Goal: Task Accomplishment & Management: Use online tool/utility

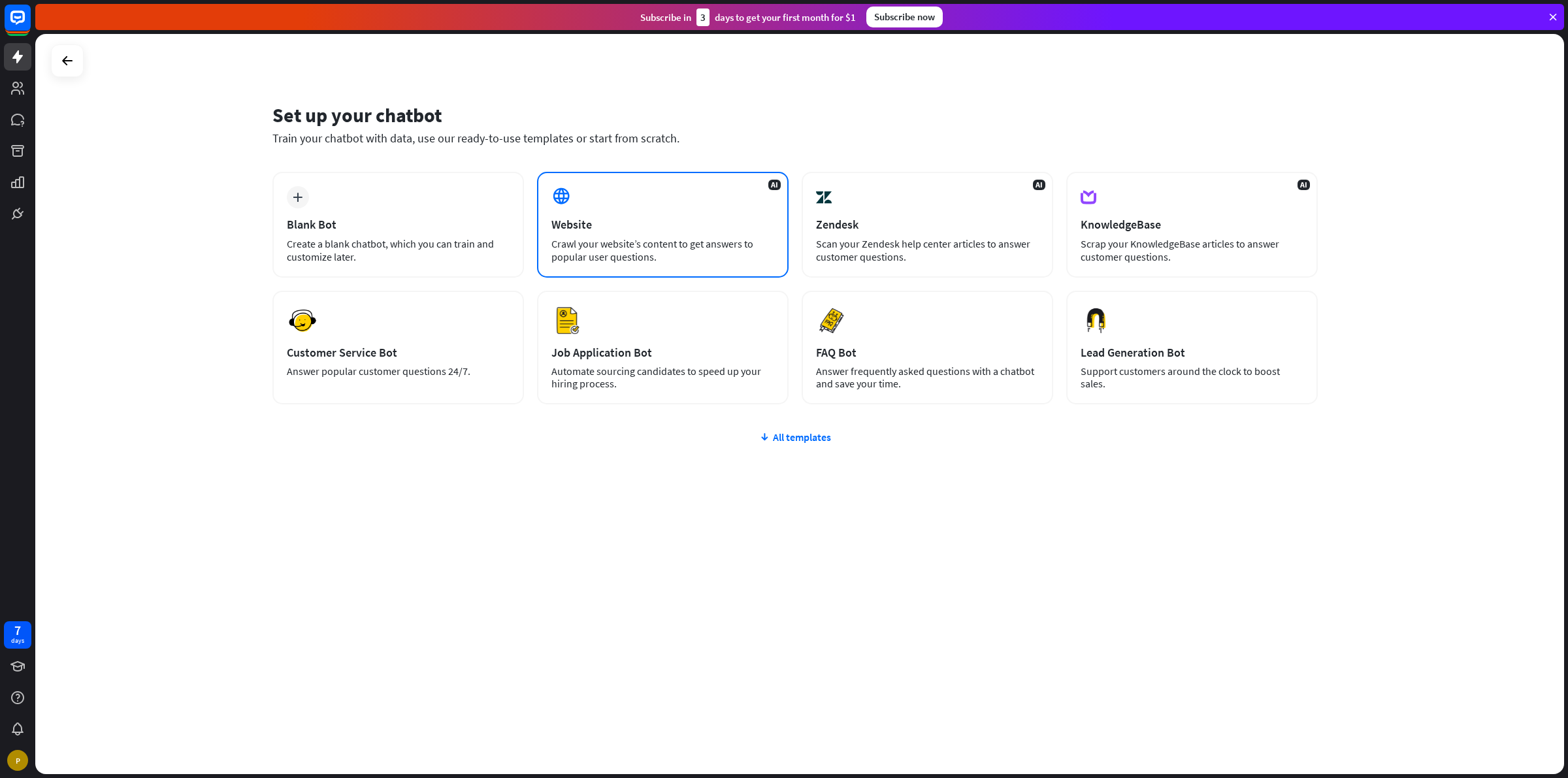
click at [622, 219] on div "Website" at bounding box center [663, 224] width 223 height 15
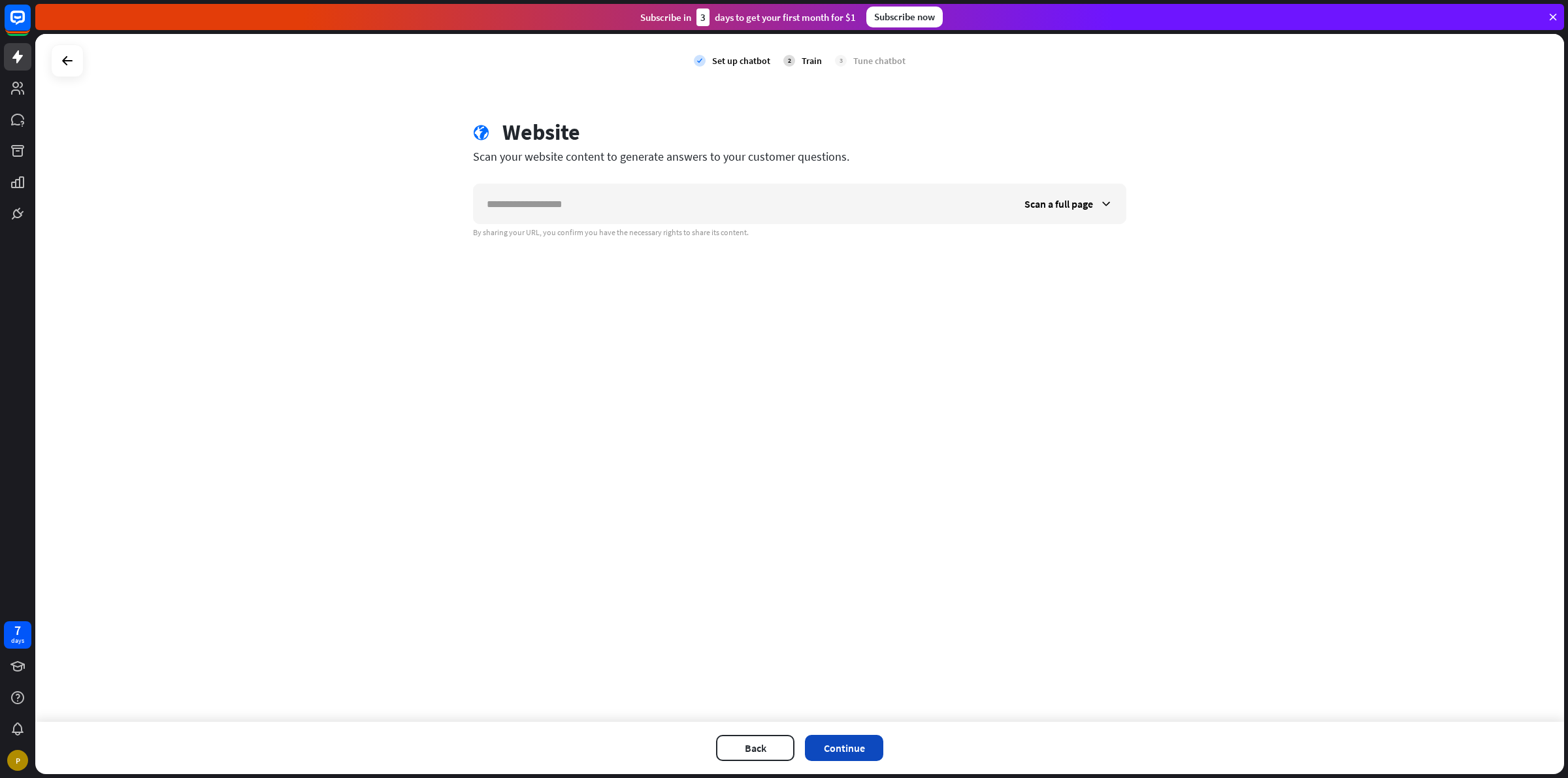
click at [809, 738] on button "Continue" at bounding box center [844, 748] width 78 height 26
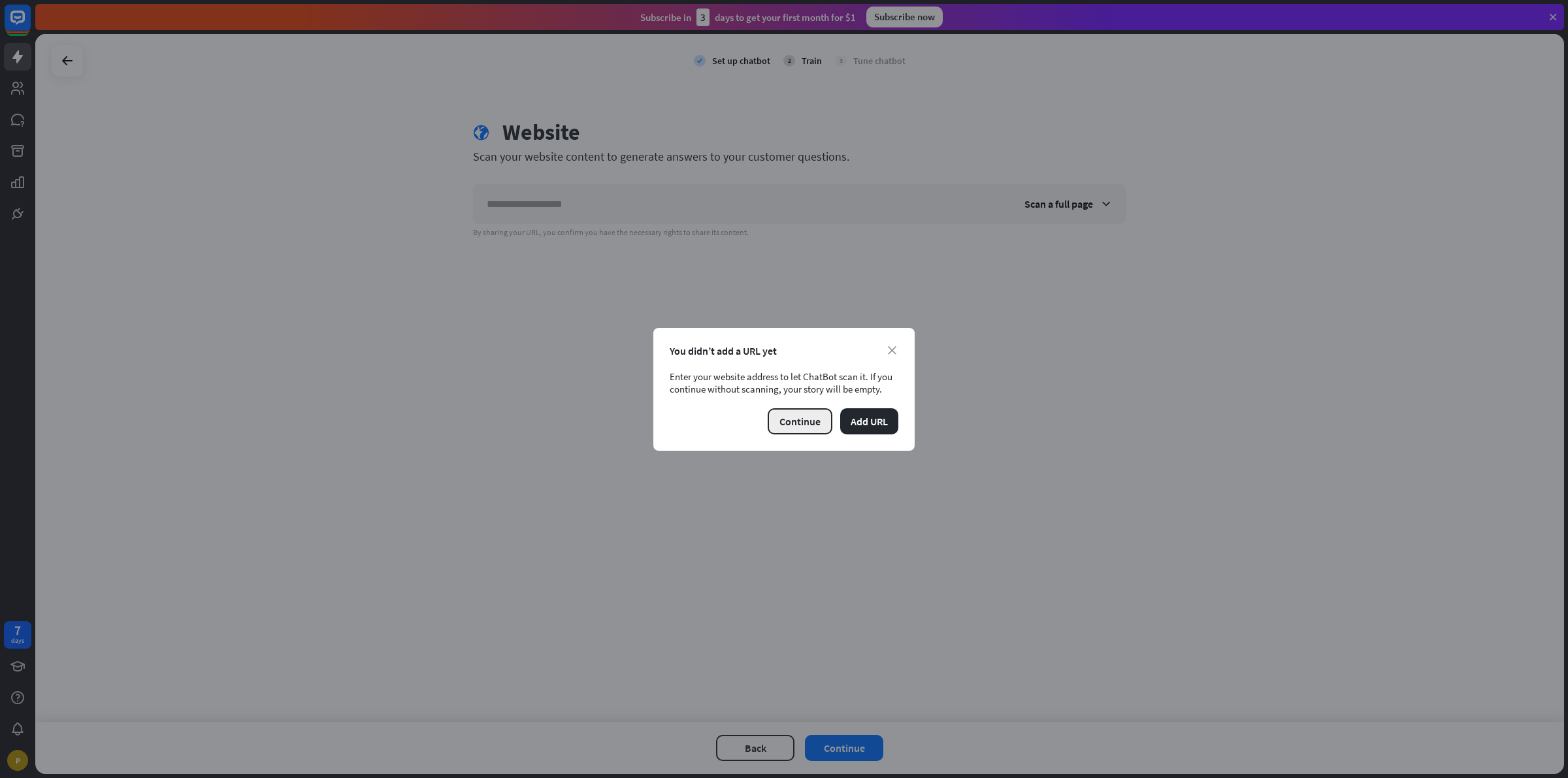
click at [798, 418] on button "Continue" at bounding box center [800, 421] width 65 height 26
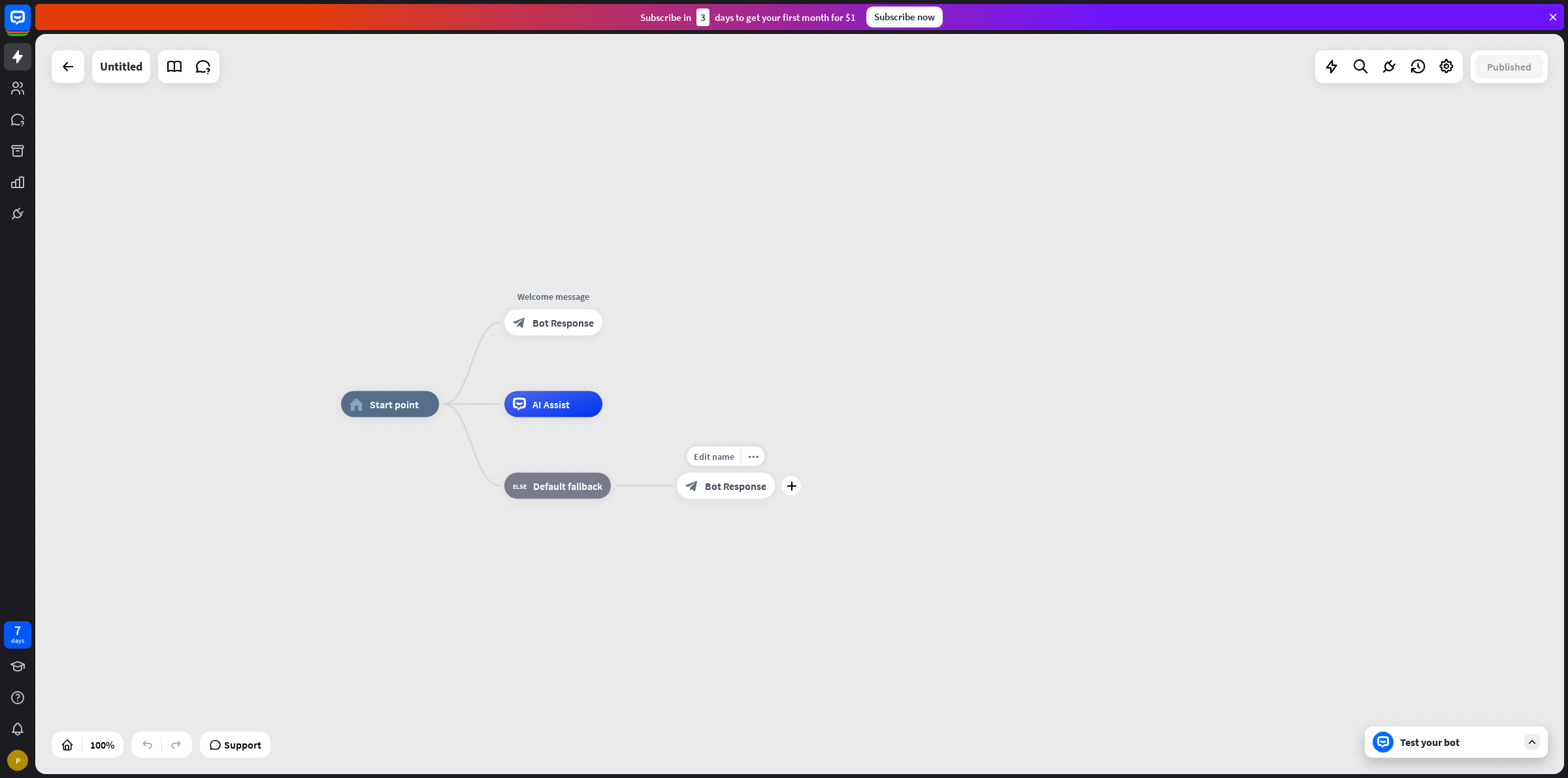
click at [747, 494] on div "block_bot_response Bot Response" at bounding box center [726, 486] width 98 height 26
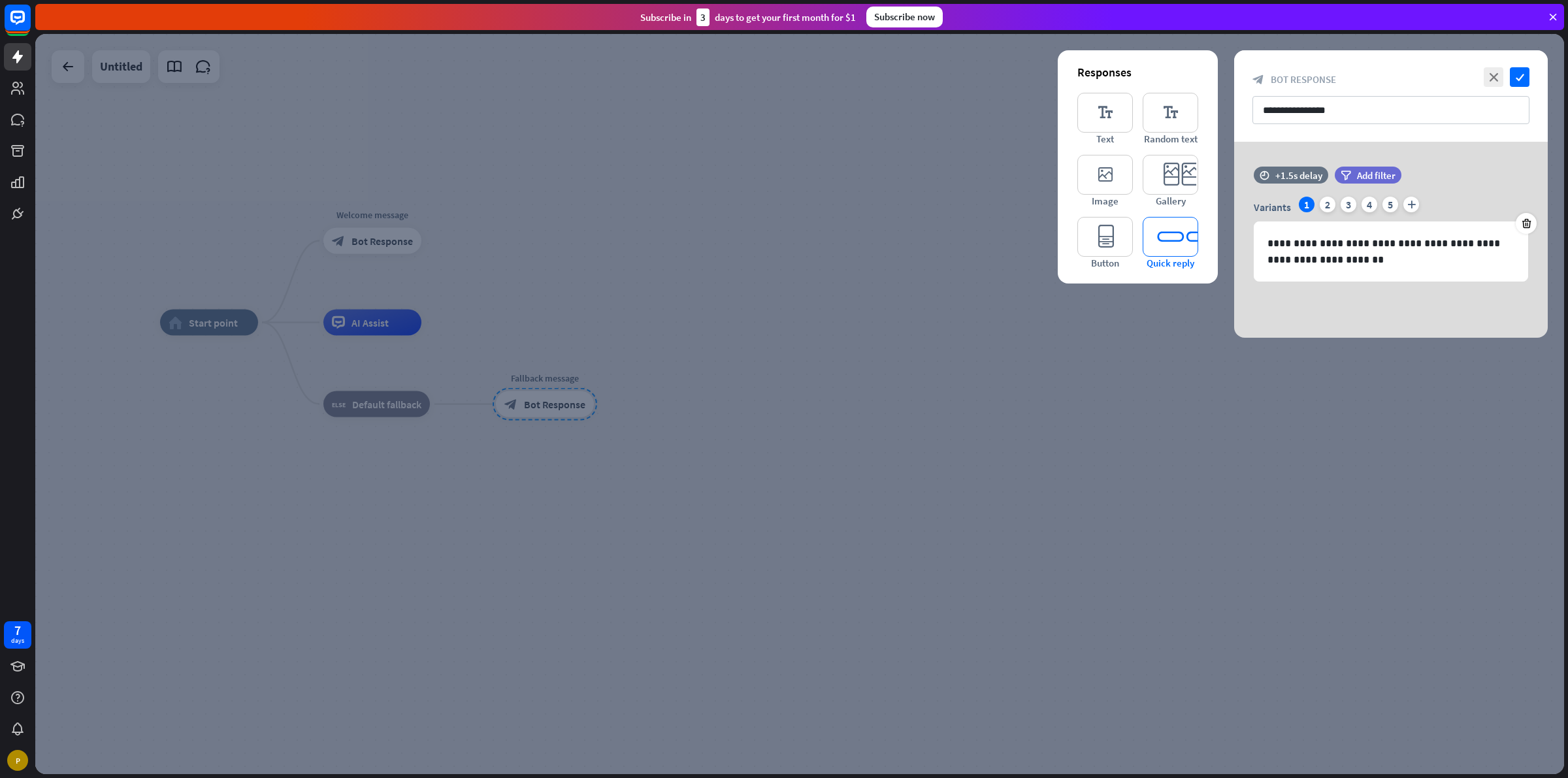
click at [1177, 232] on icon "editor_quick_replies" at bounding box center [1170, 237] width 55 height 40
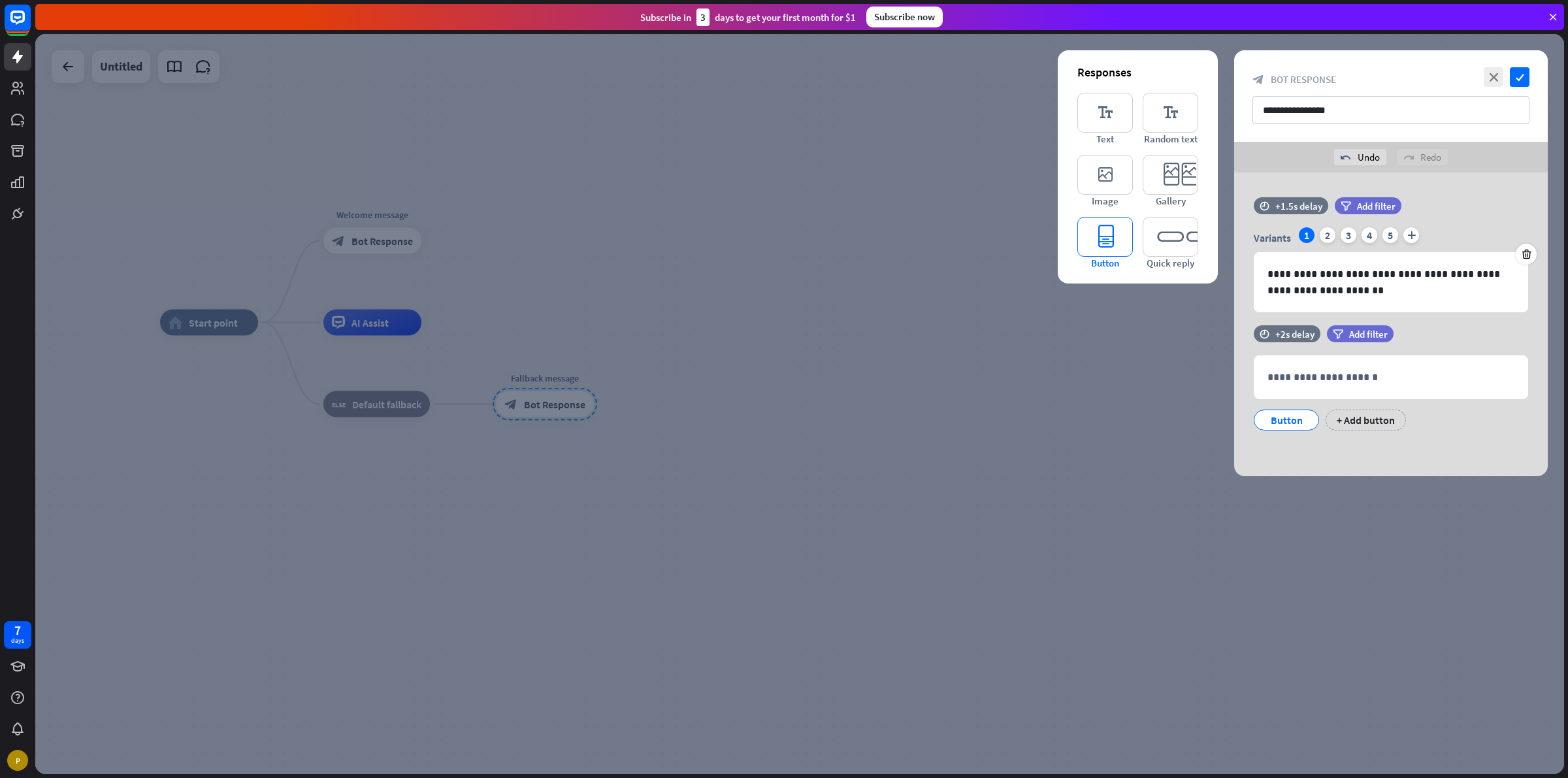
click at [1119, 241] on icon "editor_button" at bounding box center [1105, 237] width 55 height 40
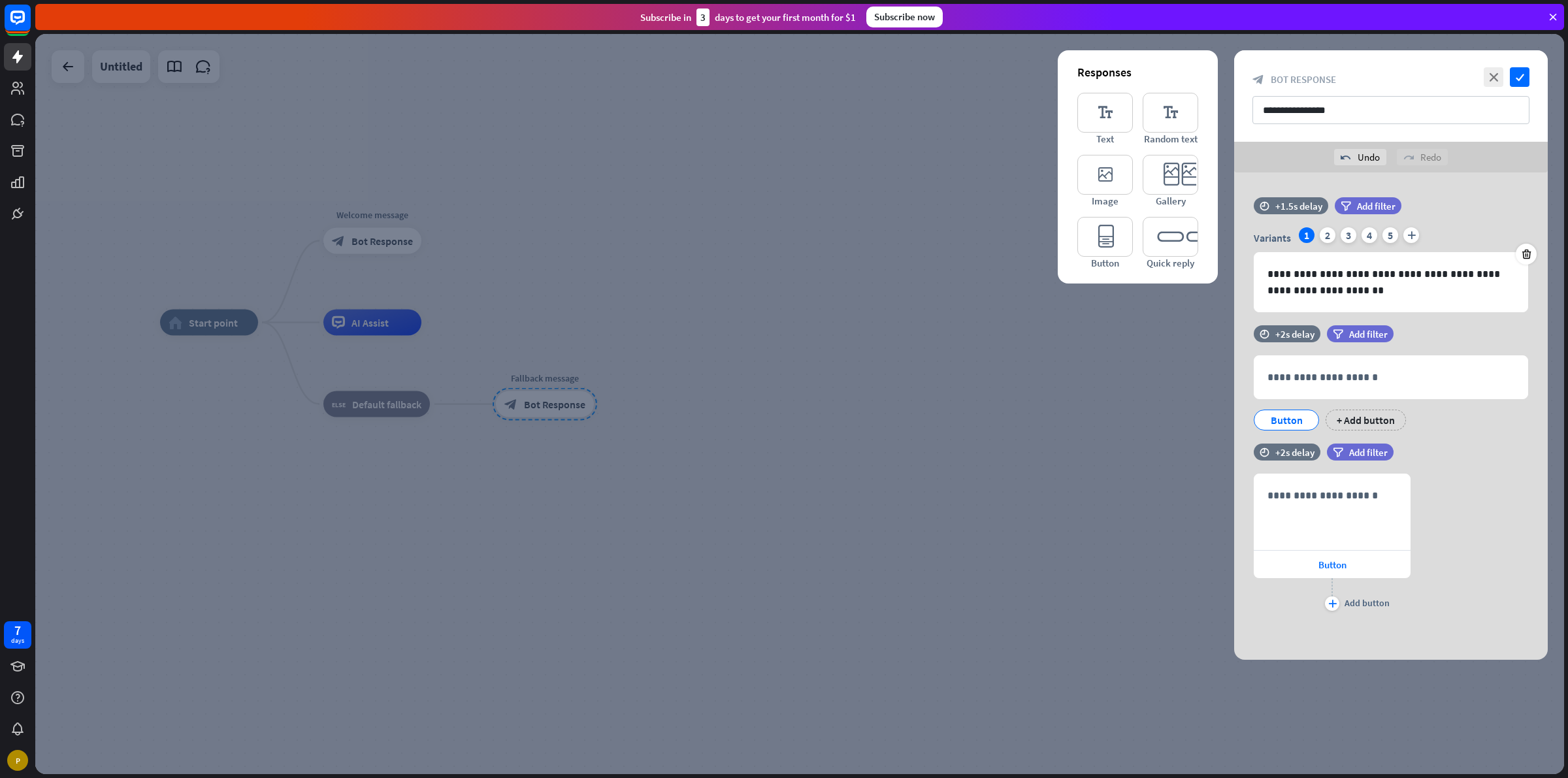
click at [1079, 419] on div at bounding box center [800, 404] width 1529 height 740
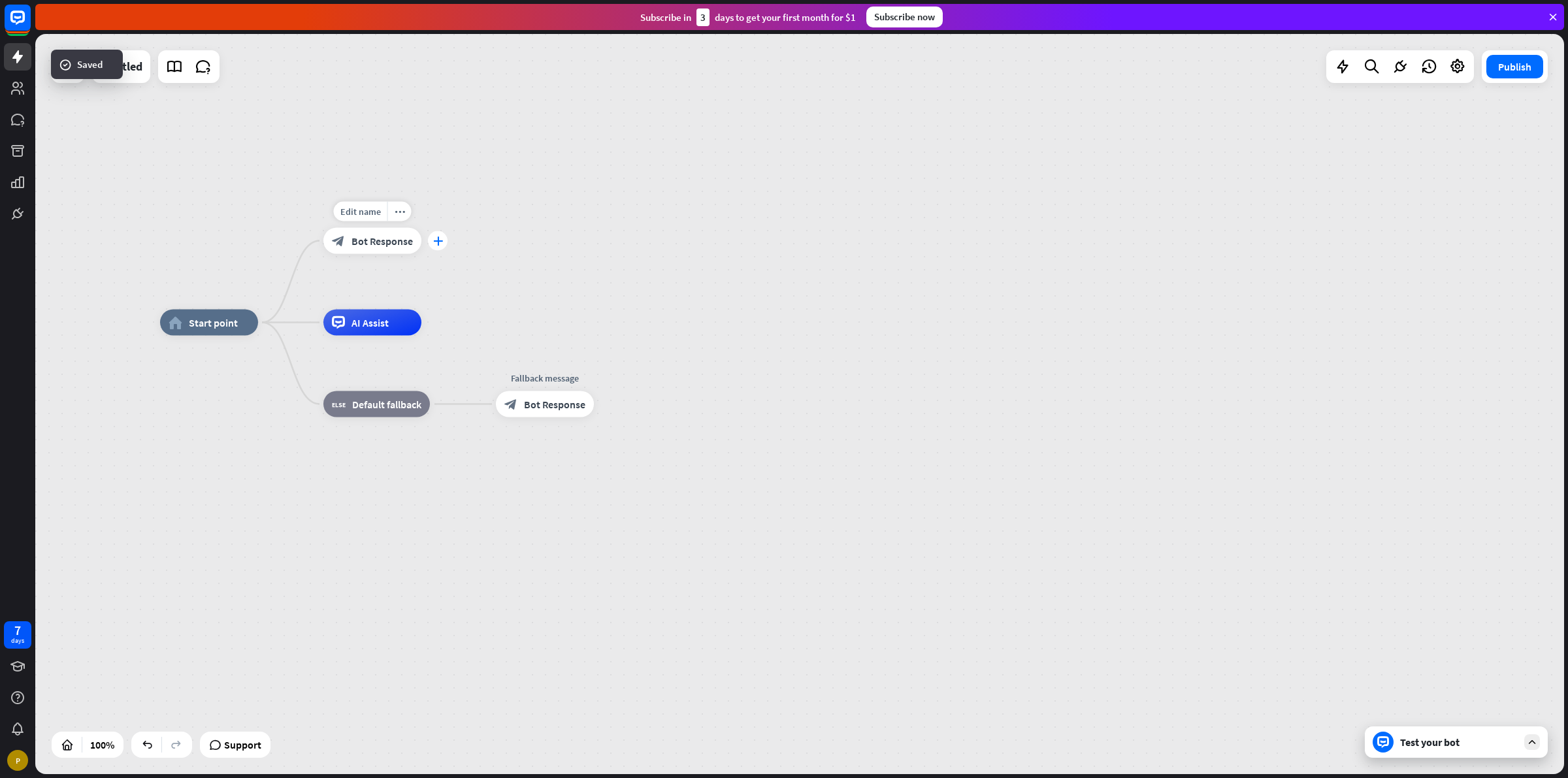
click at [431, 245] on div "plus" at bounding box center [438, 241] width 20 height 20
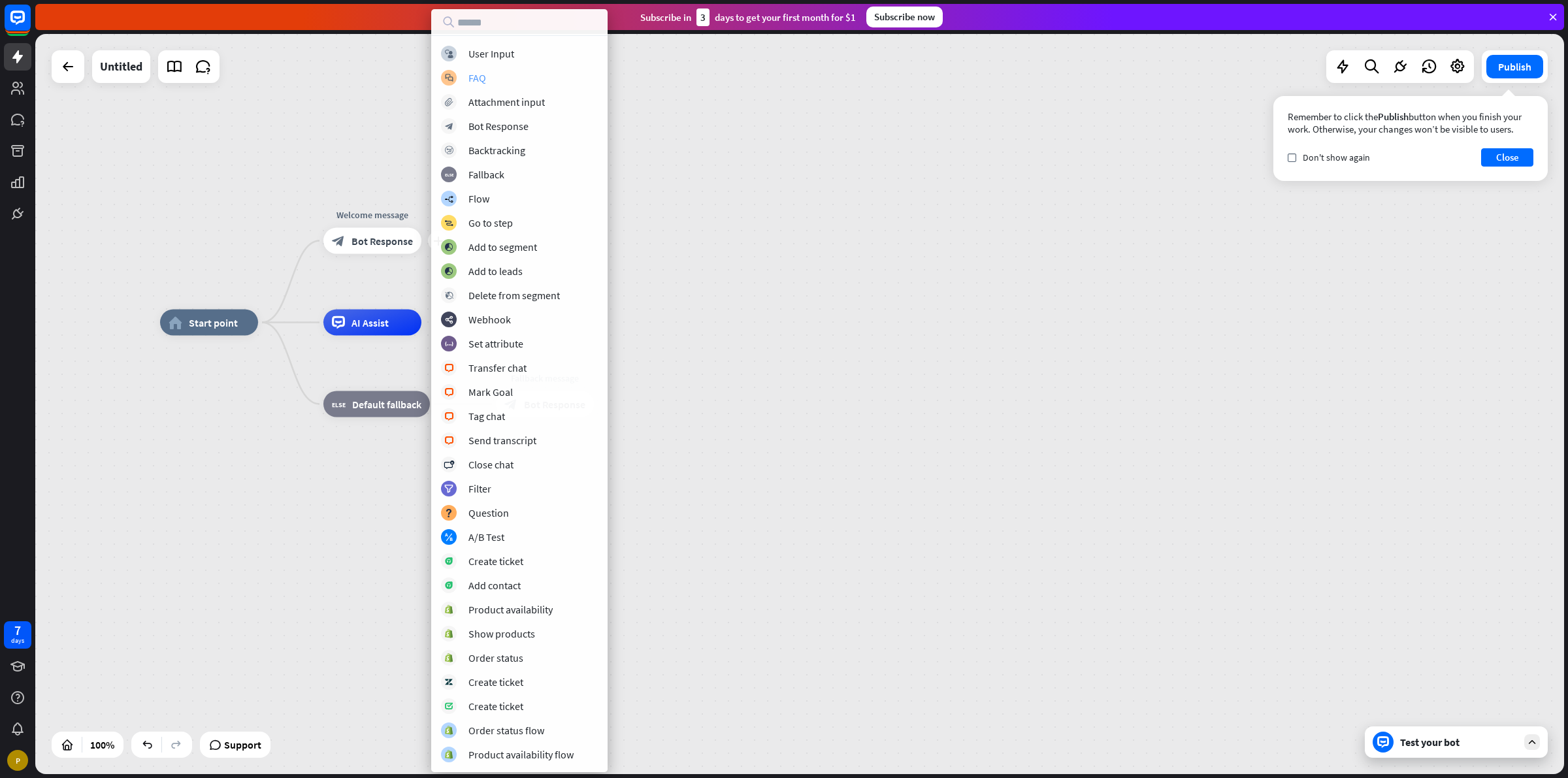
click at [487, 78] on div "block_faq FAQ" at bounding box center [520, 78] width 157 height 16
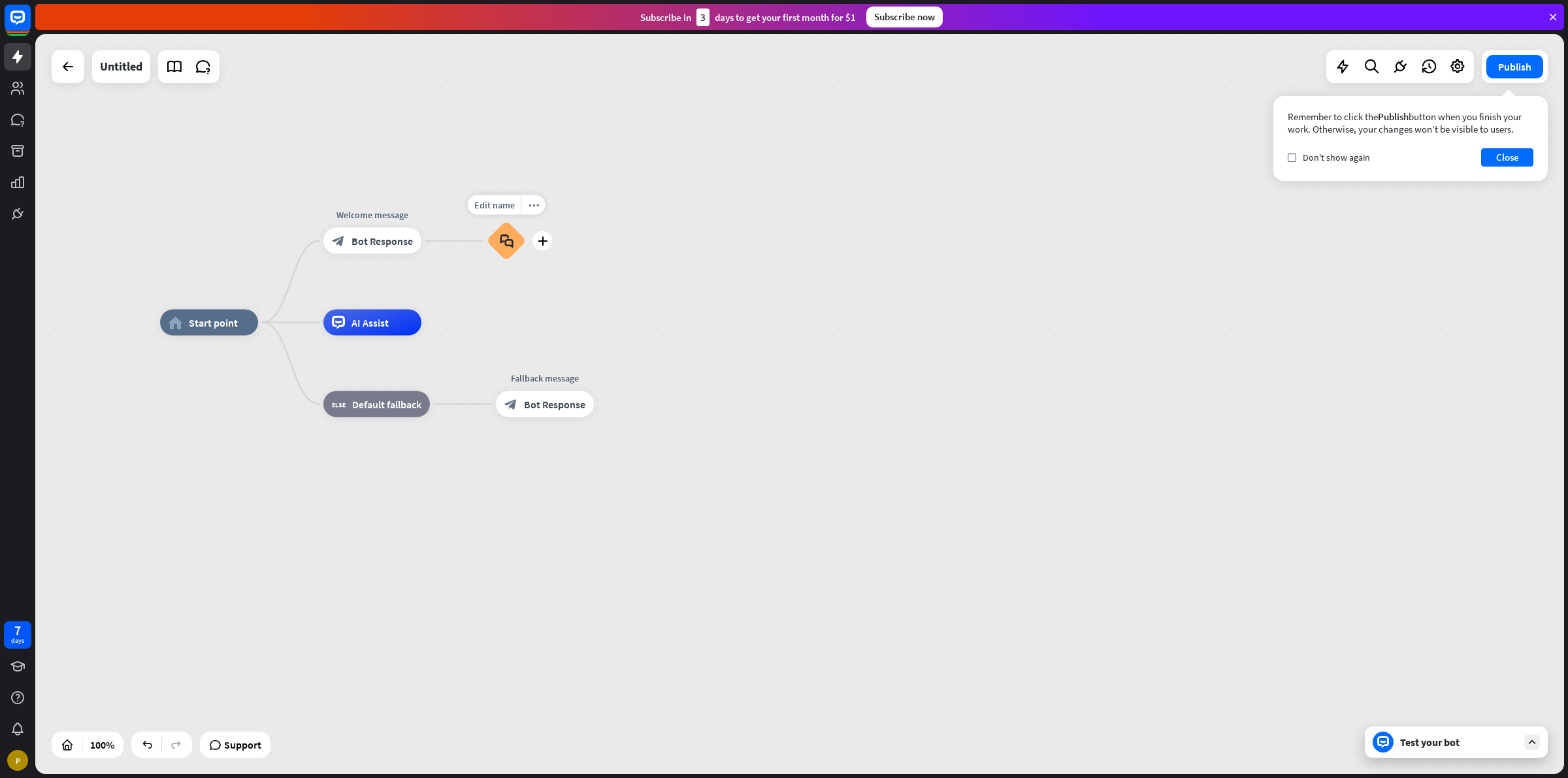
click at [509, 242] on icon "block_faq" at bounding box center [507, 241] width 14 height 15
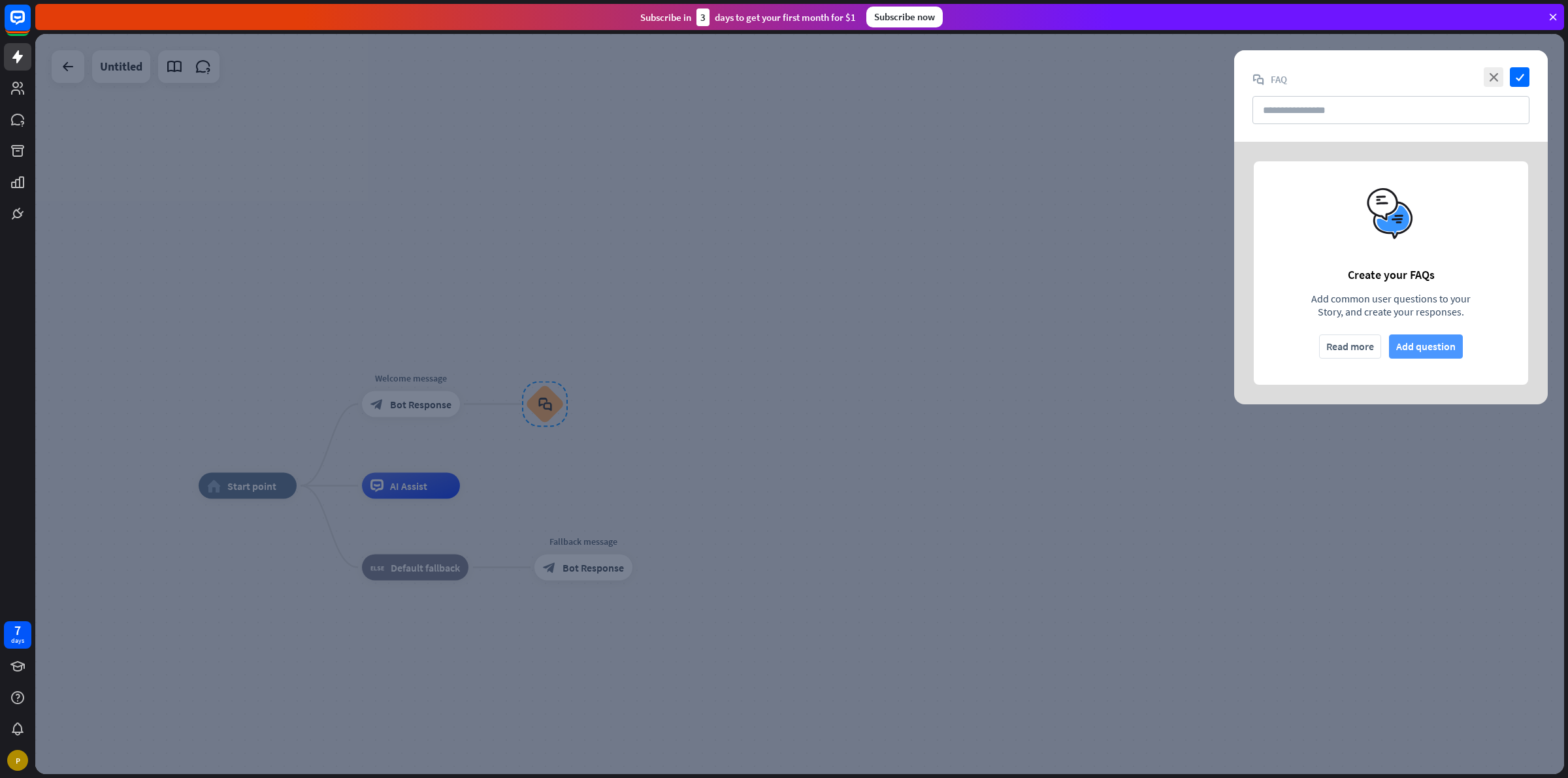
click at [1426, 341] on button "Add question" at bounding box center [1426, 346] width 74 height 24
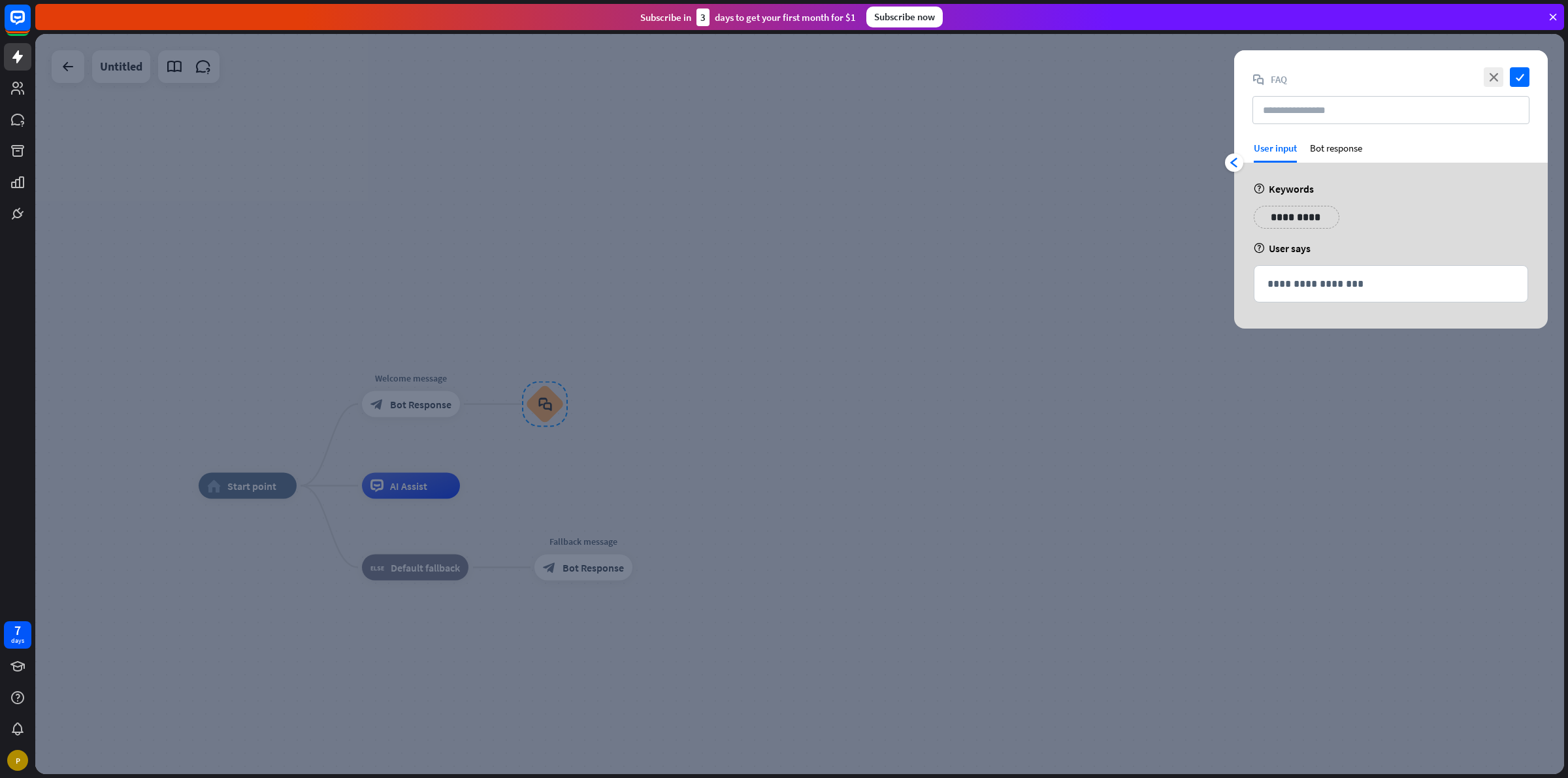
click at [1308, 219] on p "**********" at bounding box center [1297, 217] width 66 height 16
click at [1302, 272] on div "**********" at bounding box center [1391, 284] width 273 height 36
click at [1349, 114] on input "text" at bounding box center [1391, 110] width 277 height 28
click at [1341, 147] on div "Bot response" at bounding box center [1336, 152] width 52 height 21
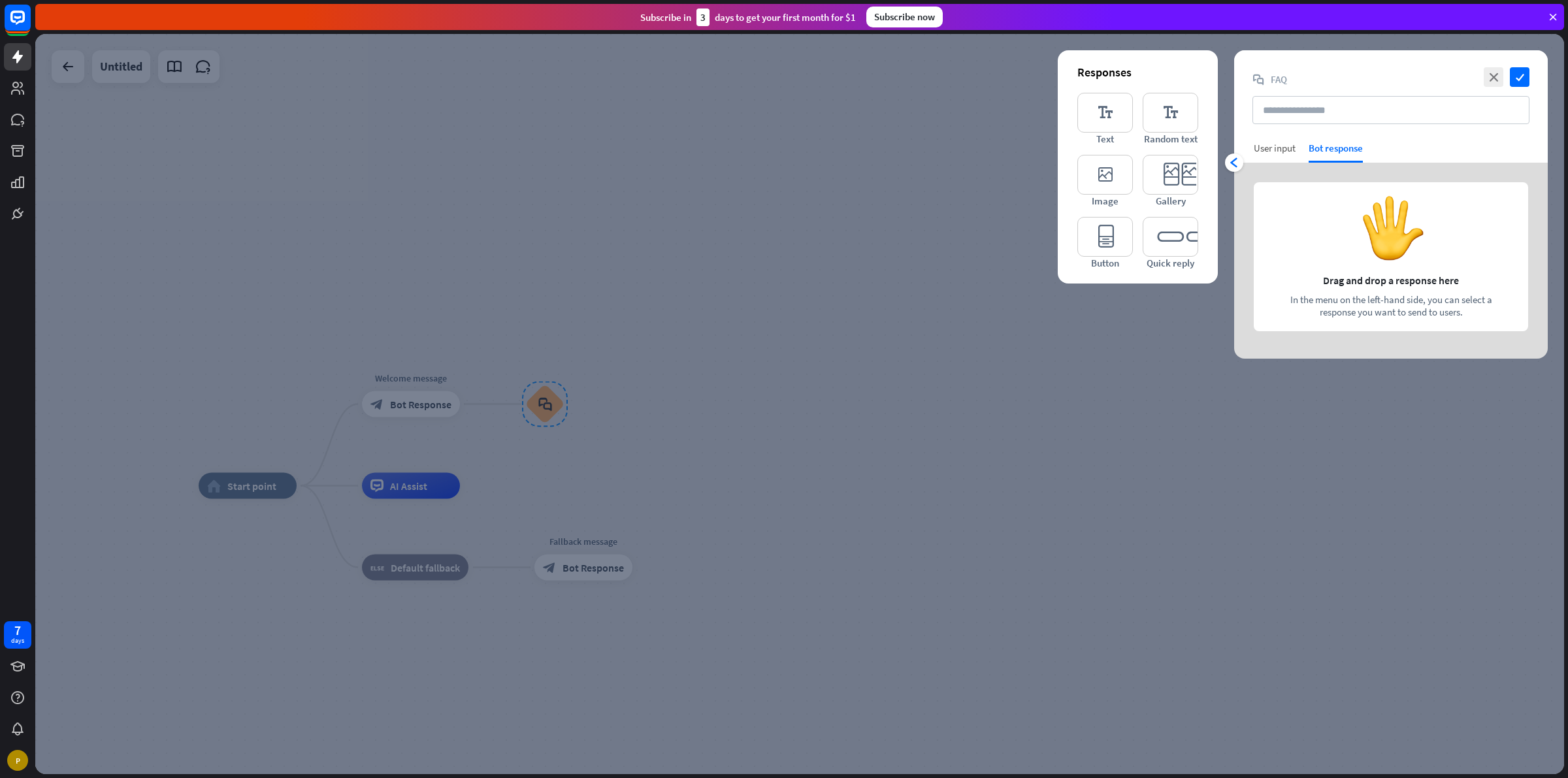
click at [1284, 148] on div "User input" at bounding box center [1274, 148] width 42 height 13
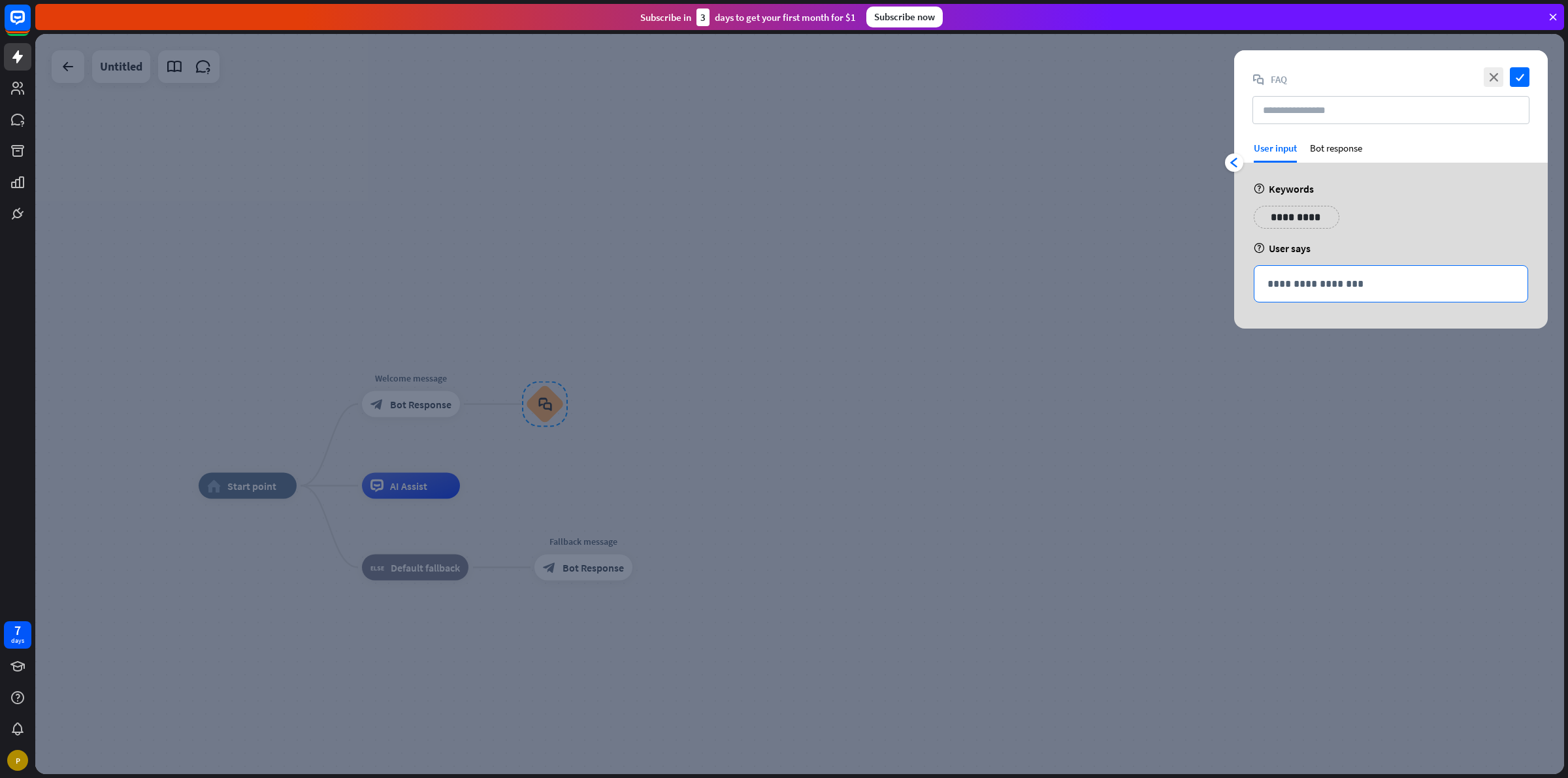
click at [1327, 278] on p "**********" at bounding box center [1391, 284] width 247 height 16
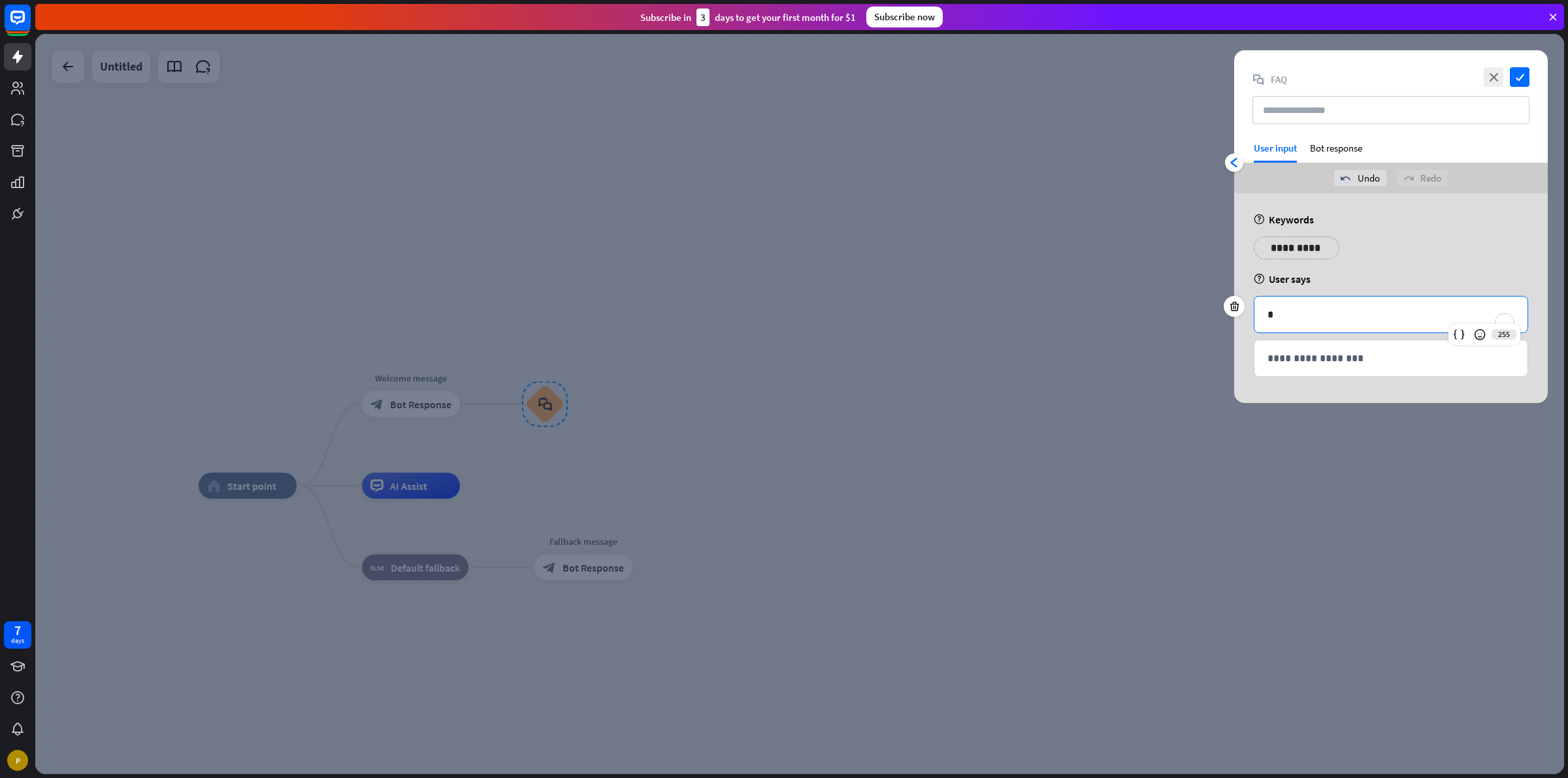
click at [639, 400] on div at bounding box center [800, 404] width 1529 height 740
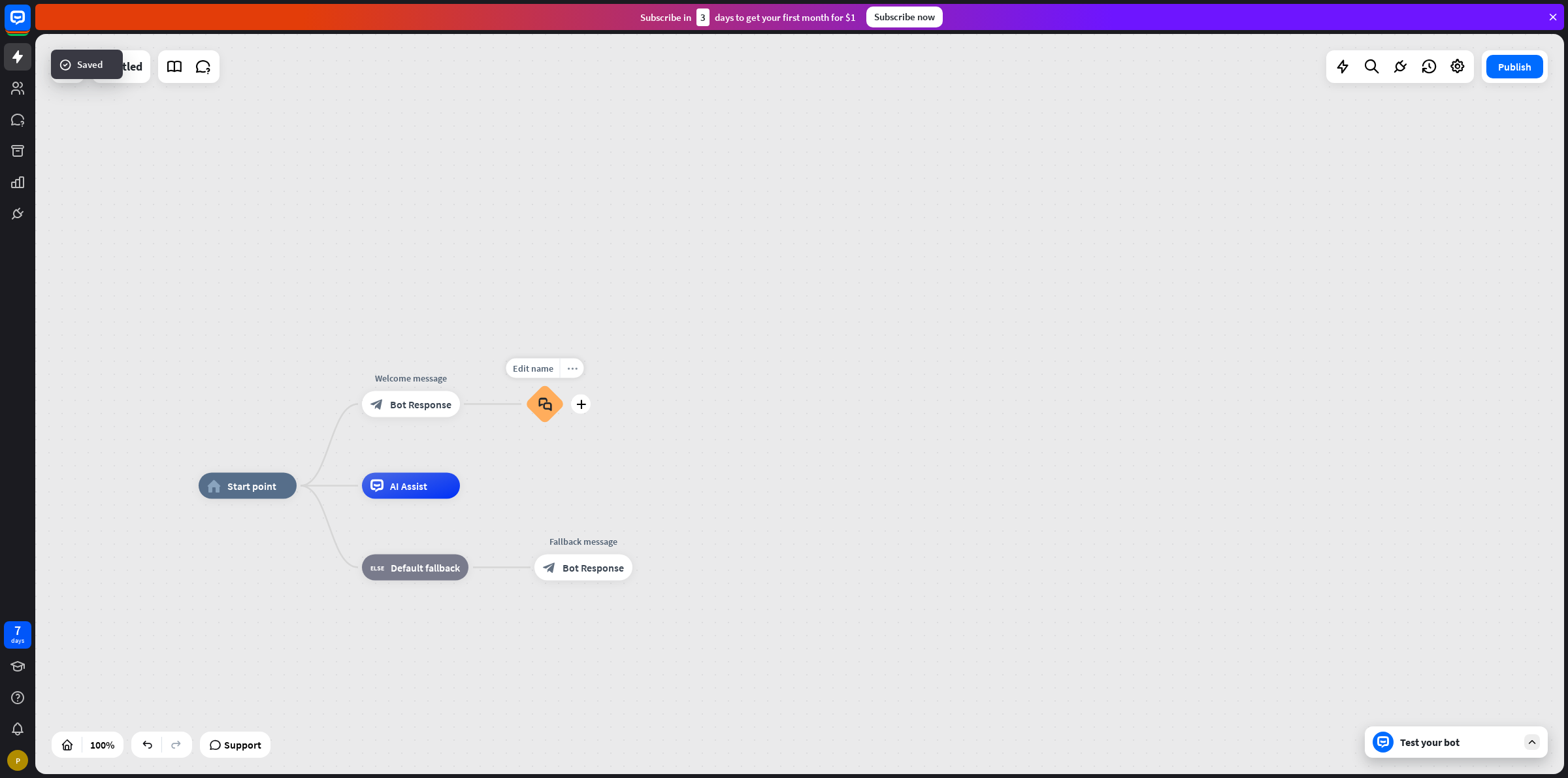
click at [567, 371] on icon "more_horiz" at bounding box center [573, 368] width 11 height 10
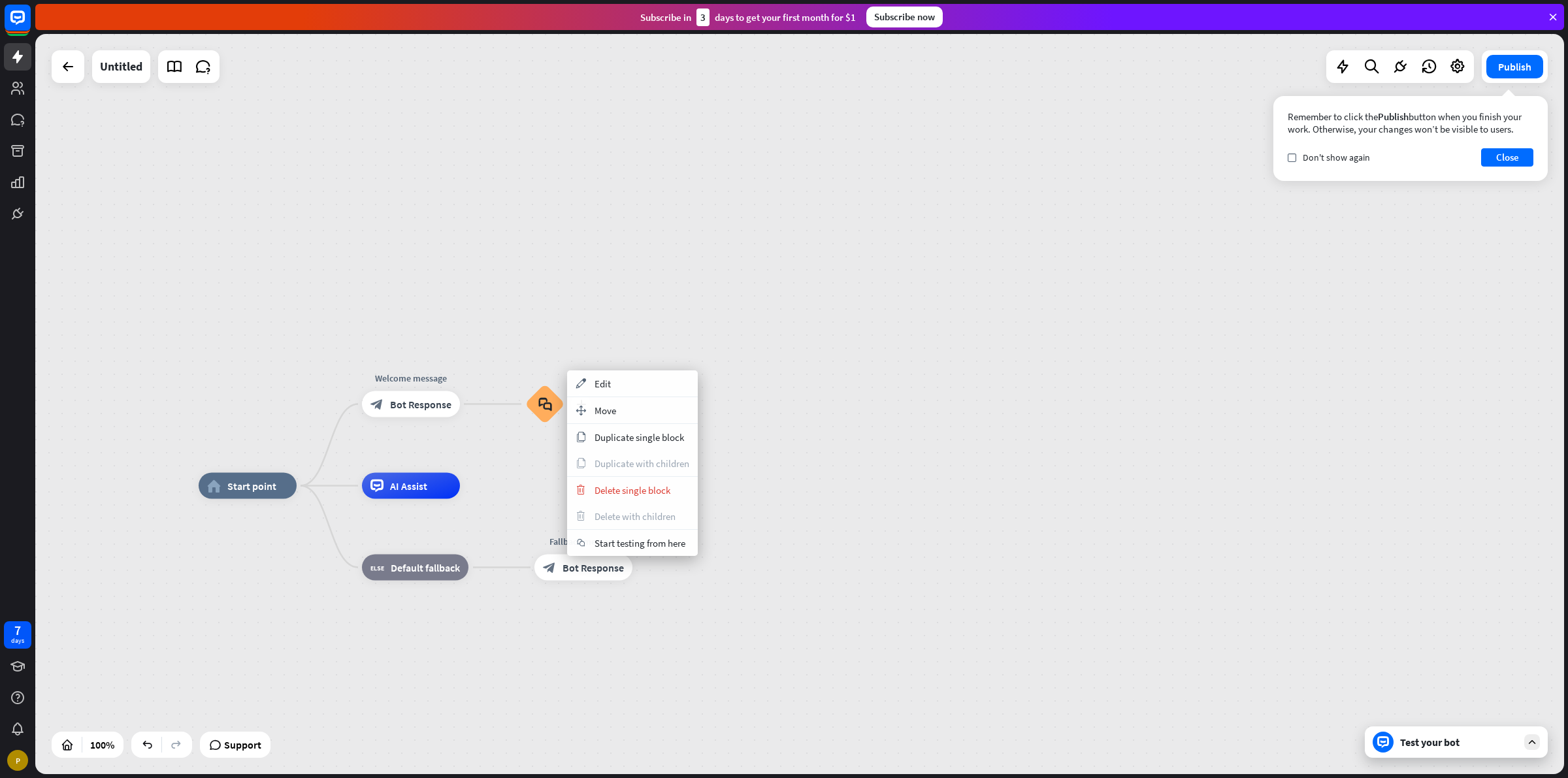
click at [536, 404] on div "block_faq" at bounding box center [544, 404] width 39 height 39
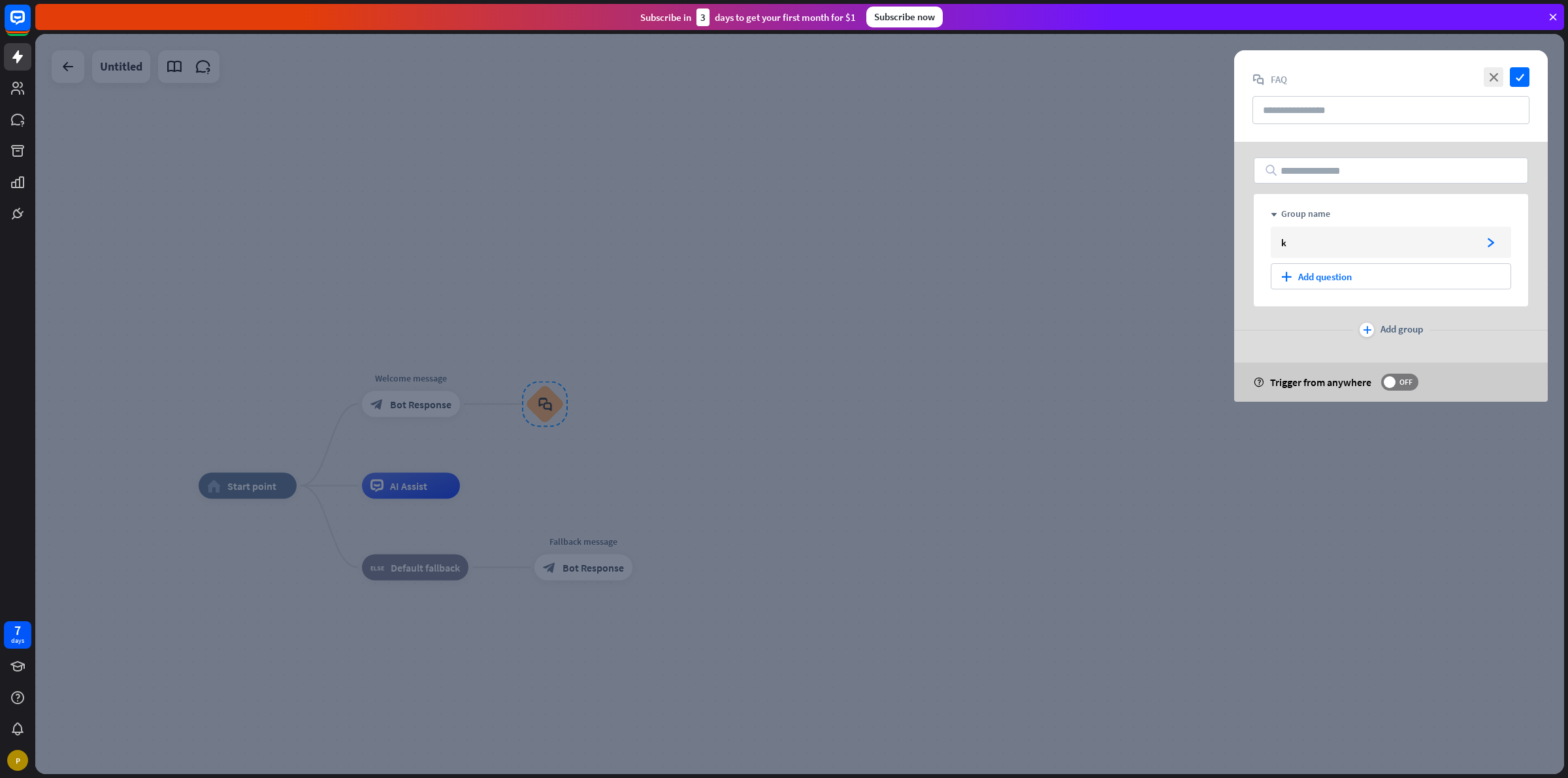
click at [835, 306] on div at bounding box center [800, 404] width 1529 height 740
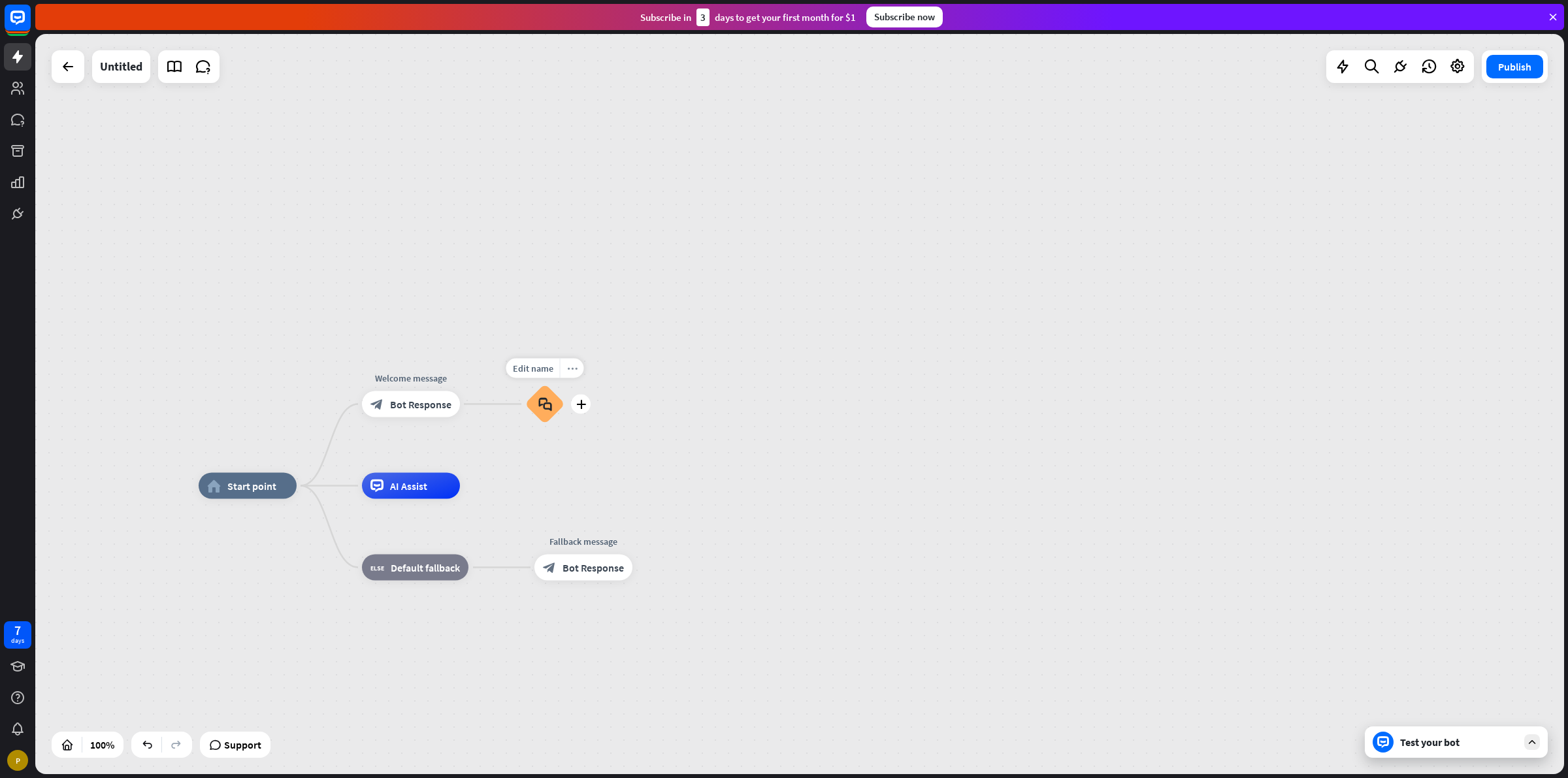
click at [573, 371] on icon "more_horiz" at bounding box center [573, 368] width 11 height 10
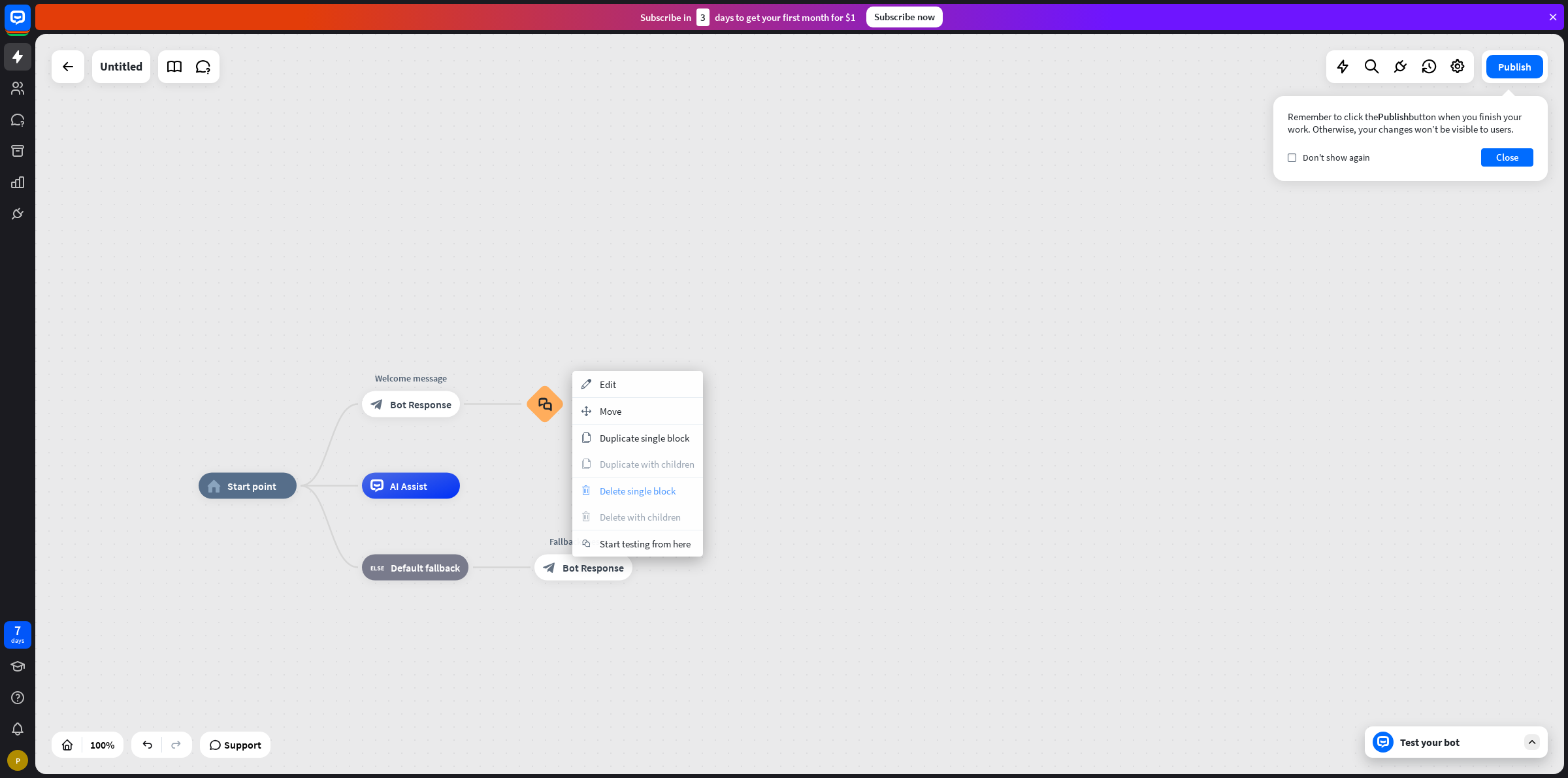
click at [619, 489] on span "Delete single block" at bounding box center [637, 491] width 76 height 13
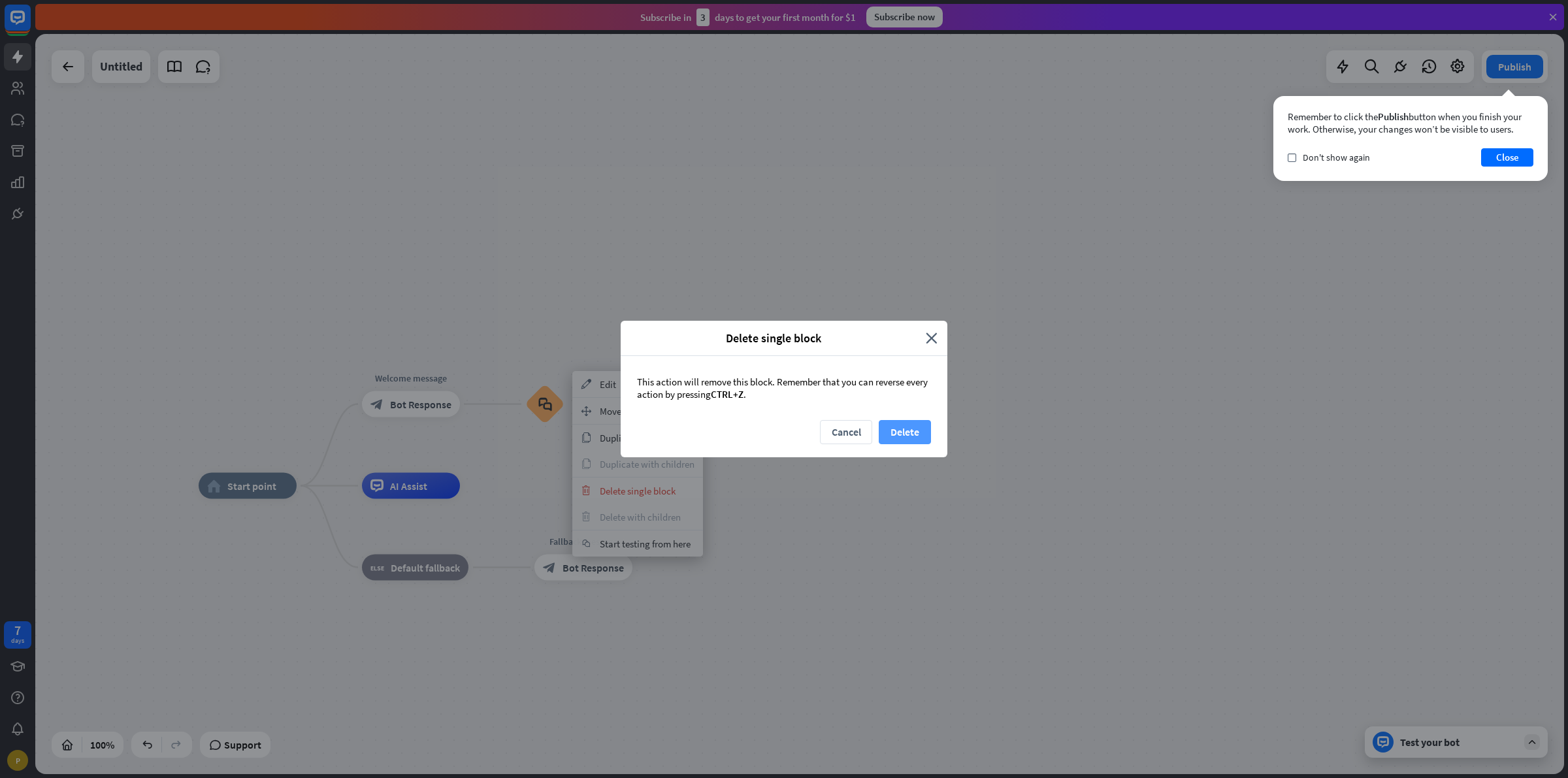
click at [896, 421] on button "Delete" at bounding box center [904, 432] width 52 height 24
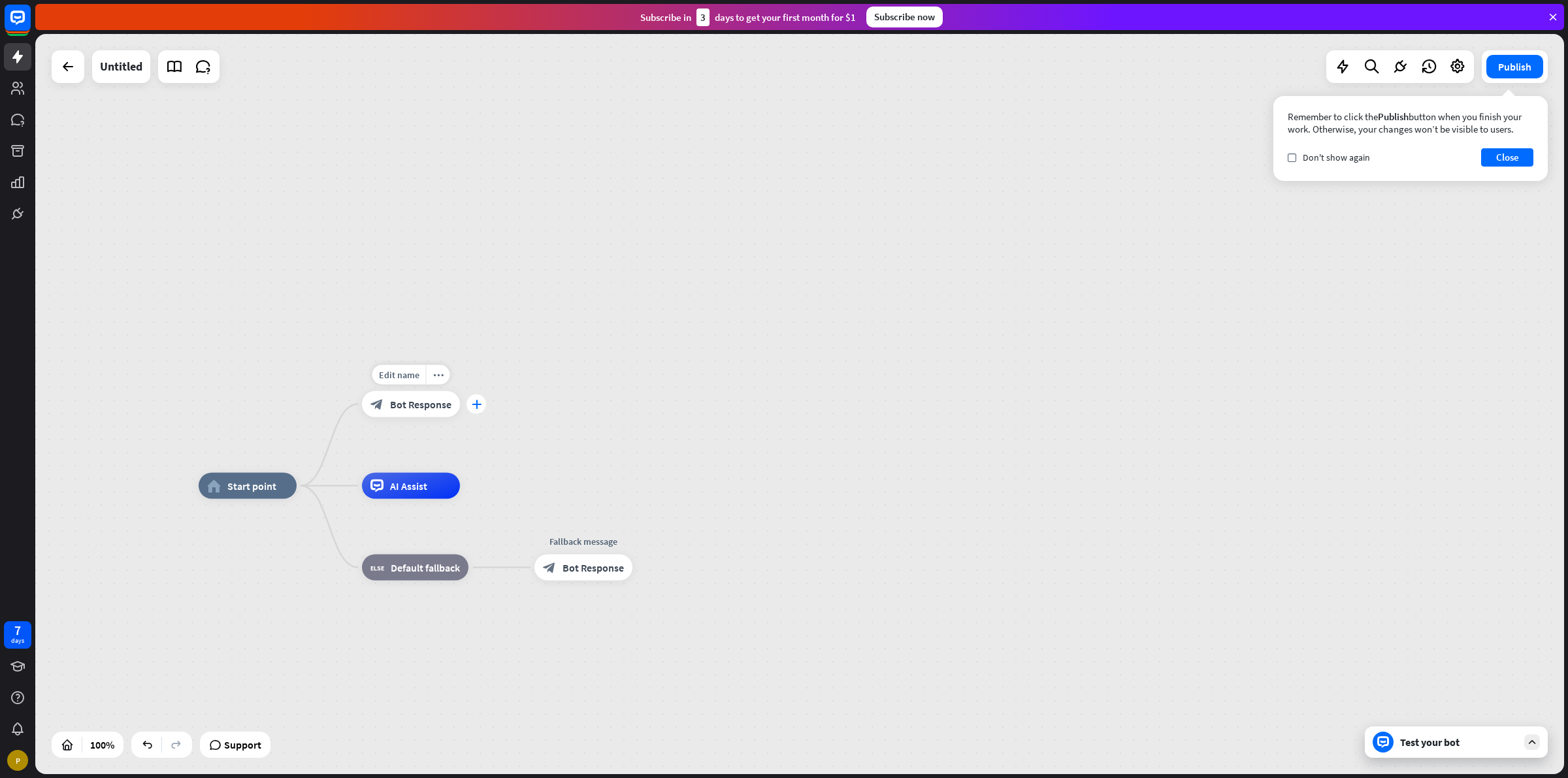
click at [478, 407] on icon "plus" at bounding box center [476, 404] width 10 height 9
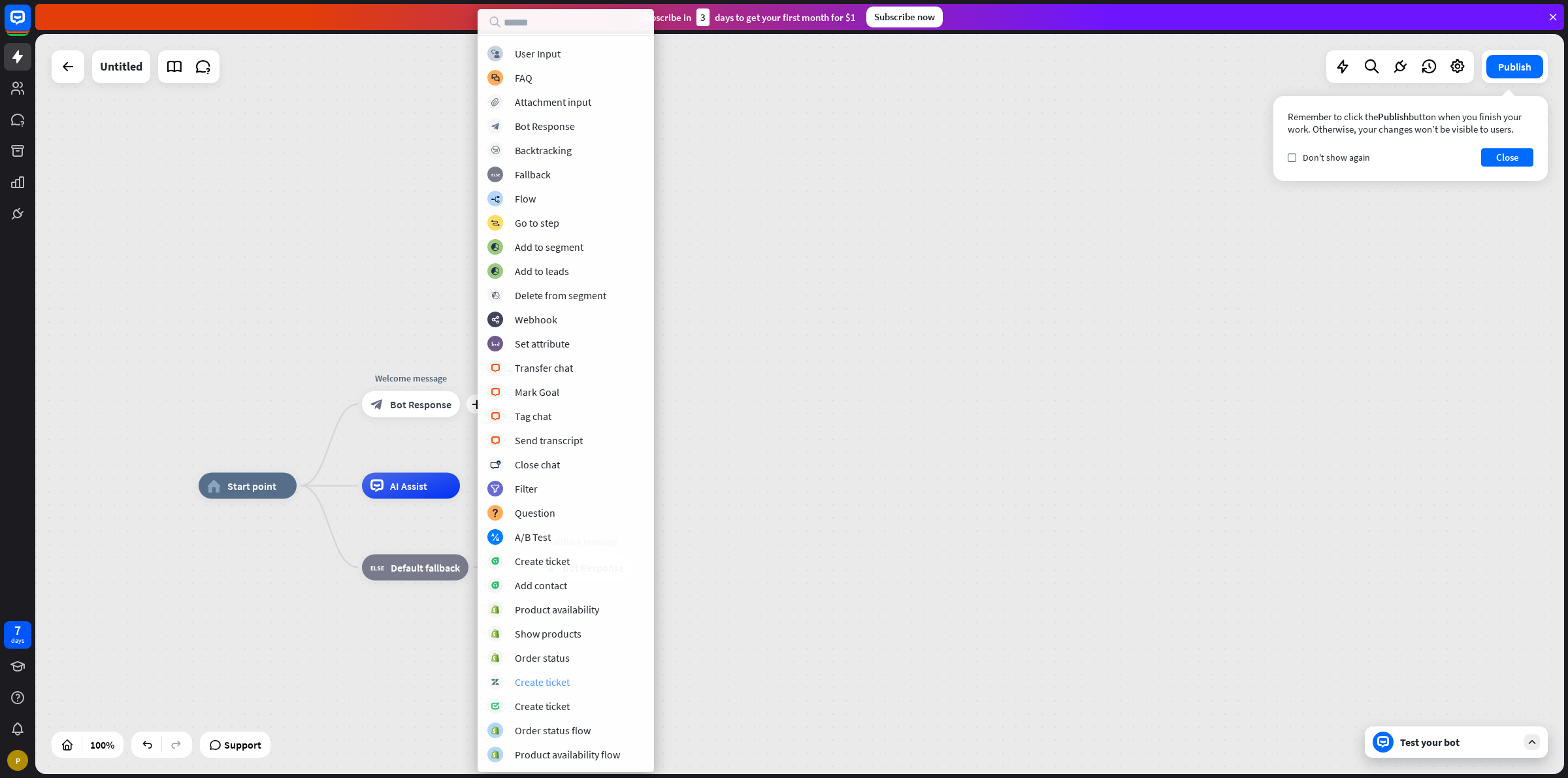
click at [540, 688] on div "Create ticket" at bounding box center [566, 682] width 157 height 16
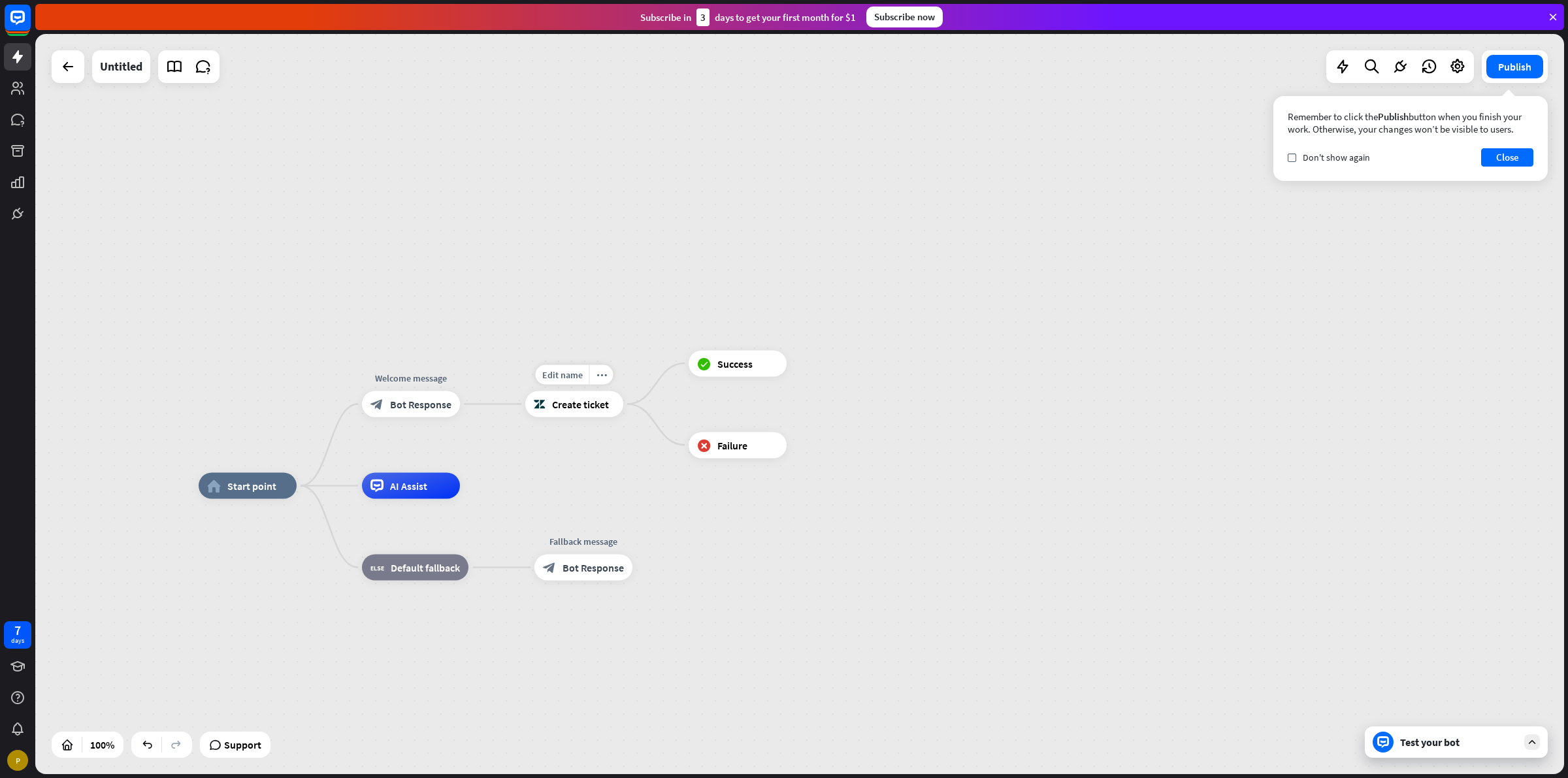
click at [582, 403] on span "Create ticket" at bounding box center [580, 404] width 57 height 13
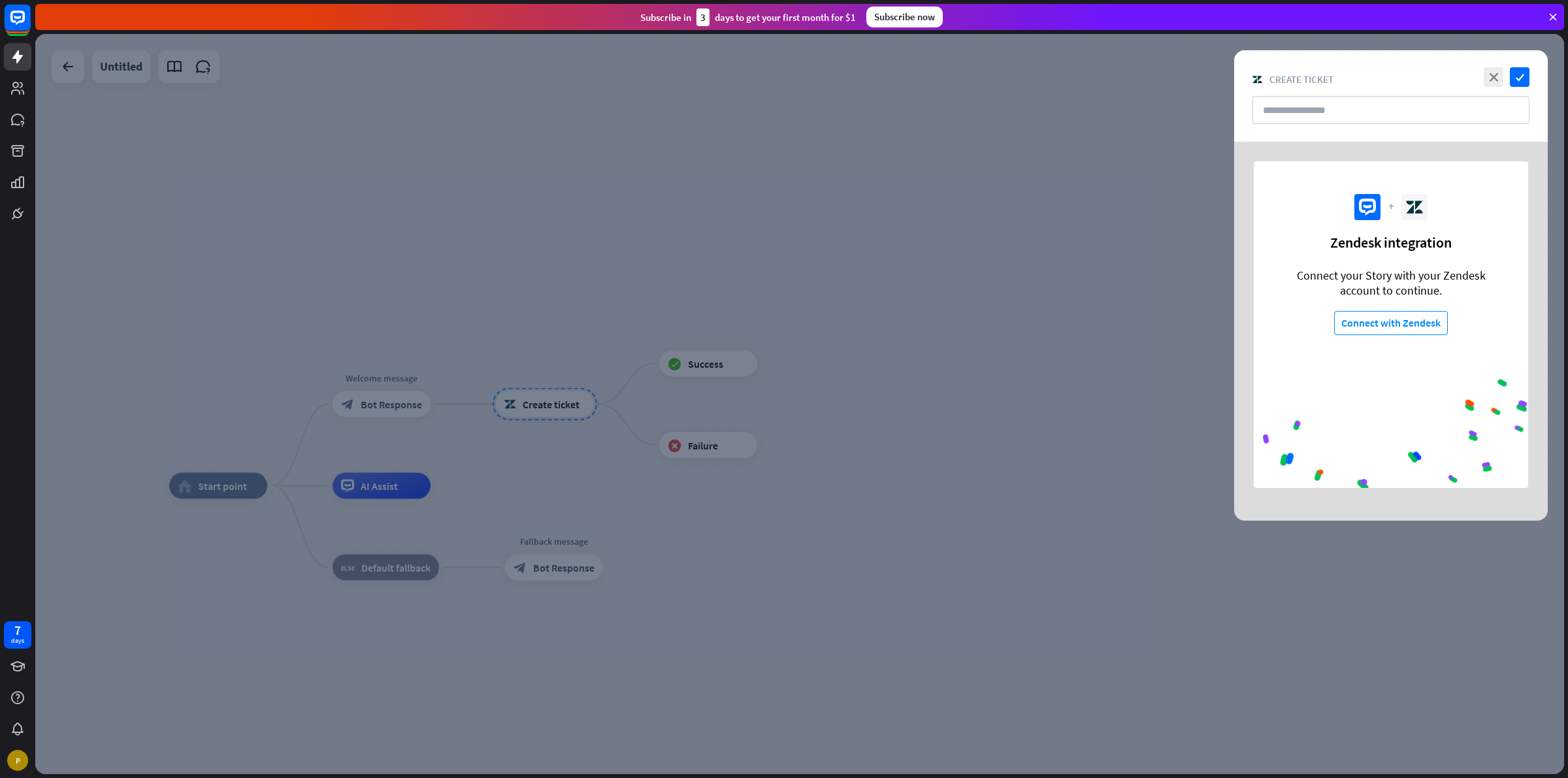
click at [759, 344] on div at bounding box center [800, 404] width 1529 height 740
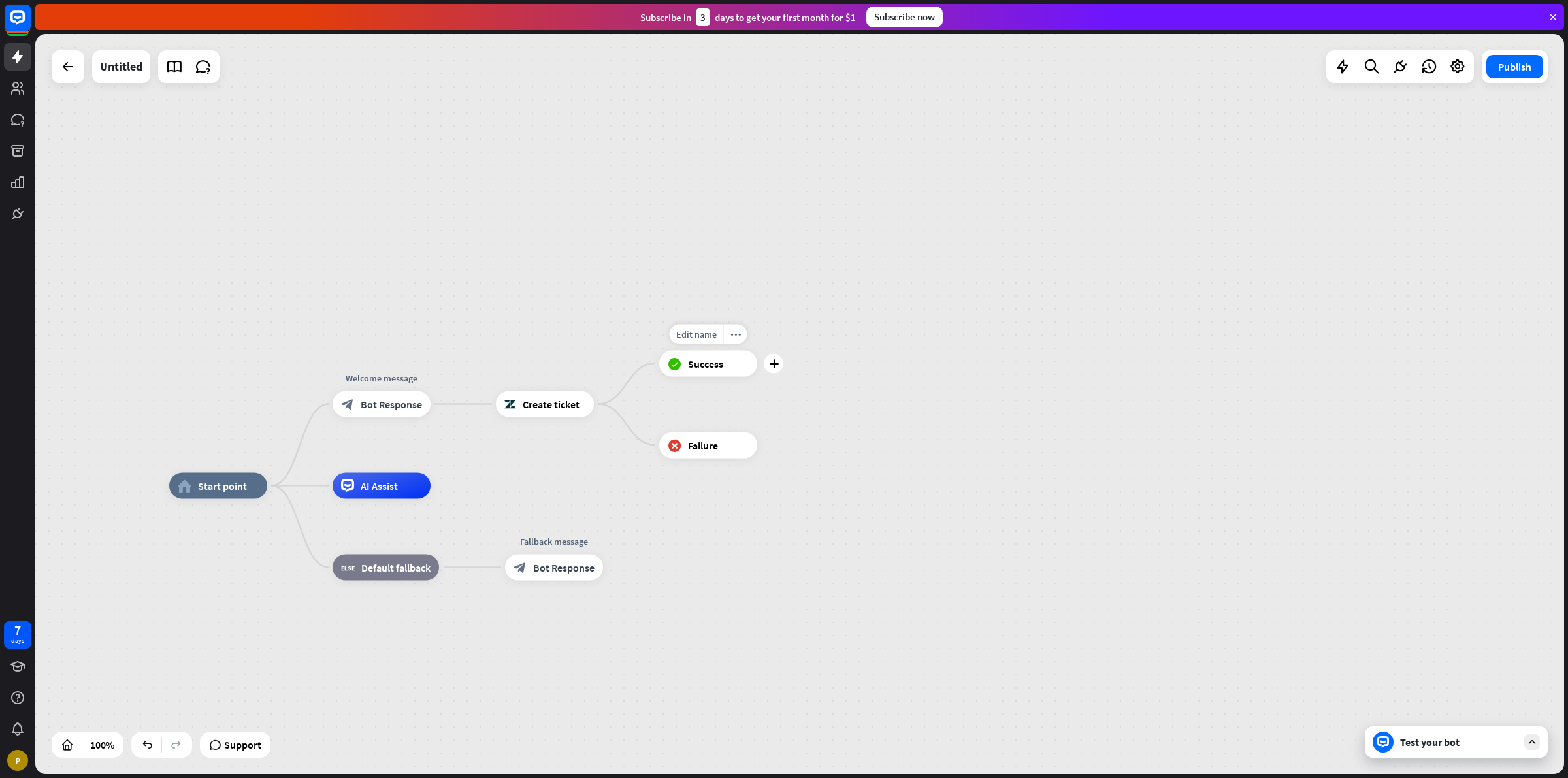
click at [716, 356] on div "block_success Success" at bounding box center [708, 363] width 98 height 26
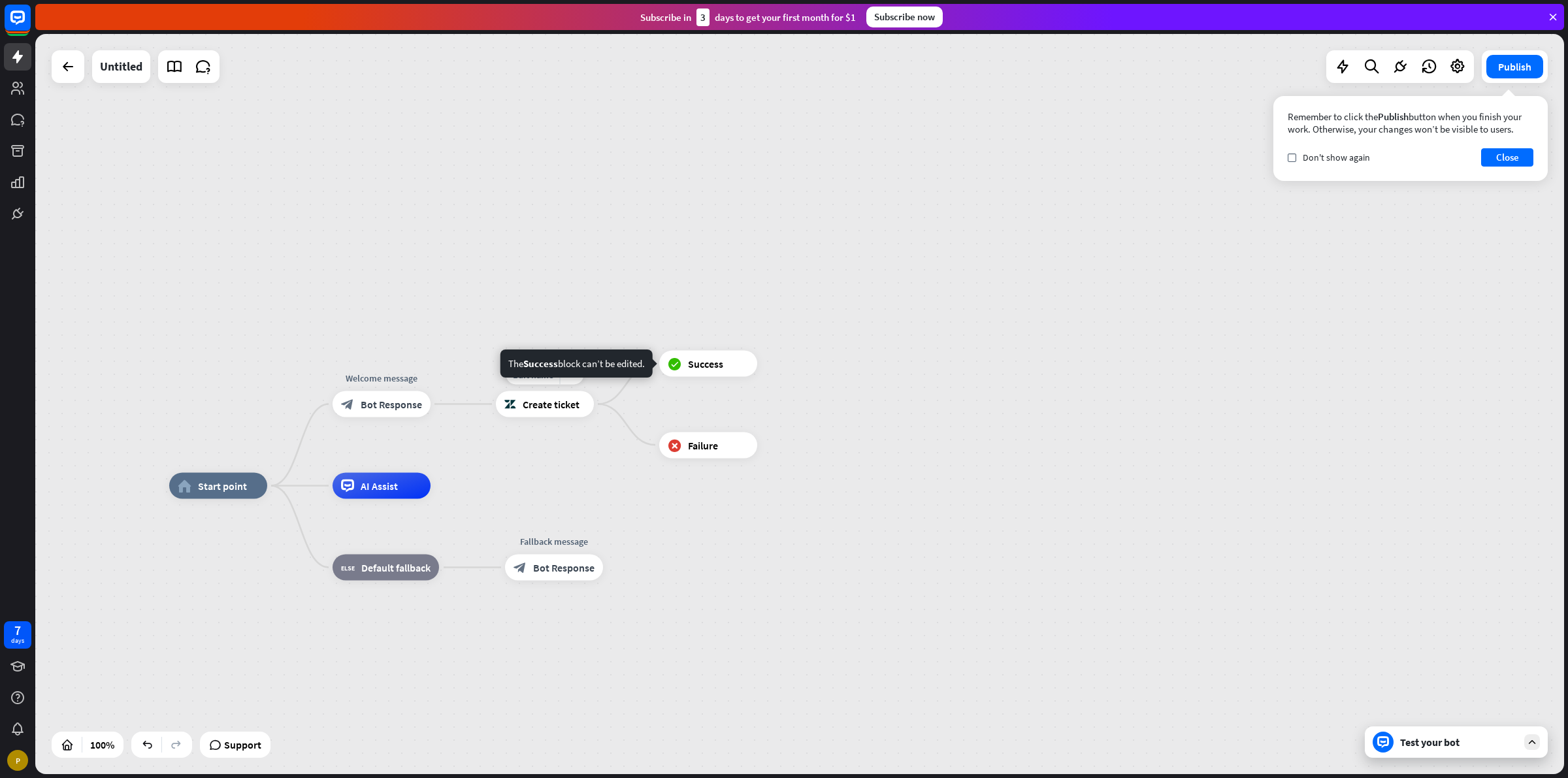
click at [505, 400] on icon at bounding box center [511, 404] width 12 height 13
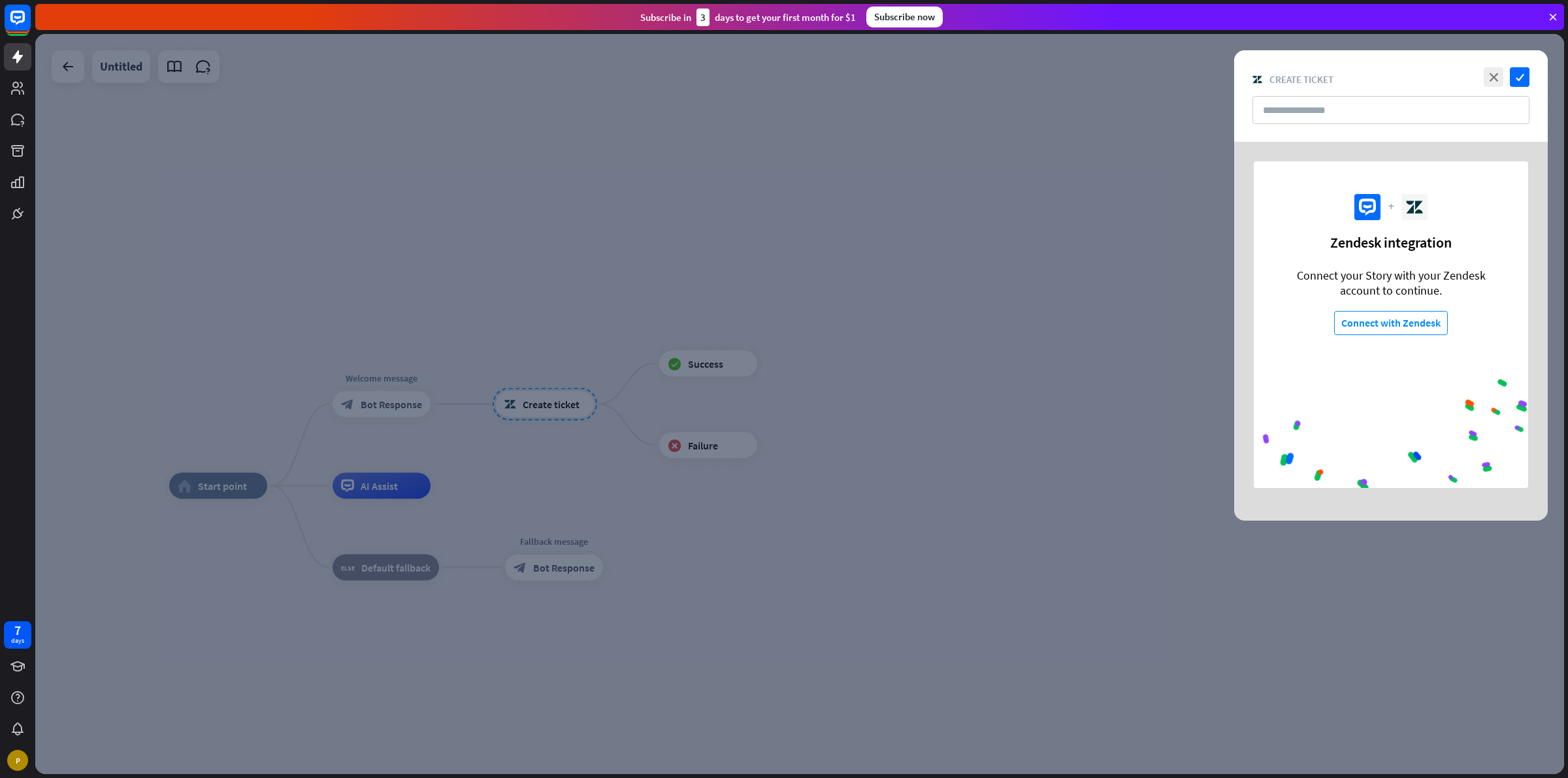
drag, startPoint x: 505, startPoint y: 400, endPoint x: 652, endPoint y: 464, distance: 160.3
click at [652, 464] on div at bounding box center [800, 404] width 1529 height 740
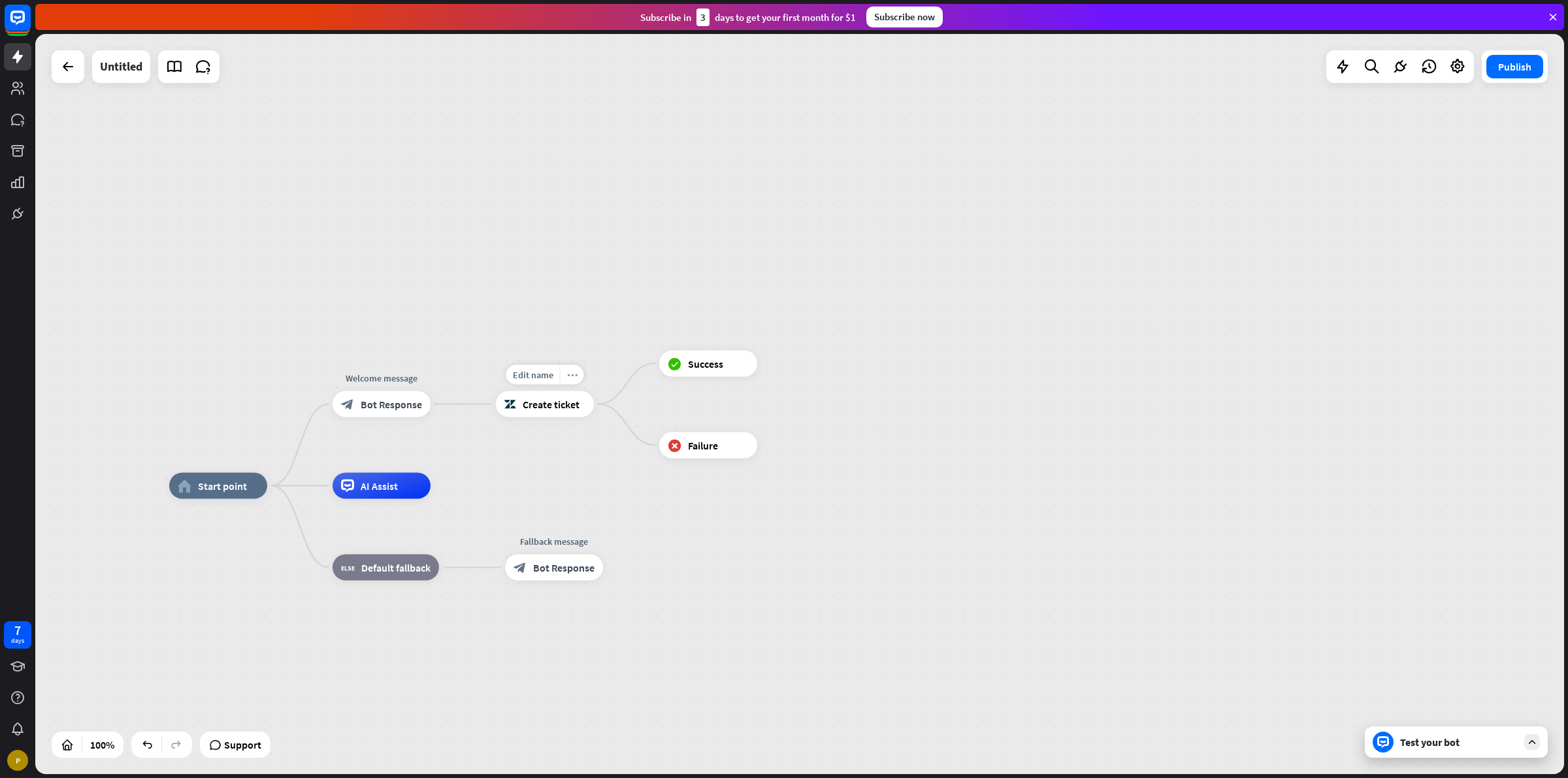
click at [570, 378] on icon "more_horiz" at bounding box center [573, 374] width 11 height 10
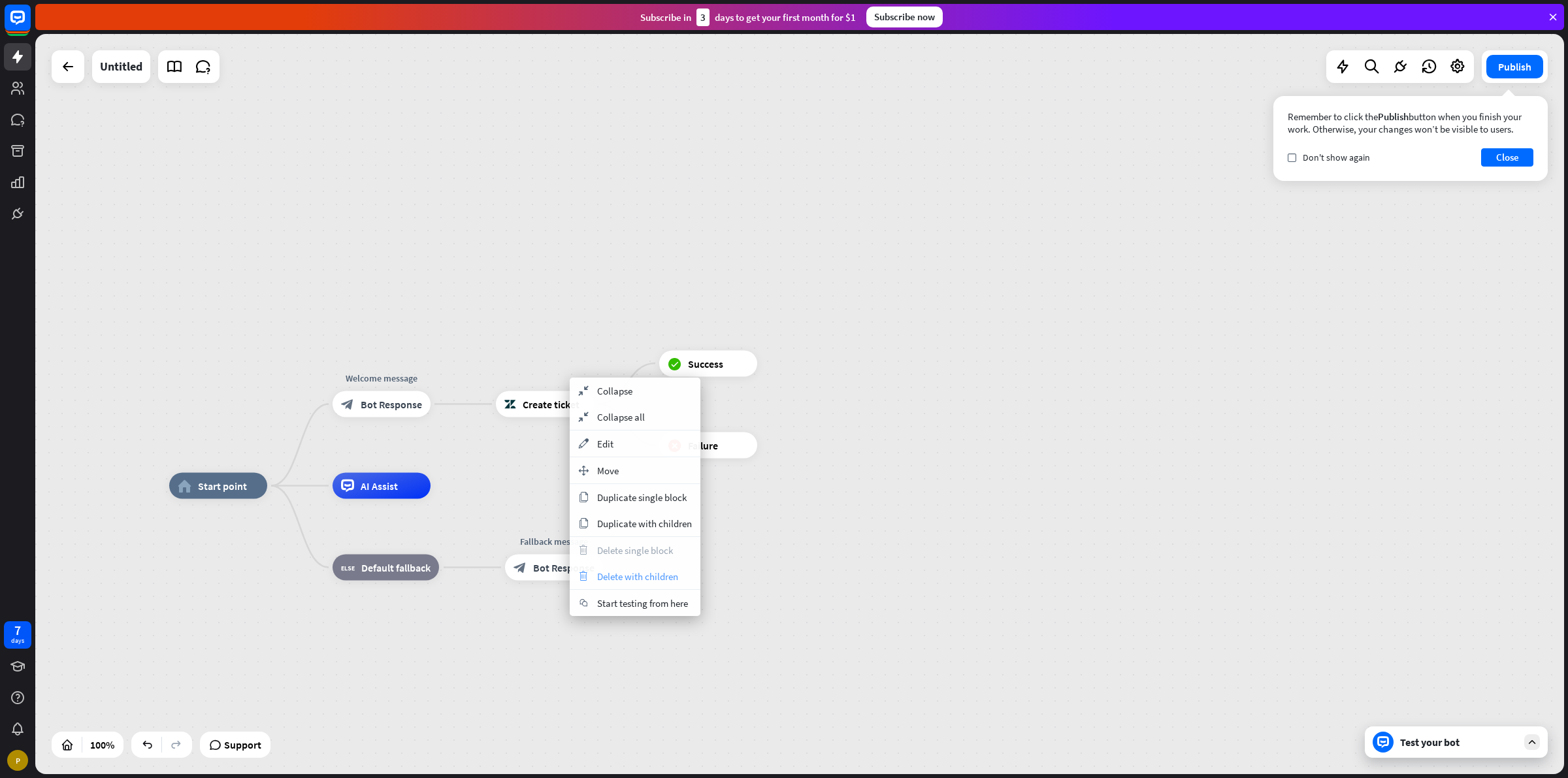
click at [631, 574] on span "Delete with children" at bounding box center [637, 576] width 81 height 13
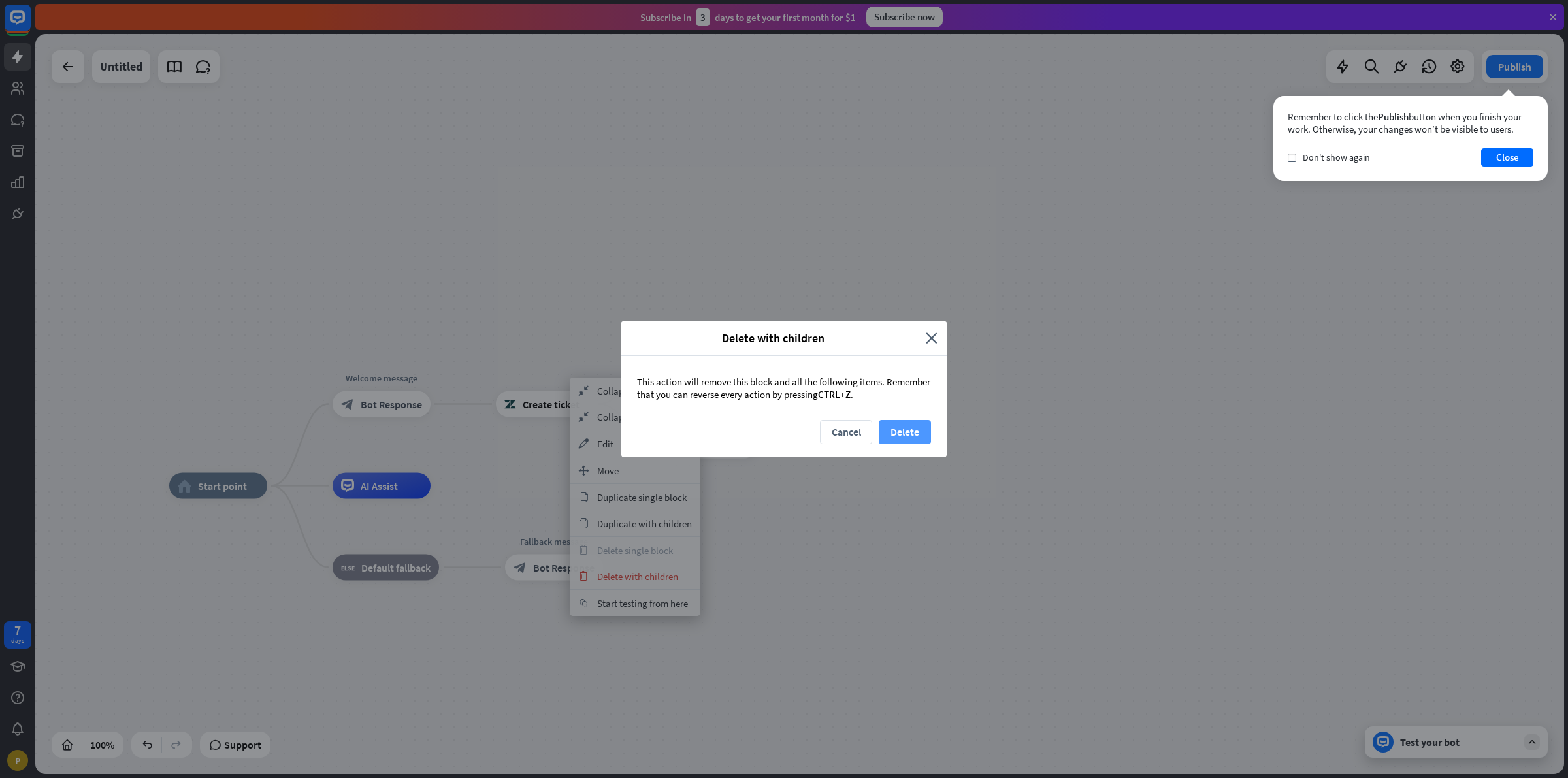
click at [908, 425] on button "Delete" at bounding box center [904, 432] width 52 height 24
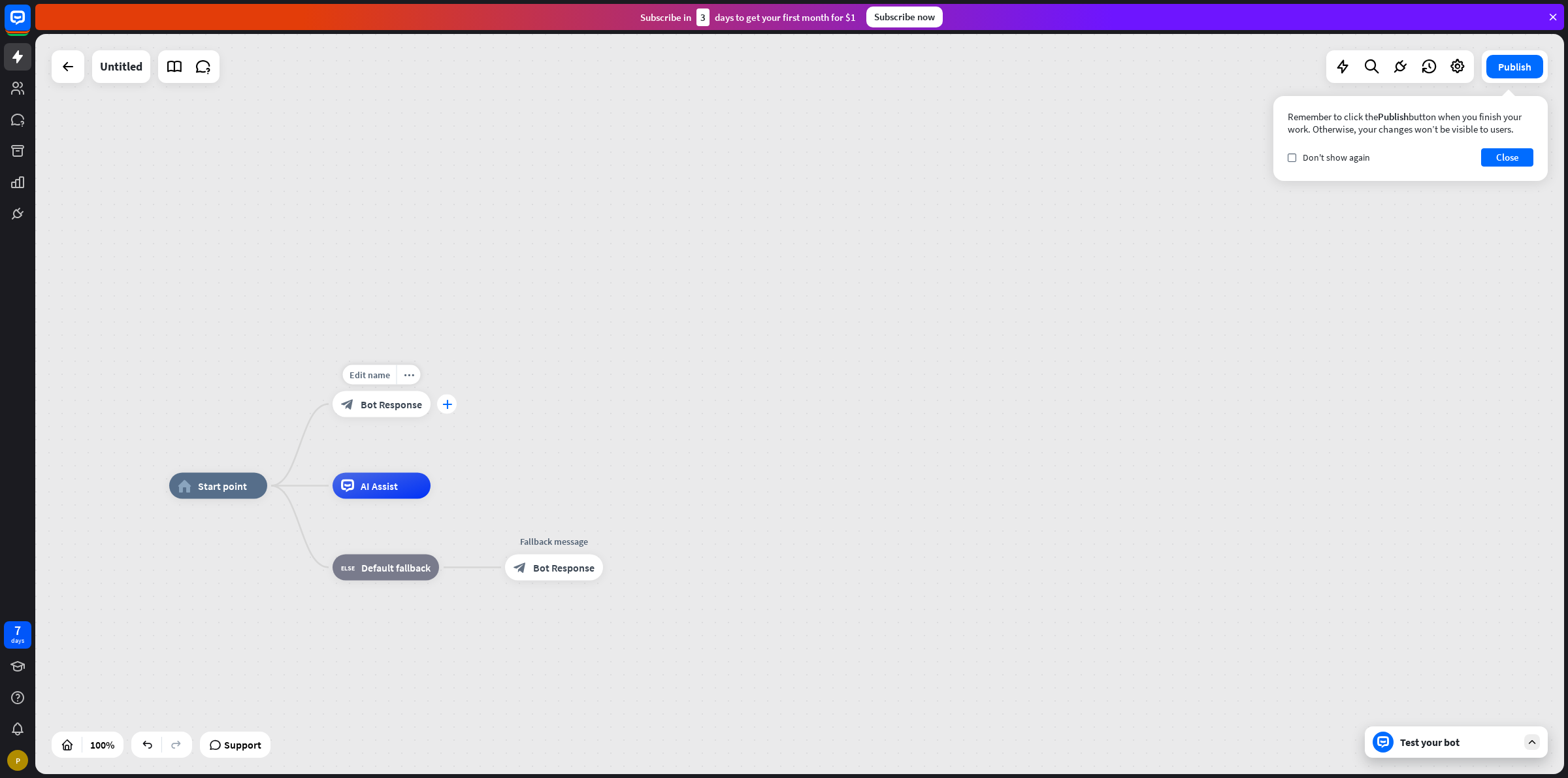
click at [443, 403] on icon "plus" at bounding box center [447, 404] width 10 height 9
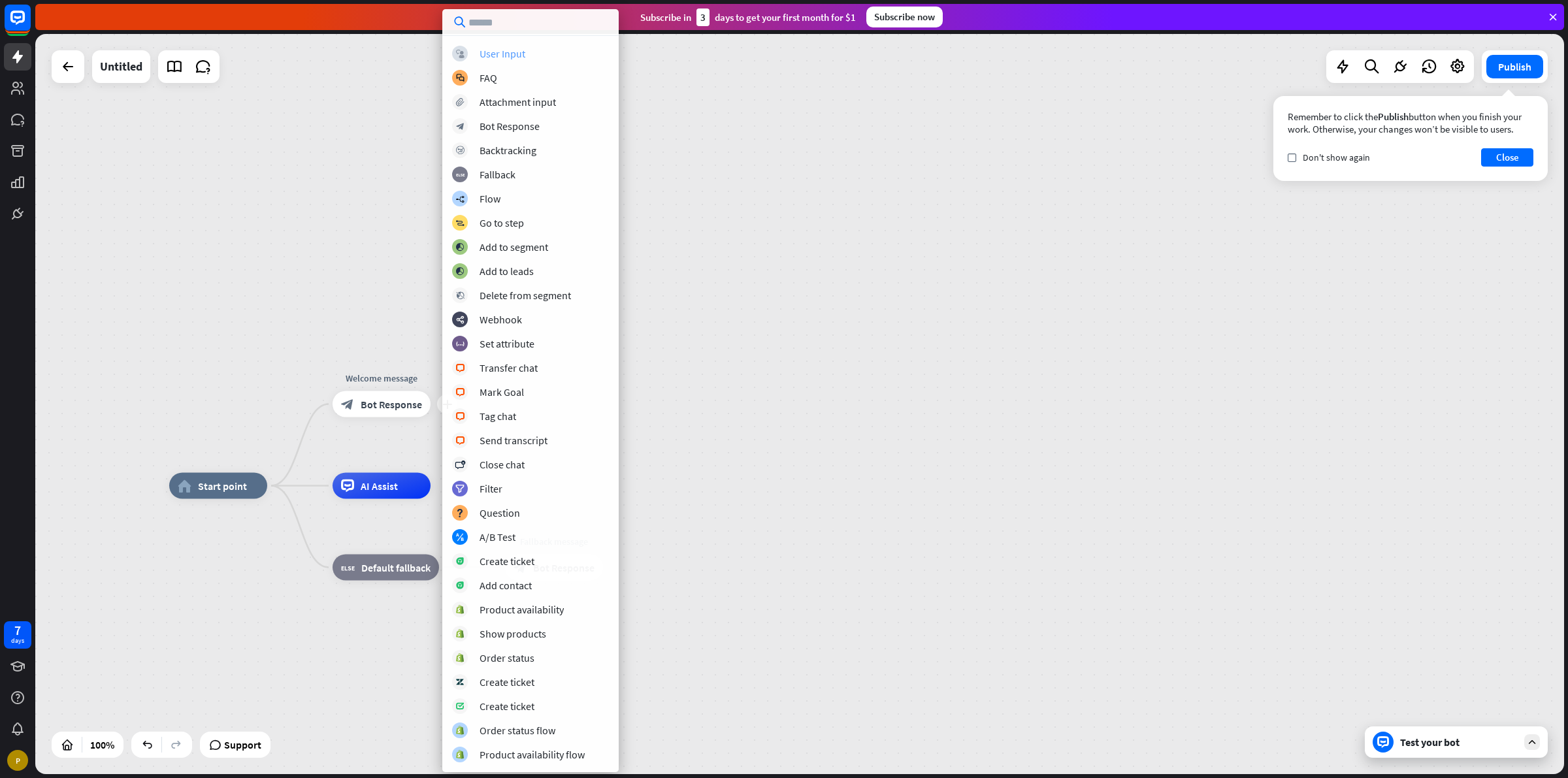
click at [505, 61] on div "block_user_input User Input" at bounding box center [530, 53] width 157 height 16
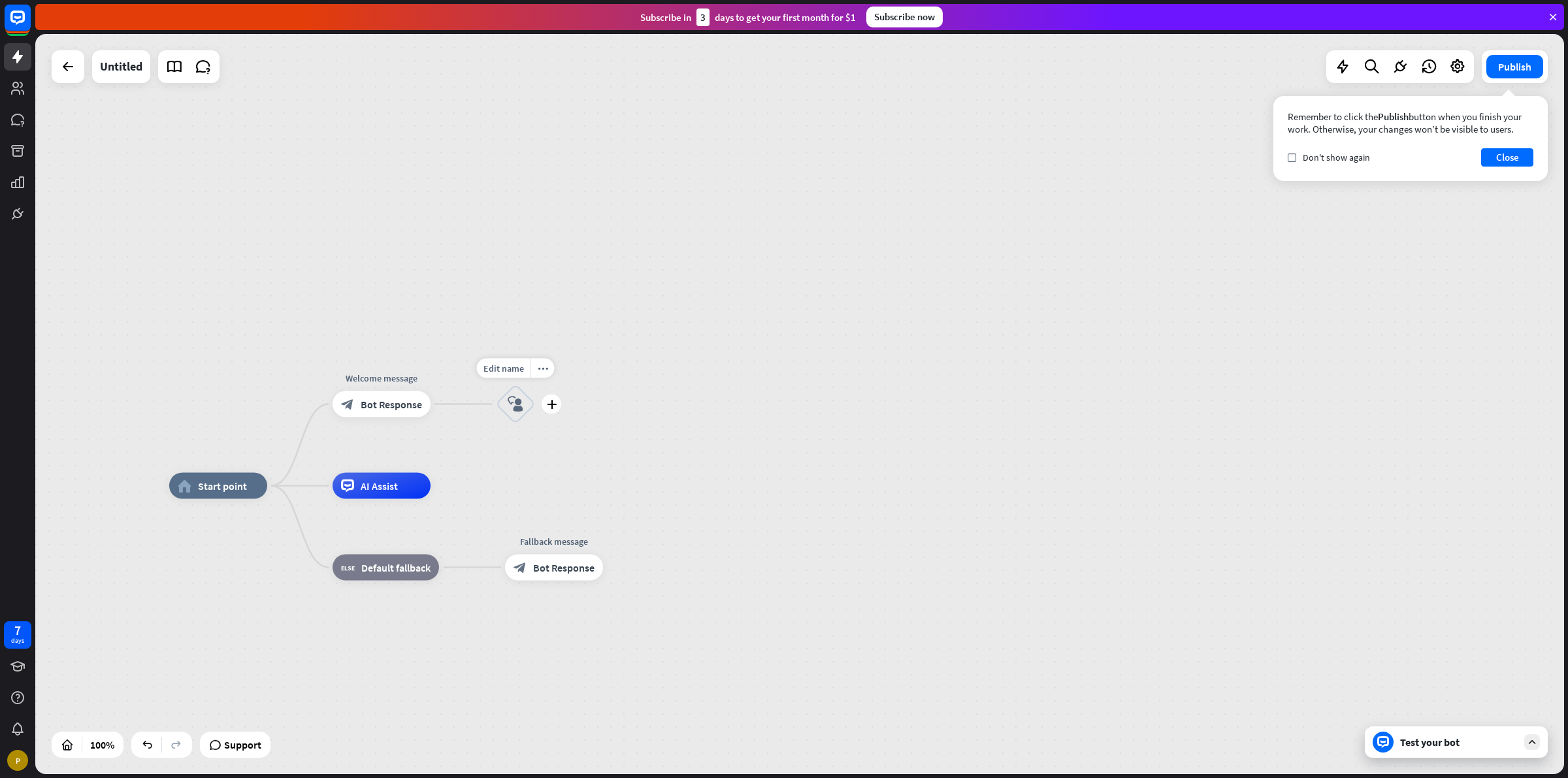
click at [520, 406] on icon "block_user_input" at bounding box center [516, 404] width 16 height 16
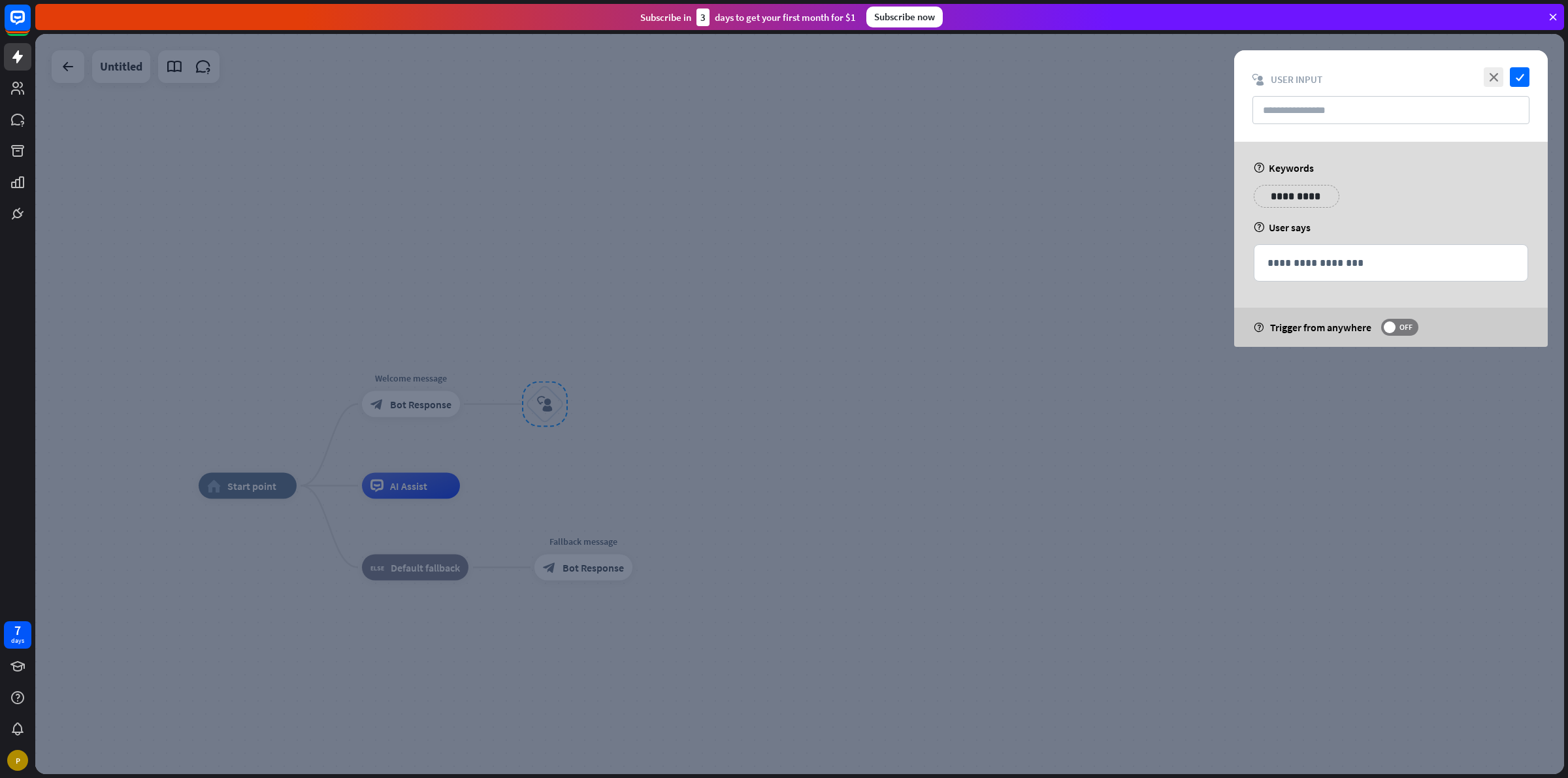
click at [1318, 95] on div "close check block_user_input User Input" at bounding box center [1391, 96] width 313 height 92
click at [1104, 276] on div at bounding box center [800, 404] width 1529 height 740
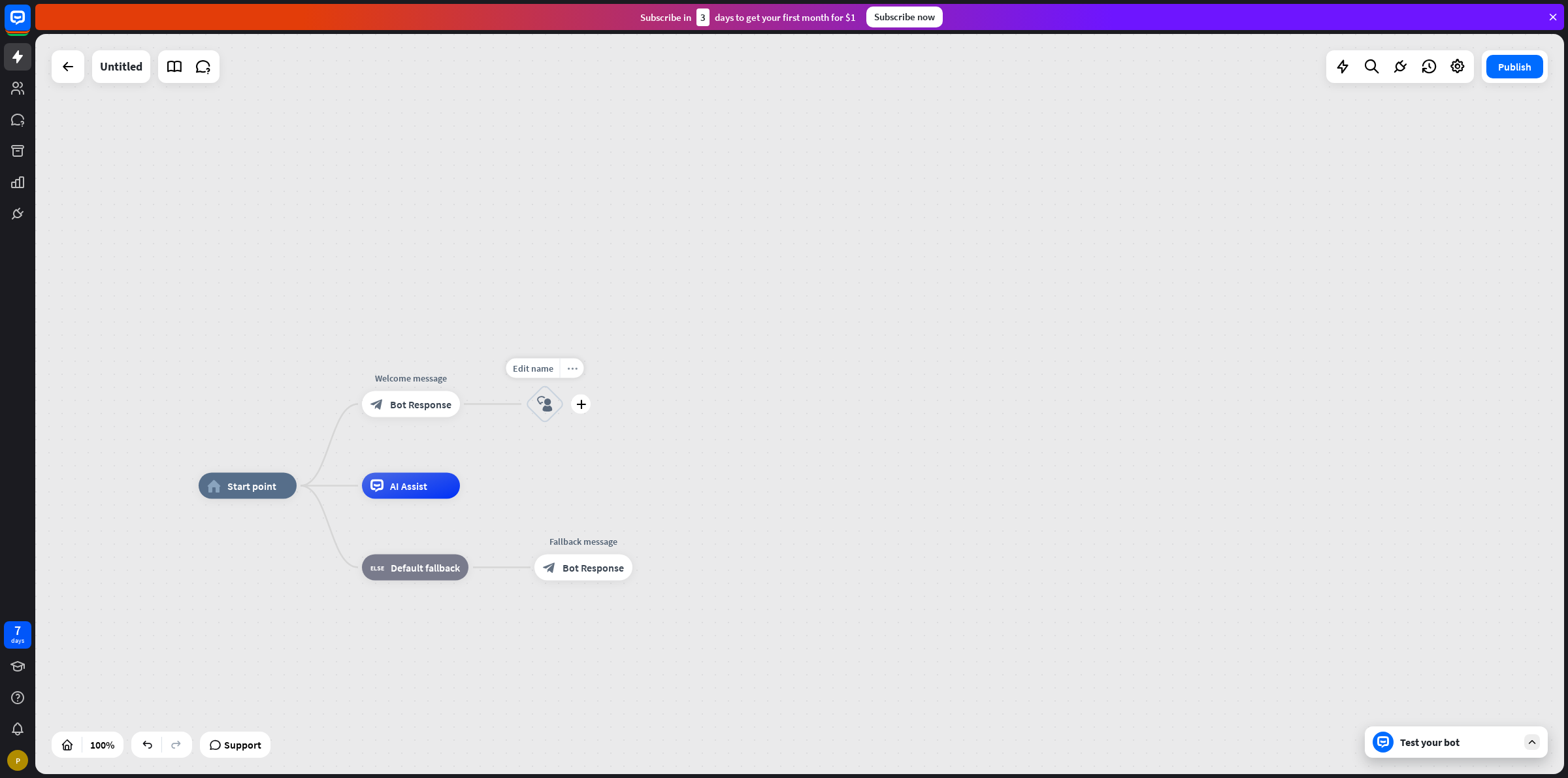
click at [570, 374] on div "more_horiz" at bounding box center [572, 369] width 24 height 20
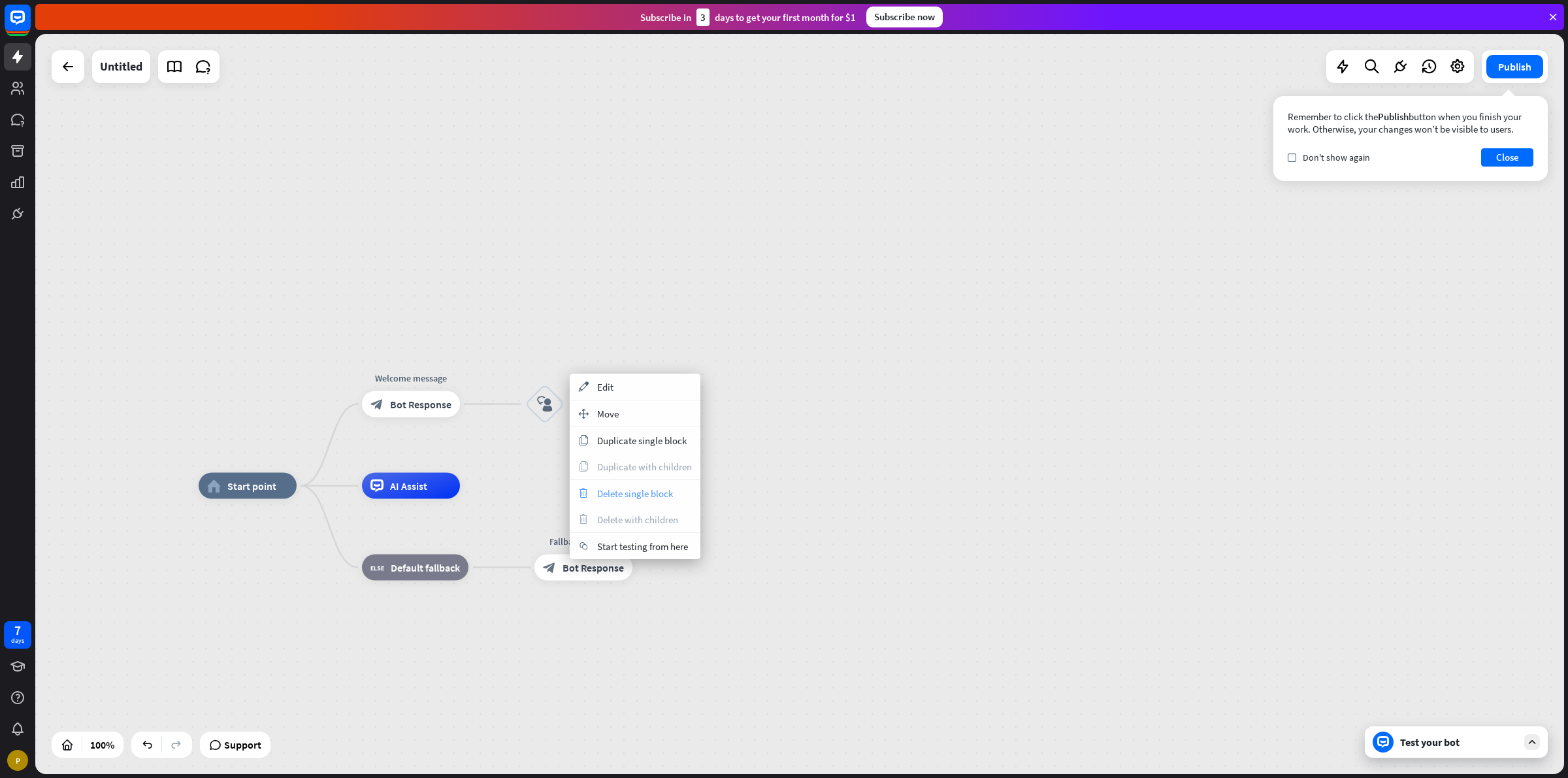
click at [625, 491] on span "Delete single block" at bounding box center [635, 493] width 76 height 13
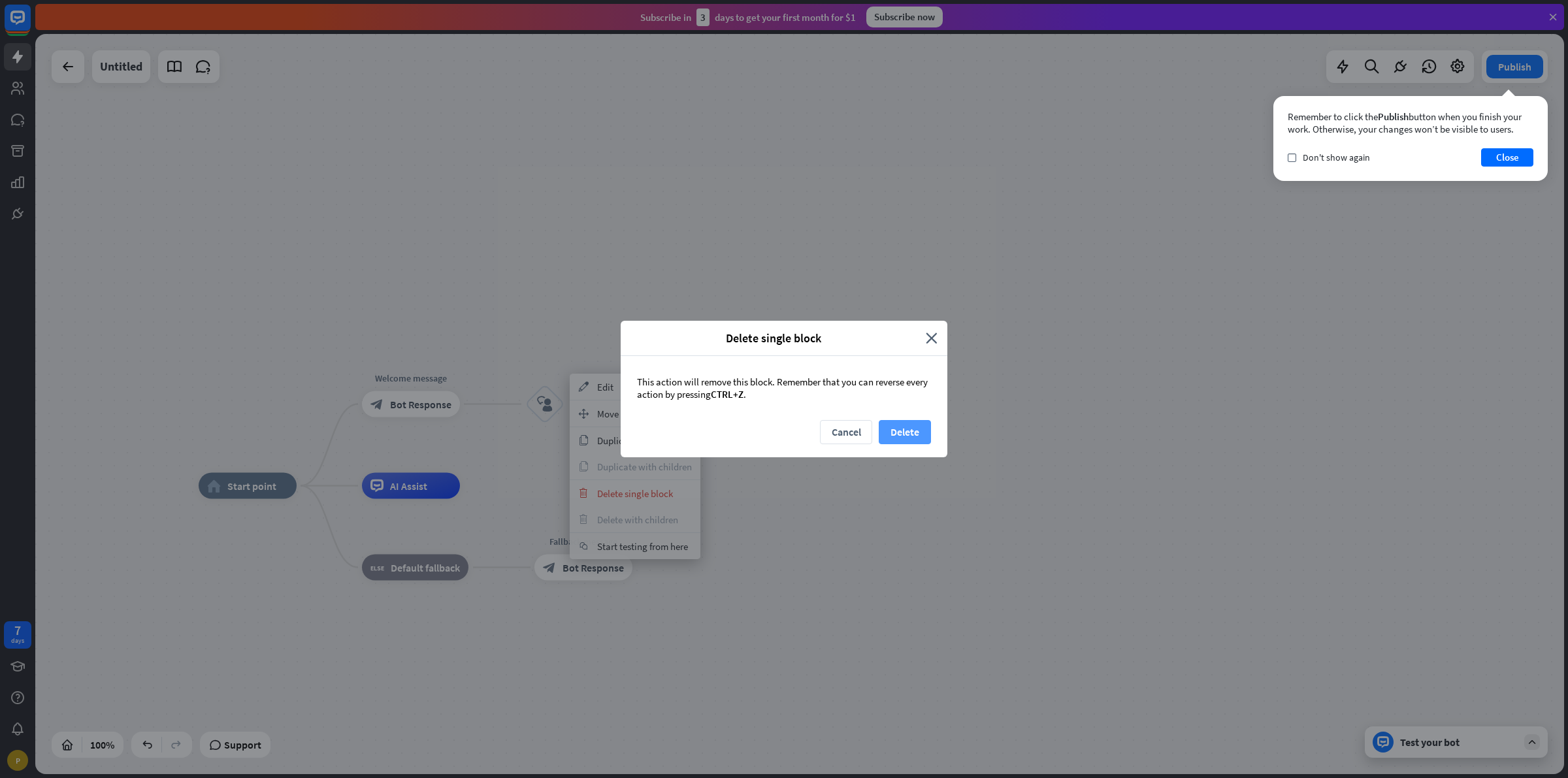
click at [887, 423] on button "Delete" at bounding box center [904, 432] width 52 height 24
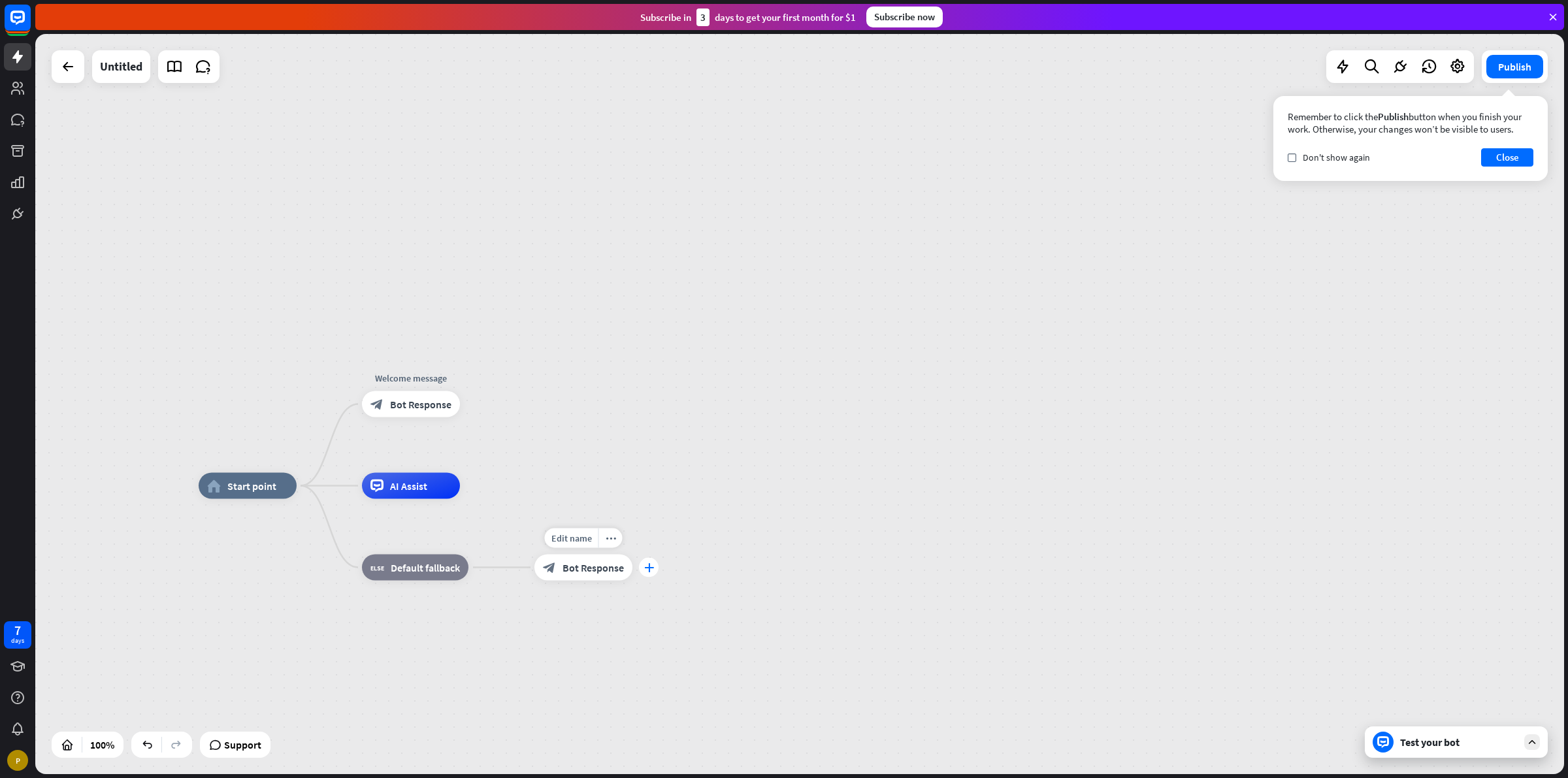
click at [644, 570] on icon "plus" at bounding box center [649, 568] width 10 height 9
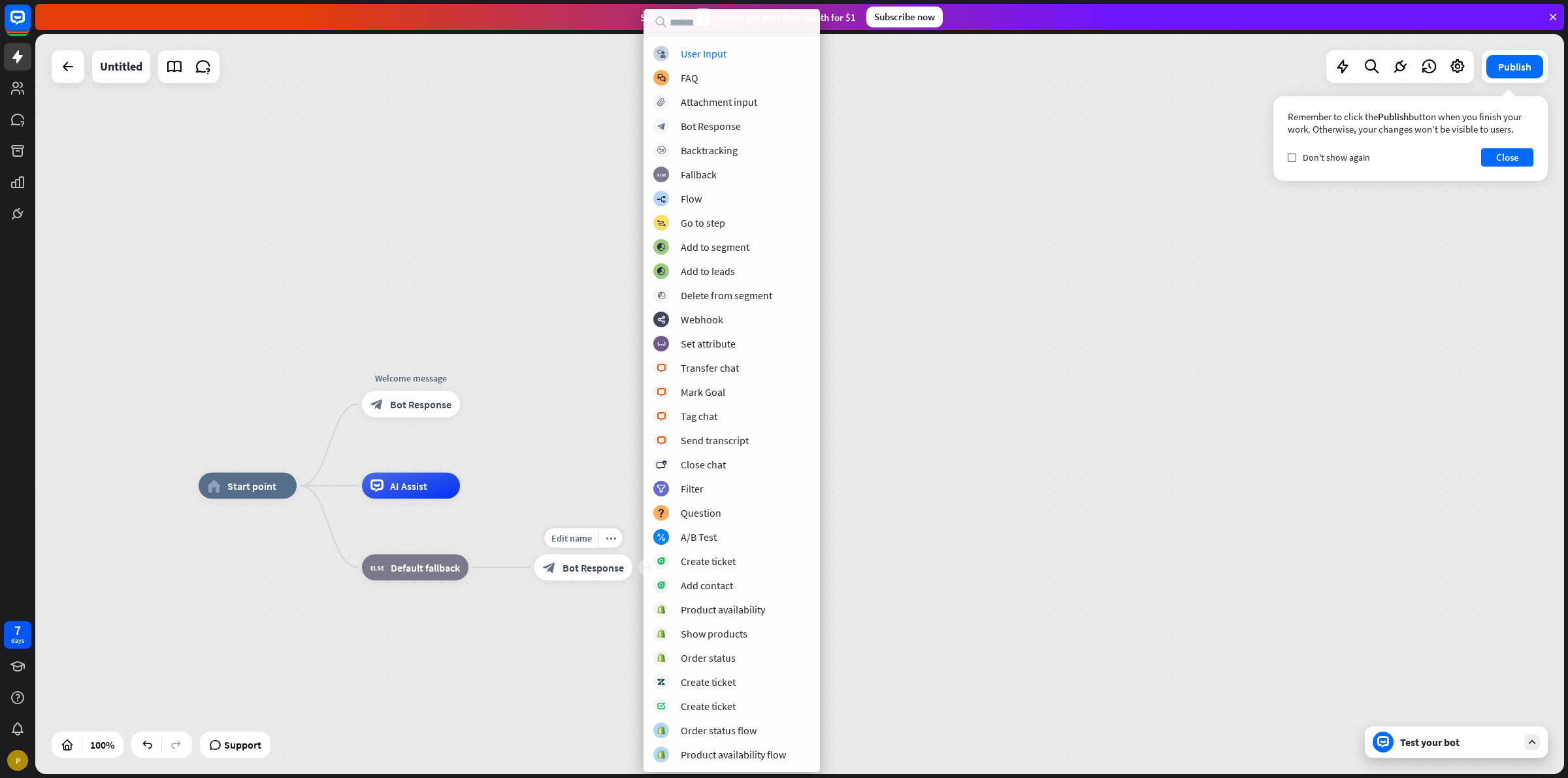
click at [609, 569] on span "Bot Response" at bounding box center [593, 568] width 61 height 13
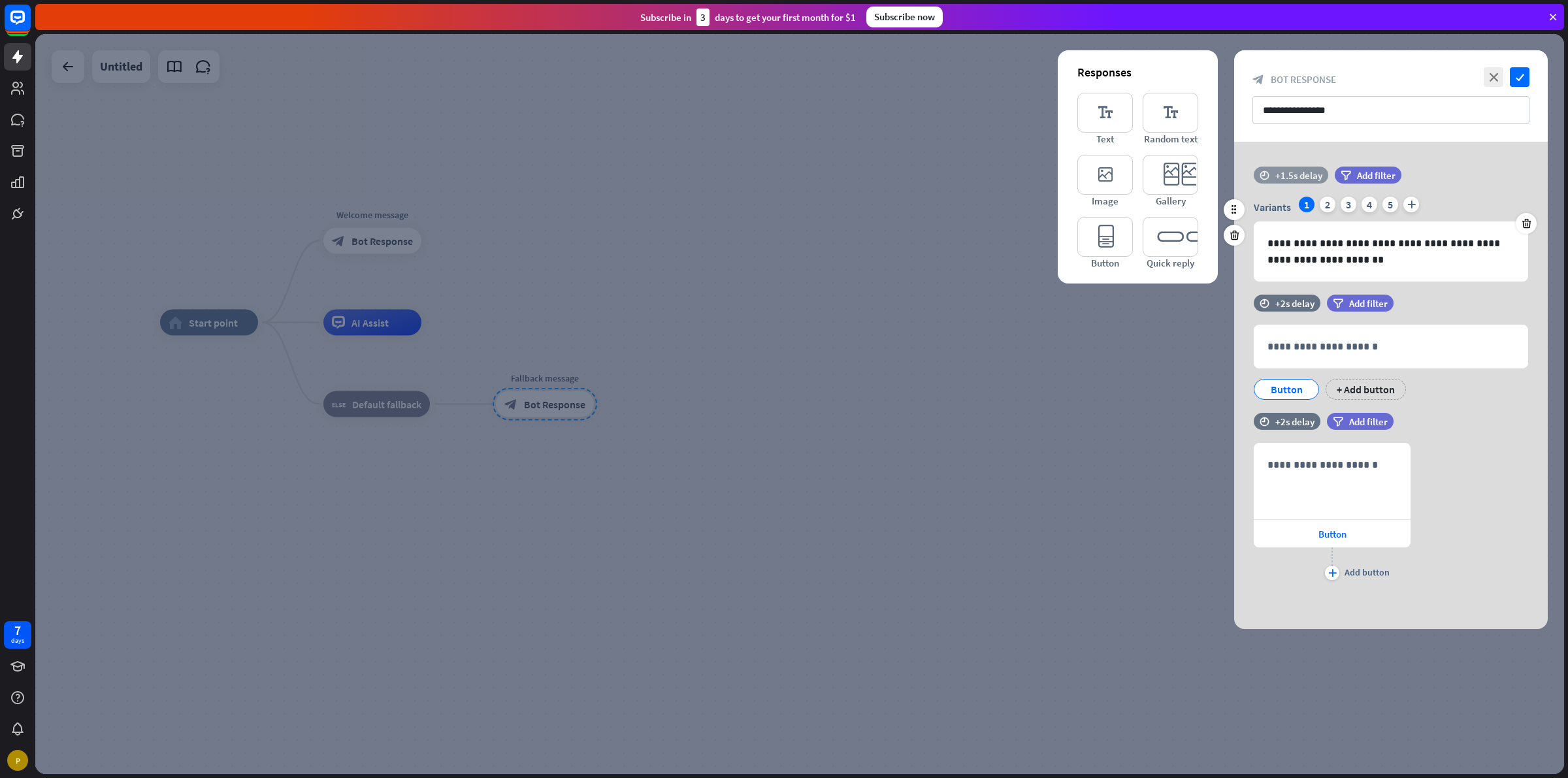
click at [1275, 178] on div "+1.5s delay" at bounding box center [1298, 175] width 47 height 13
click at [1246, 145] on div "**********" at bounding box center [1391, 385] width 313 height 487
click at [1170, 111] on icon "editor_text" at bounding box center [1170, 113] width 55 height 40
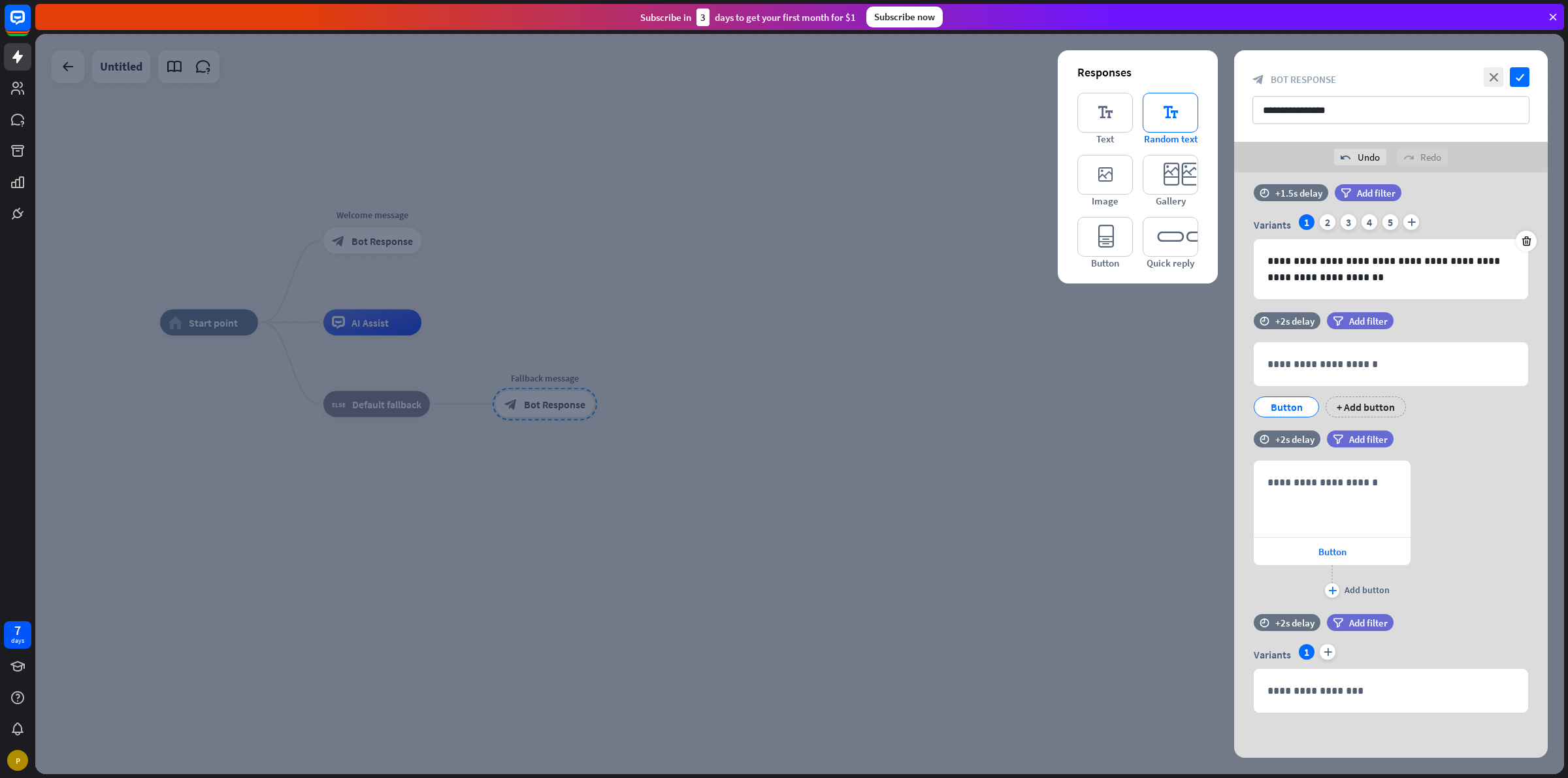
scroll to position [15, 0]
click at [1166, 164] on icon "editor_card" at bounding box center [1170, 175] width 55 height 40
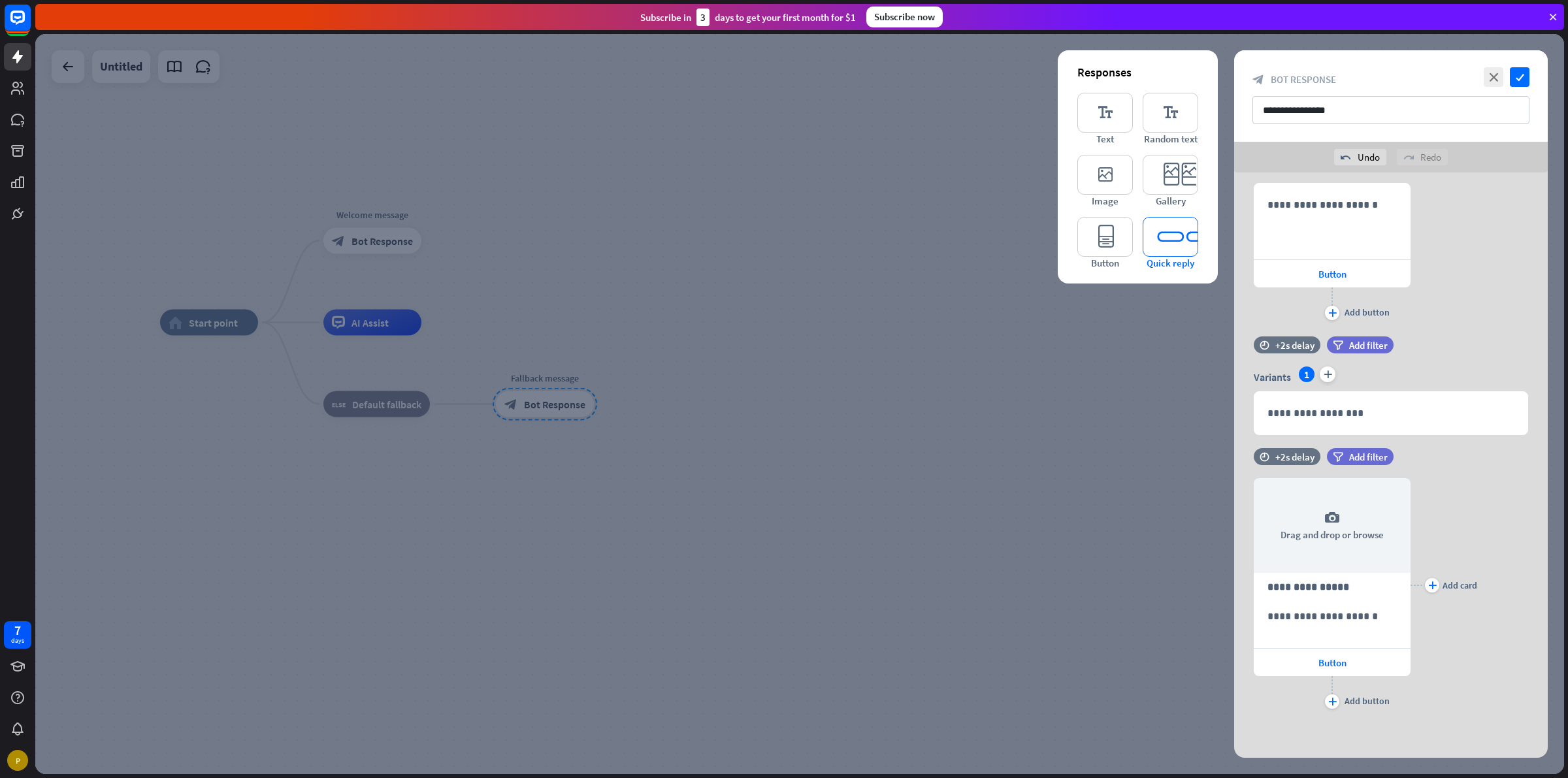
click at [1174, 253] on icon "editor_quick_replies" at bounding box center [1170, 237] width 55 height 40
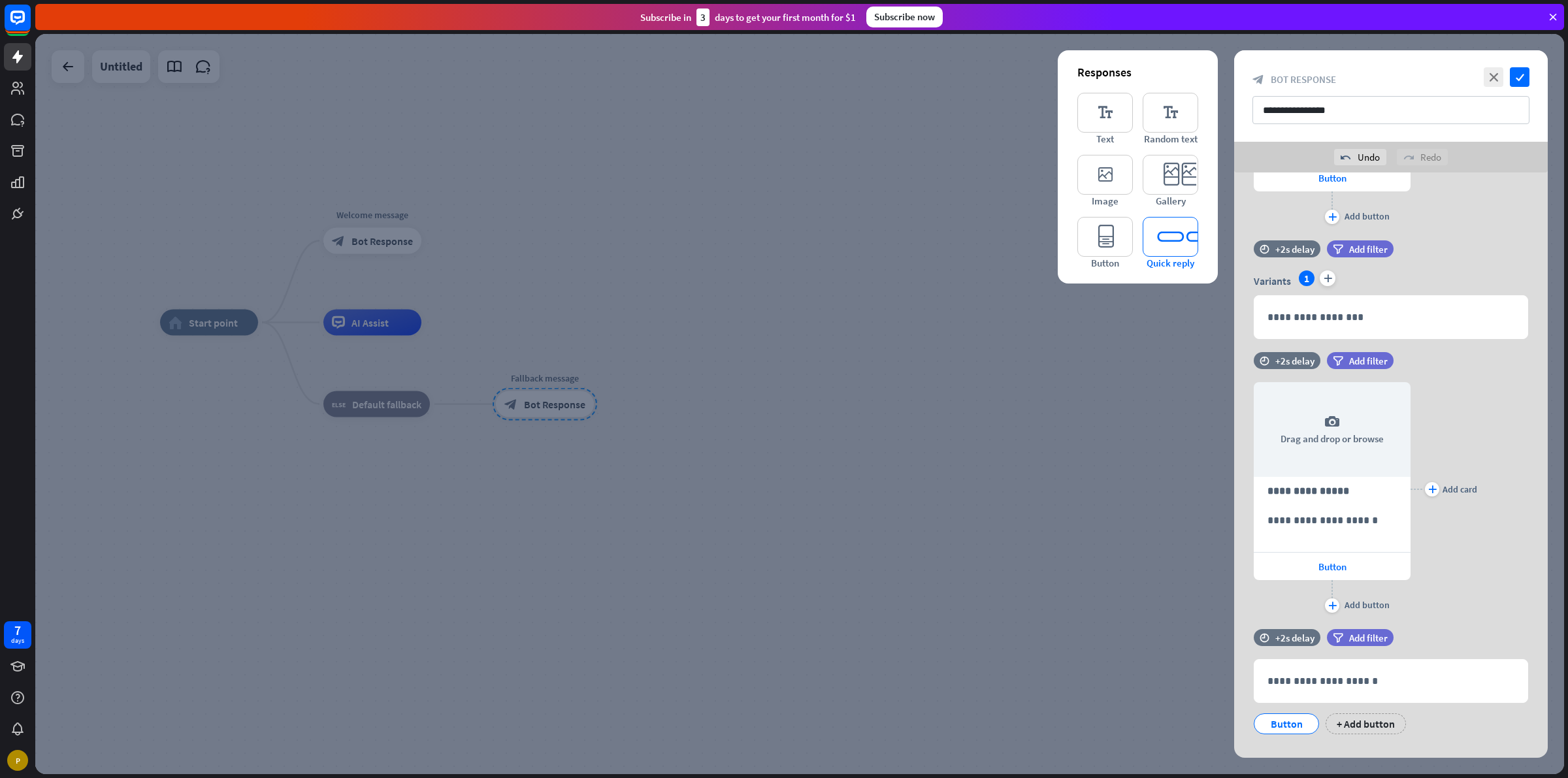
scroll to position [411, 0]
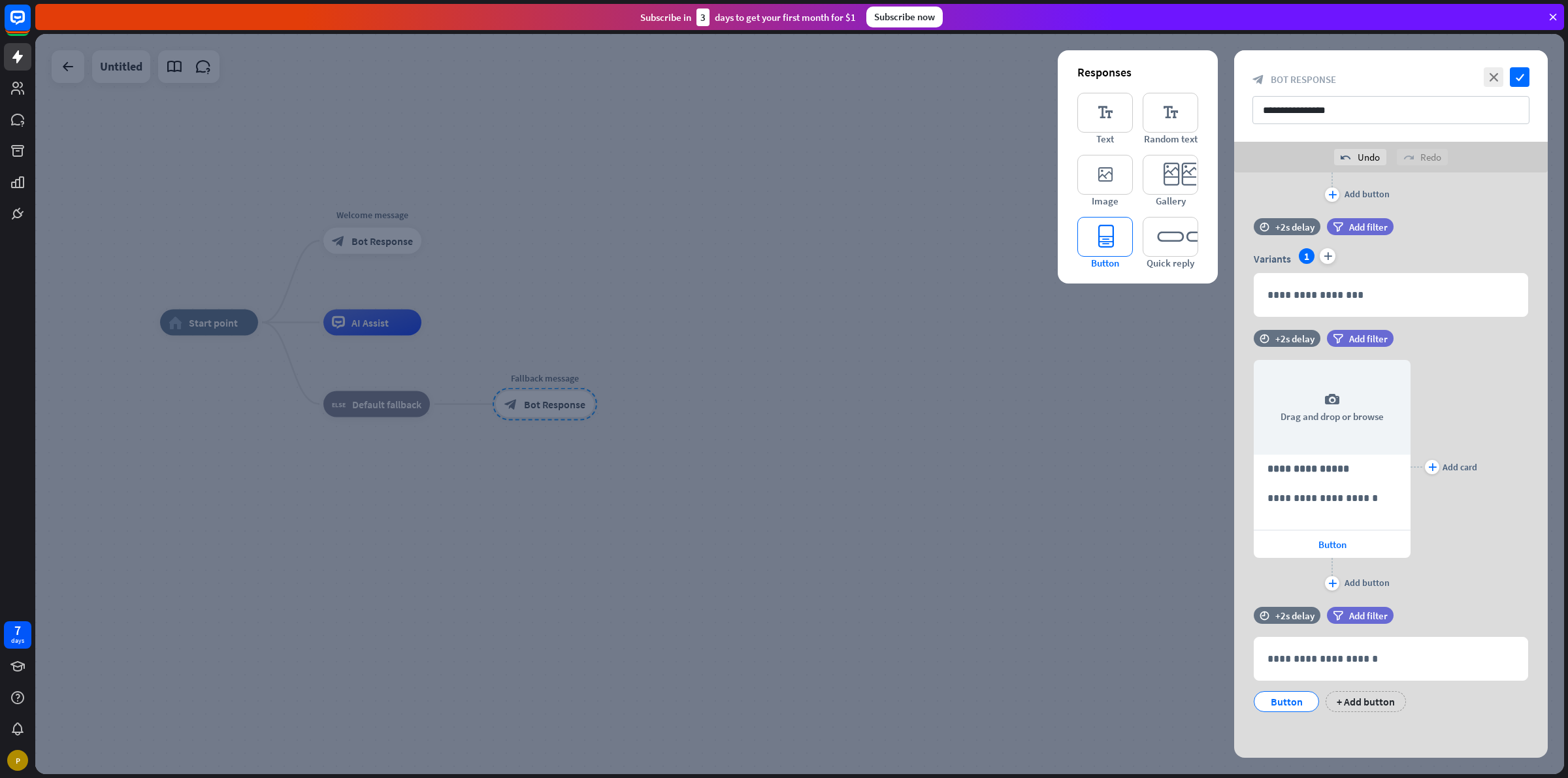
click at [1115, 239] on icon "editor_button" at bounding box center [1105, 237] width 55 height 40
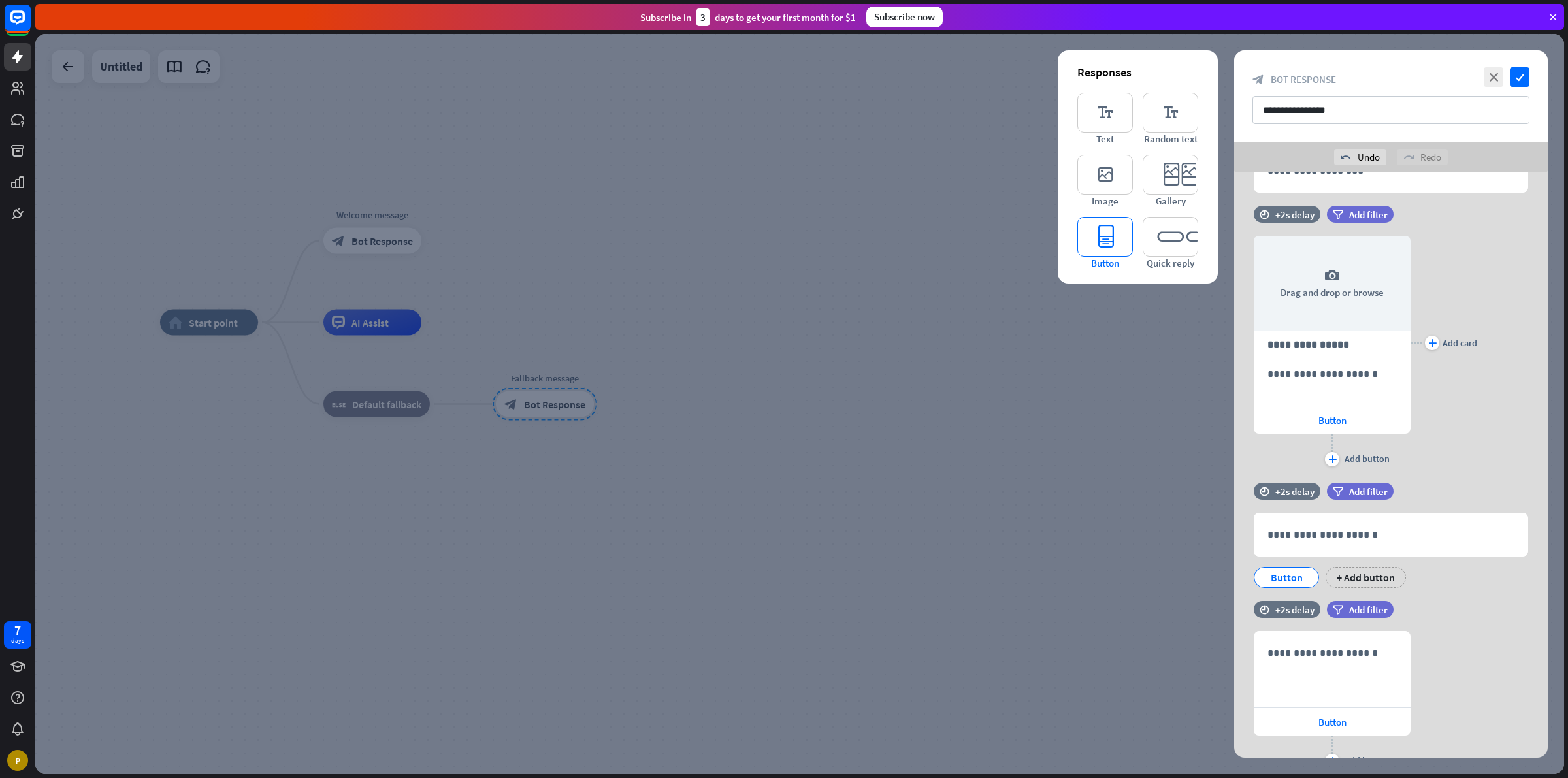
scroll to position [595, 0]
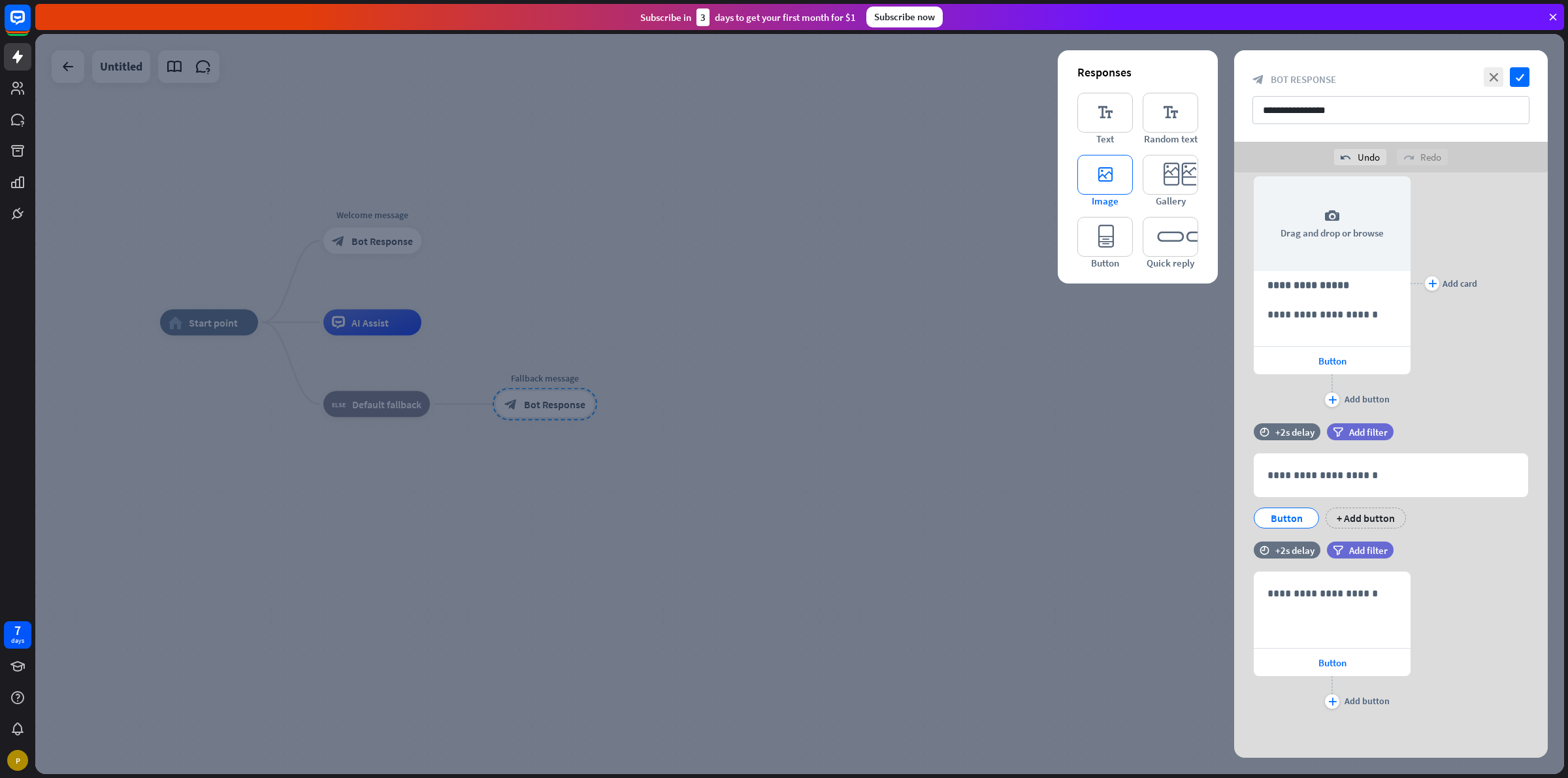
click at [1106, 186] on icon "editor_image" at bounding box center [1105, 175] width 55 height 40
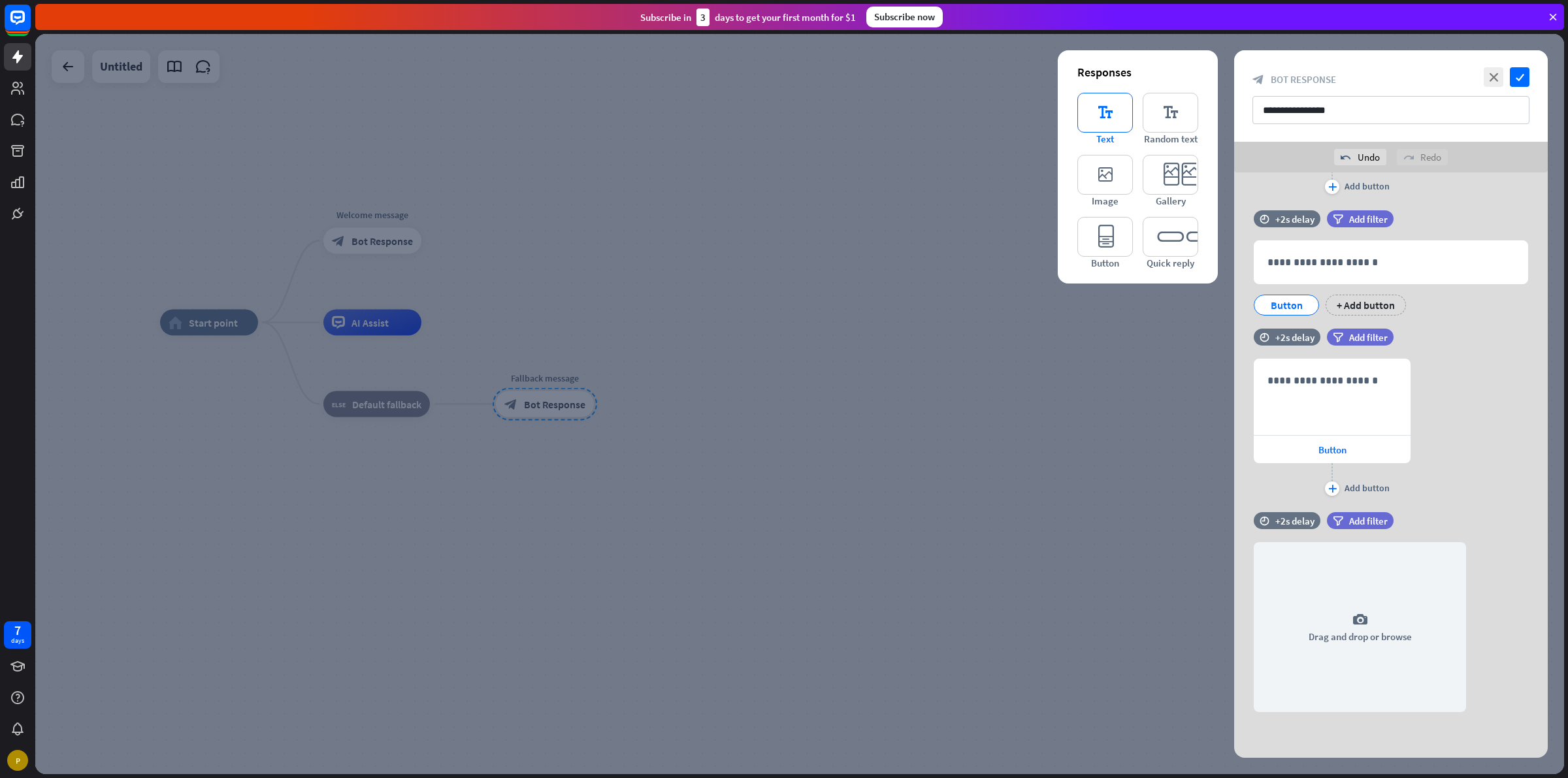
click at [1104, 134] on span "Text" at bounding box center [1105, 138] width 18 height 13
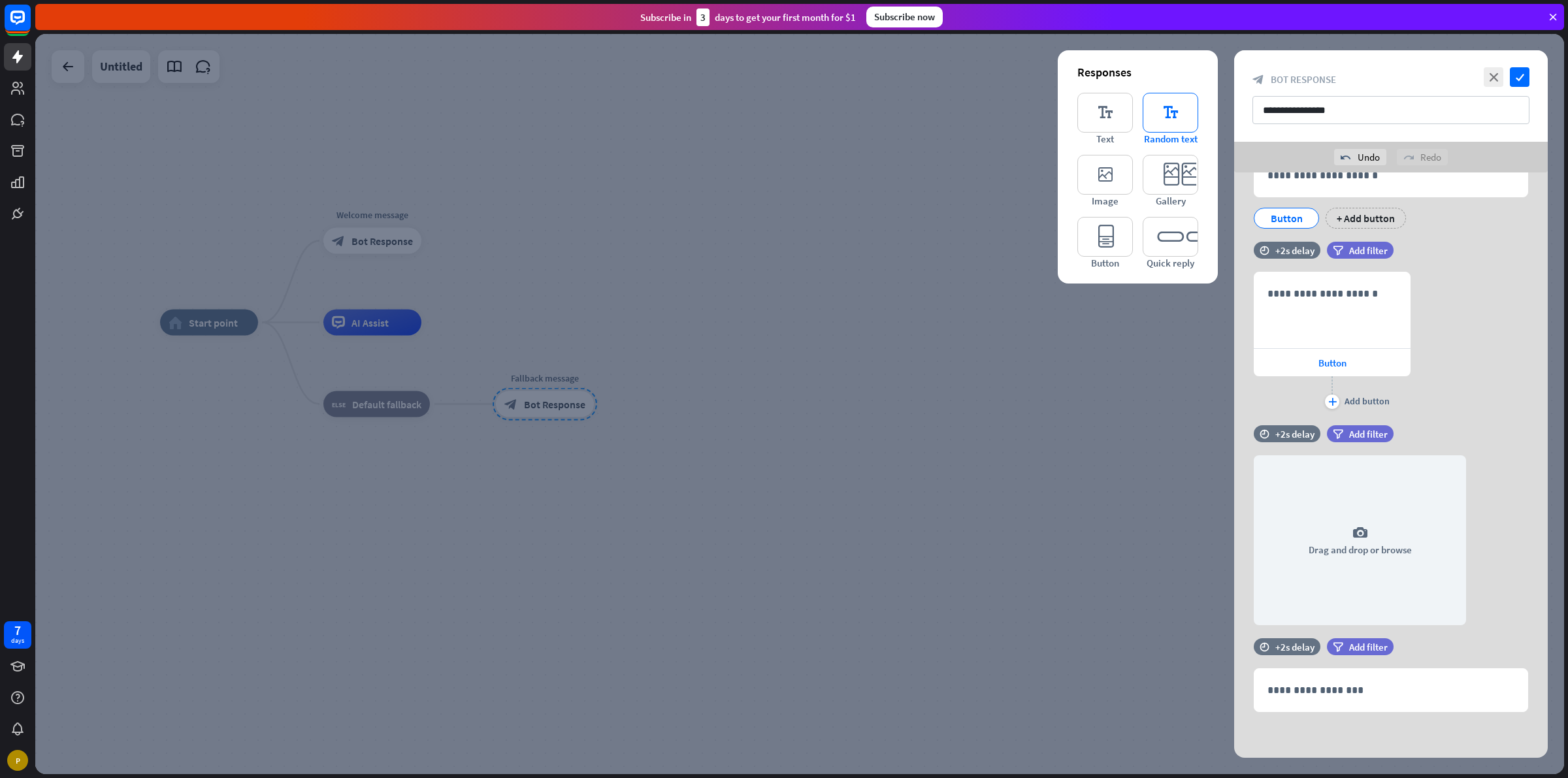
click at [1154, 119] on icon "editor_text" at bounding box center [1170, 113] width 55 height 40
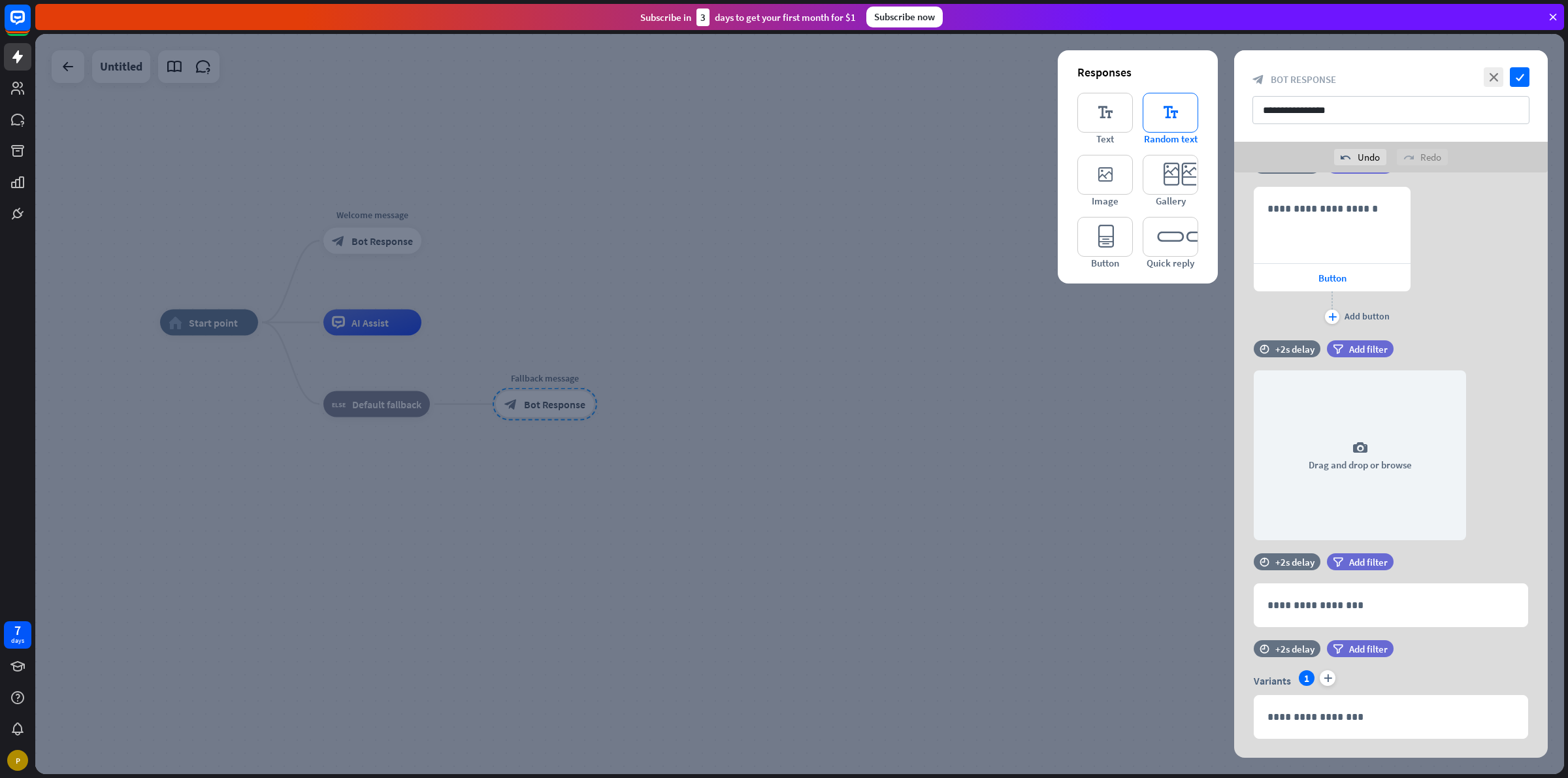
scroll to position [1007, 0]
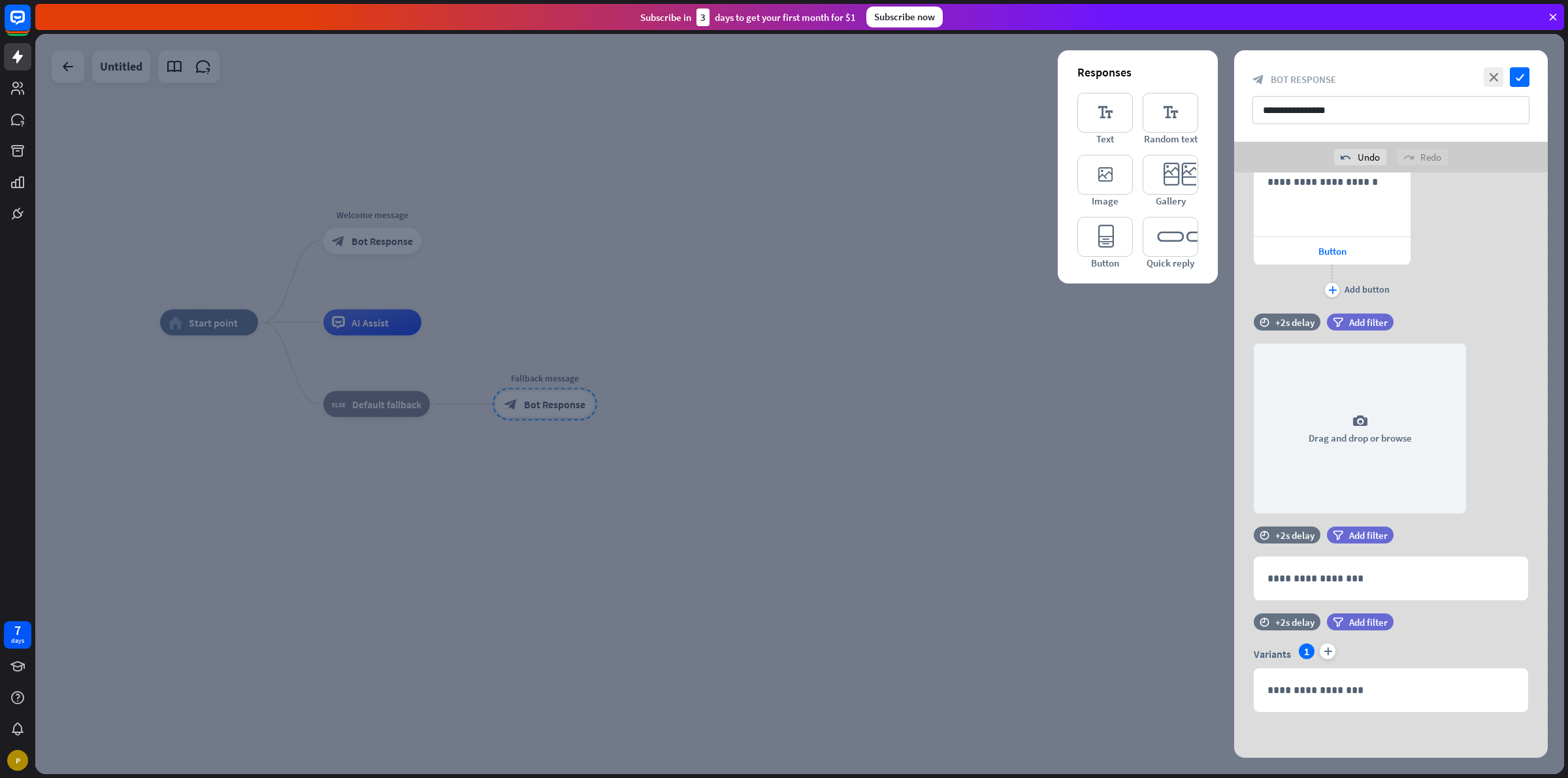
click at [720, 232] on div at bounding box center [800, 404] width 1529 height 740
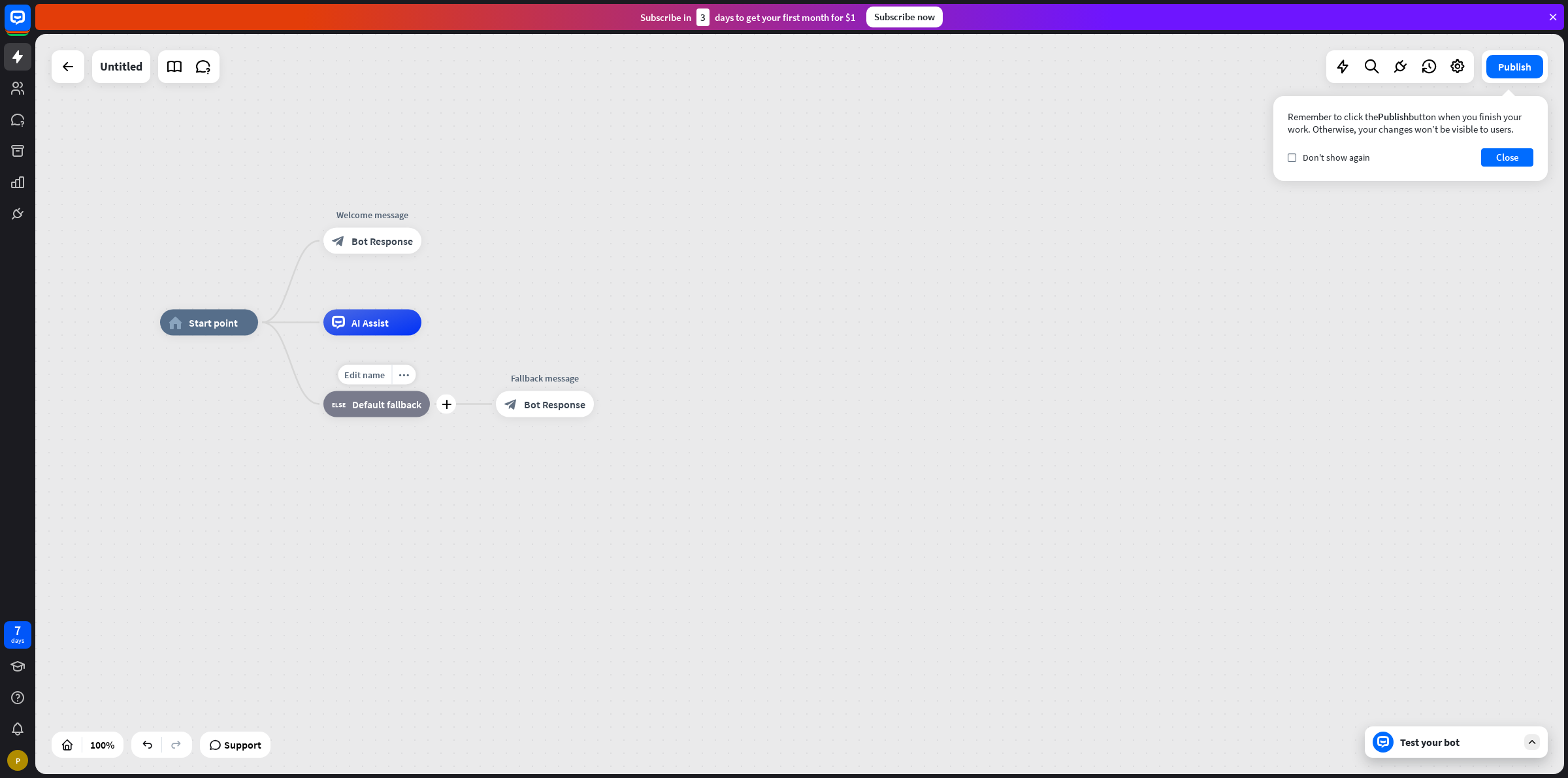
click at [408, 413] on div "block_fallback Default fallback" at bounding box center [376, 404] width 106 height 26
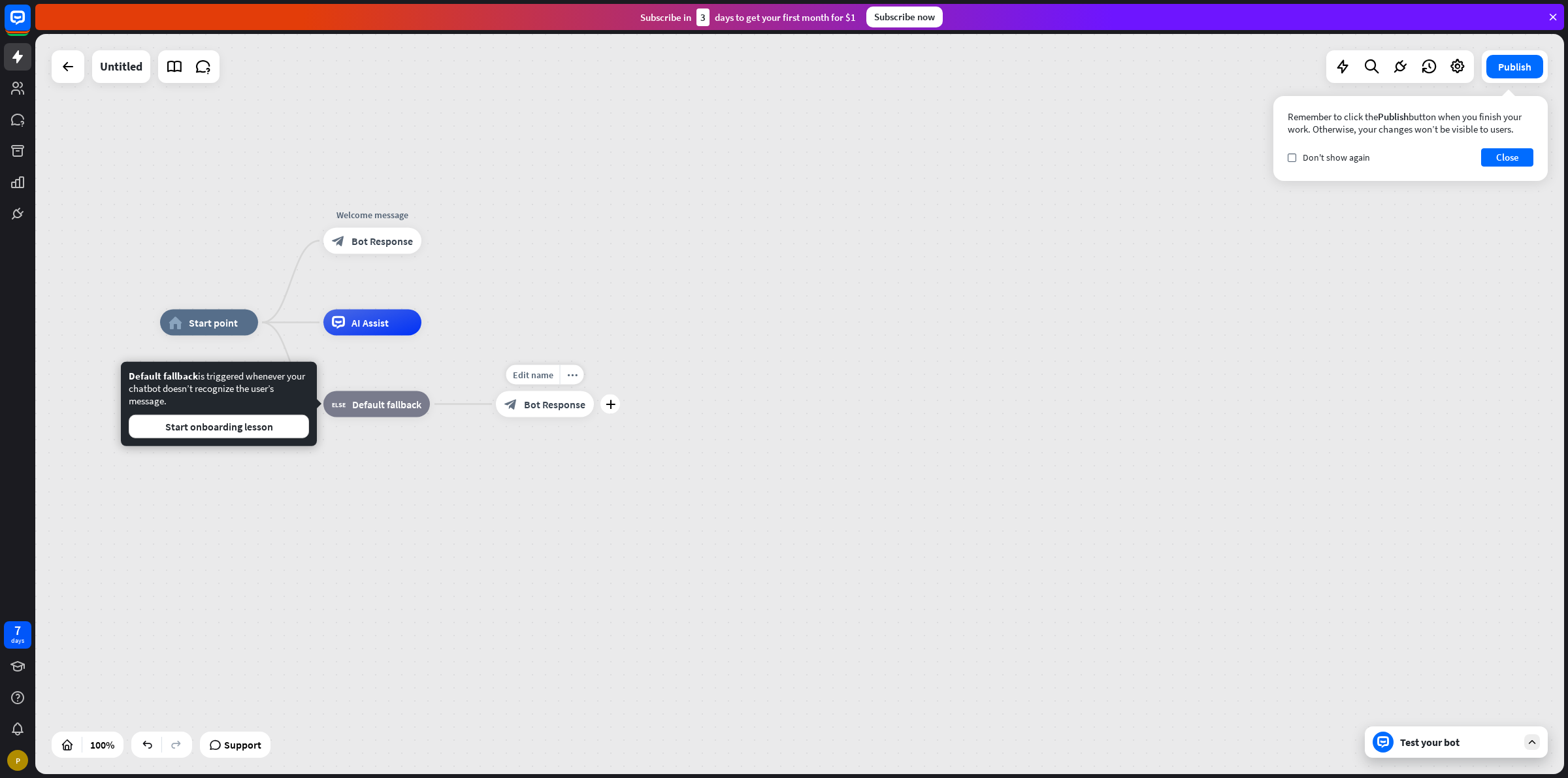
click at [541, 407] on span "Bot Response" at bounding box center [554, 404] width 61 height 13
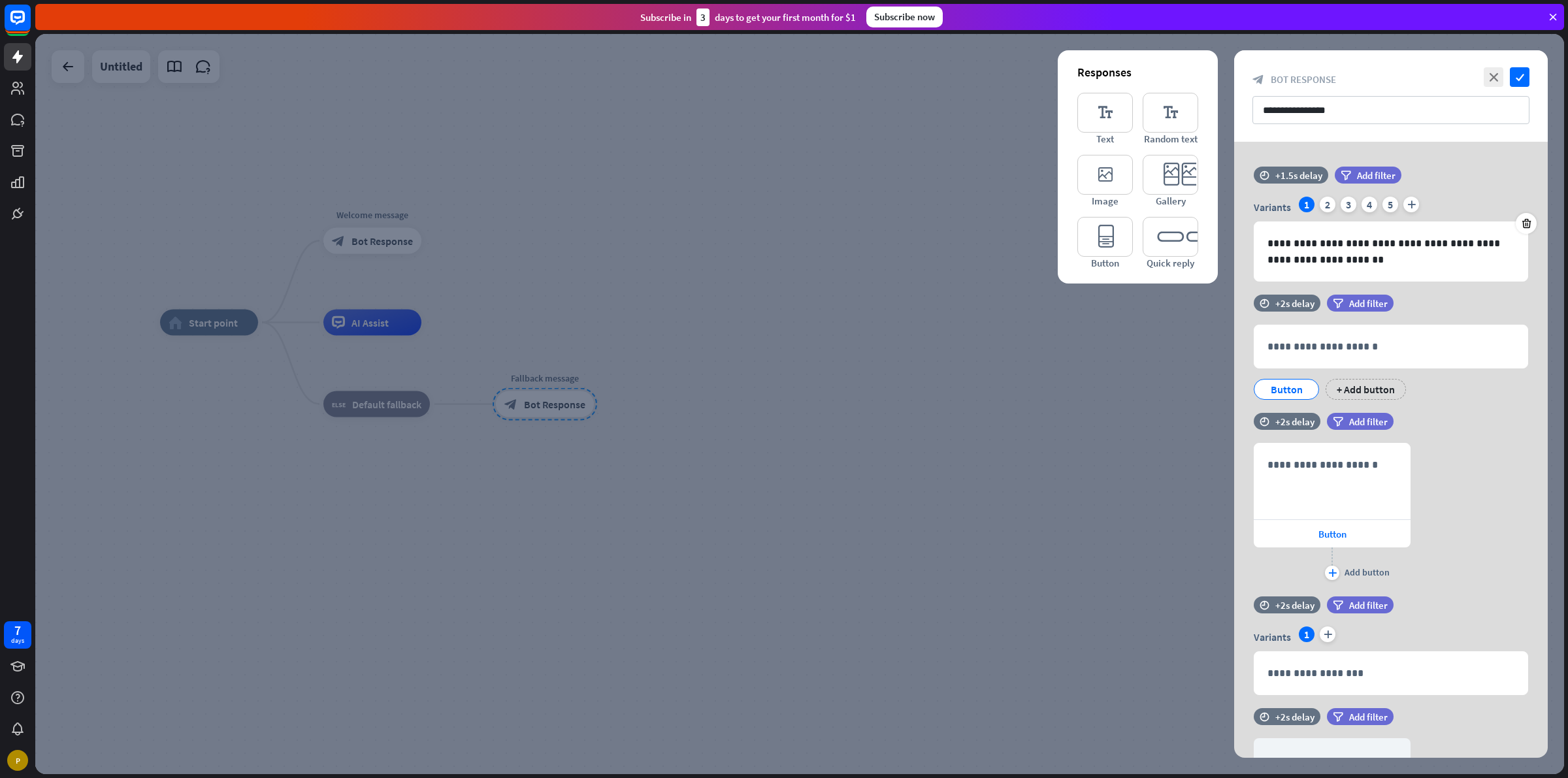
click at [729, 222] on div at bounding box center [800, 404] width 1529 height 740
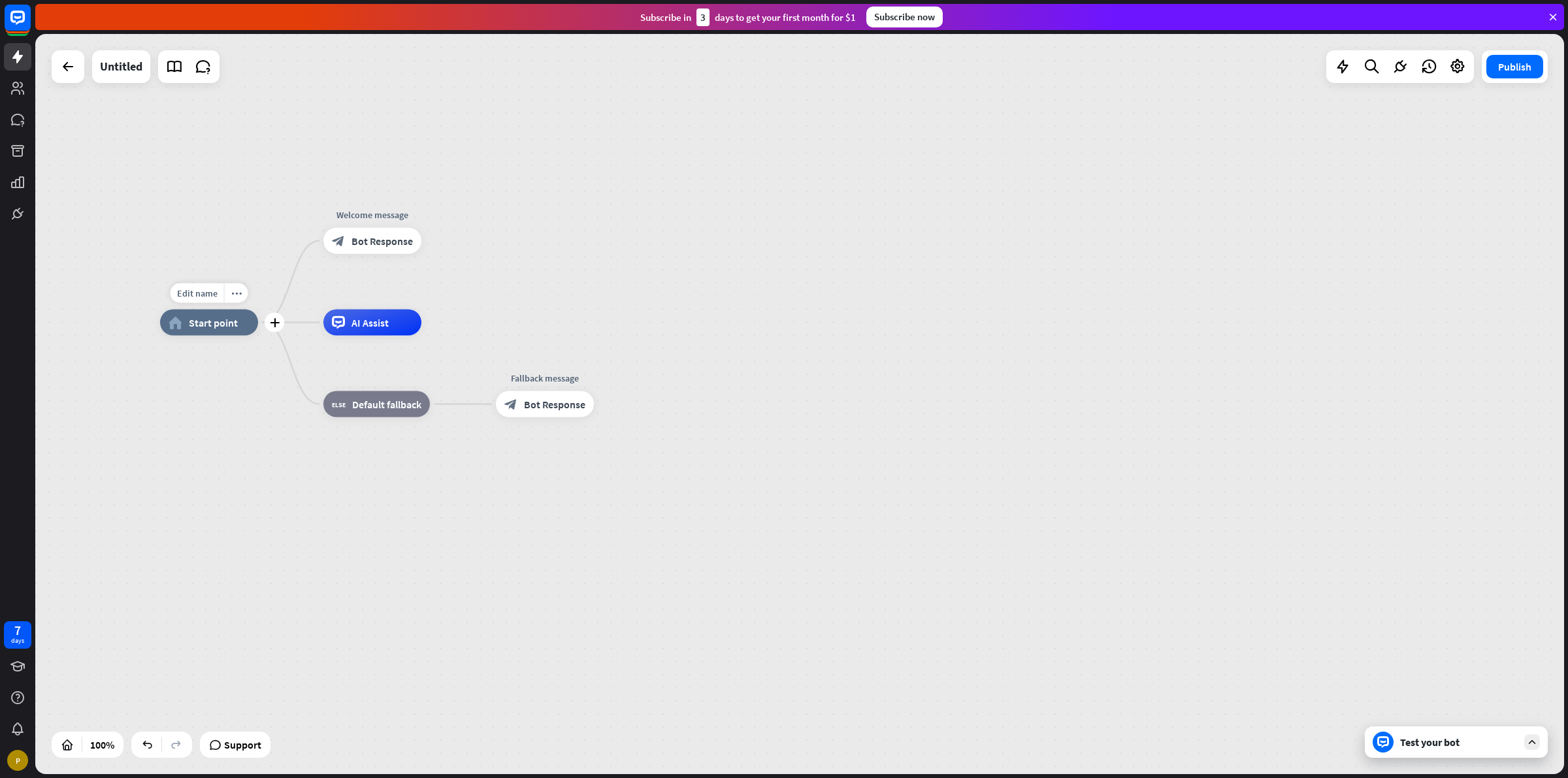
click at [227, 318] on span "Start point" at bounding box center [213, 322] width 49 height 13
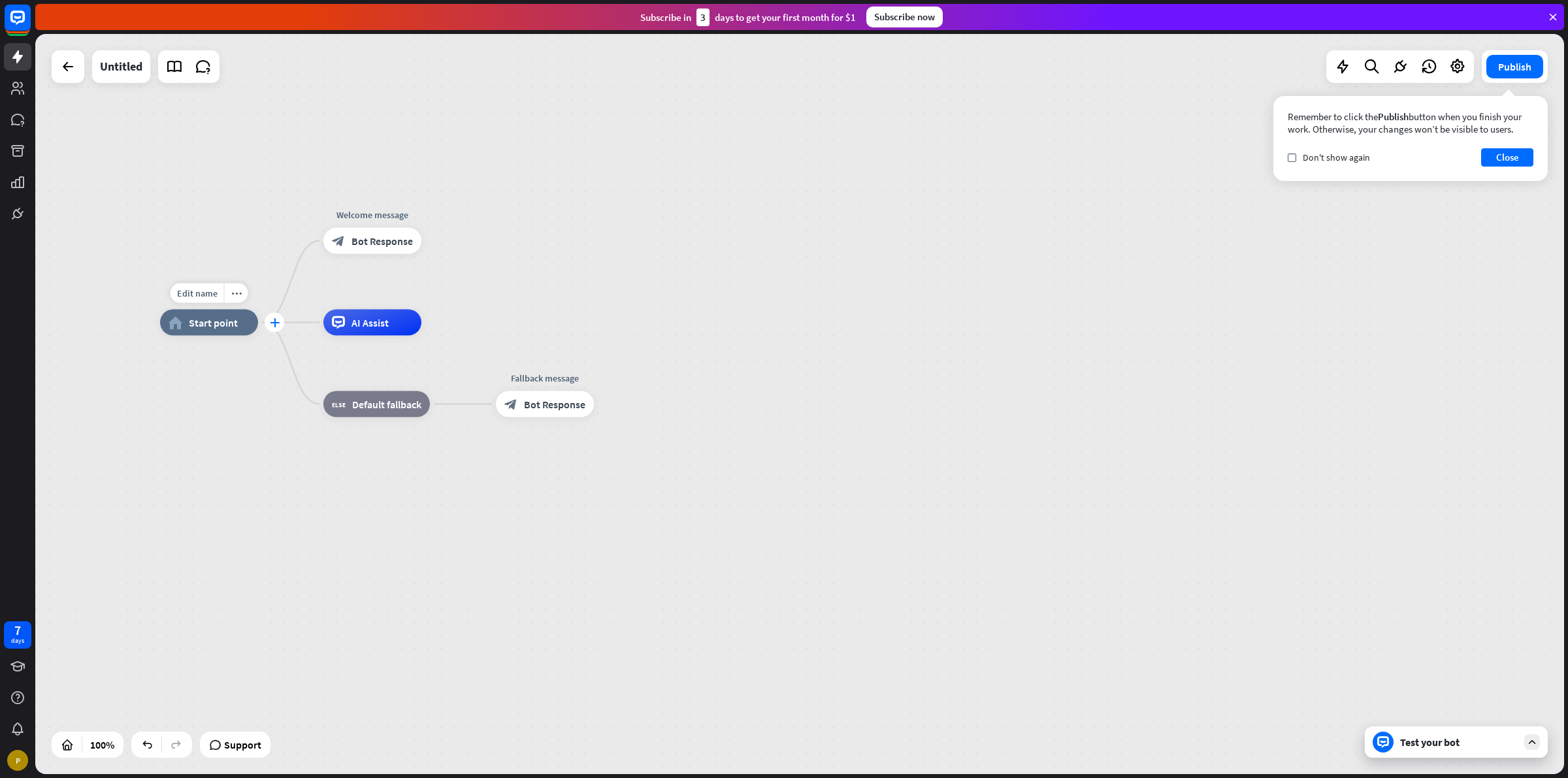
click at [272, 325] on icon "plus" at bounding box center [274, 322] width 10 height 9
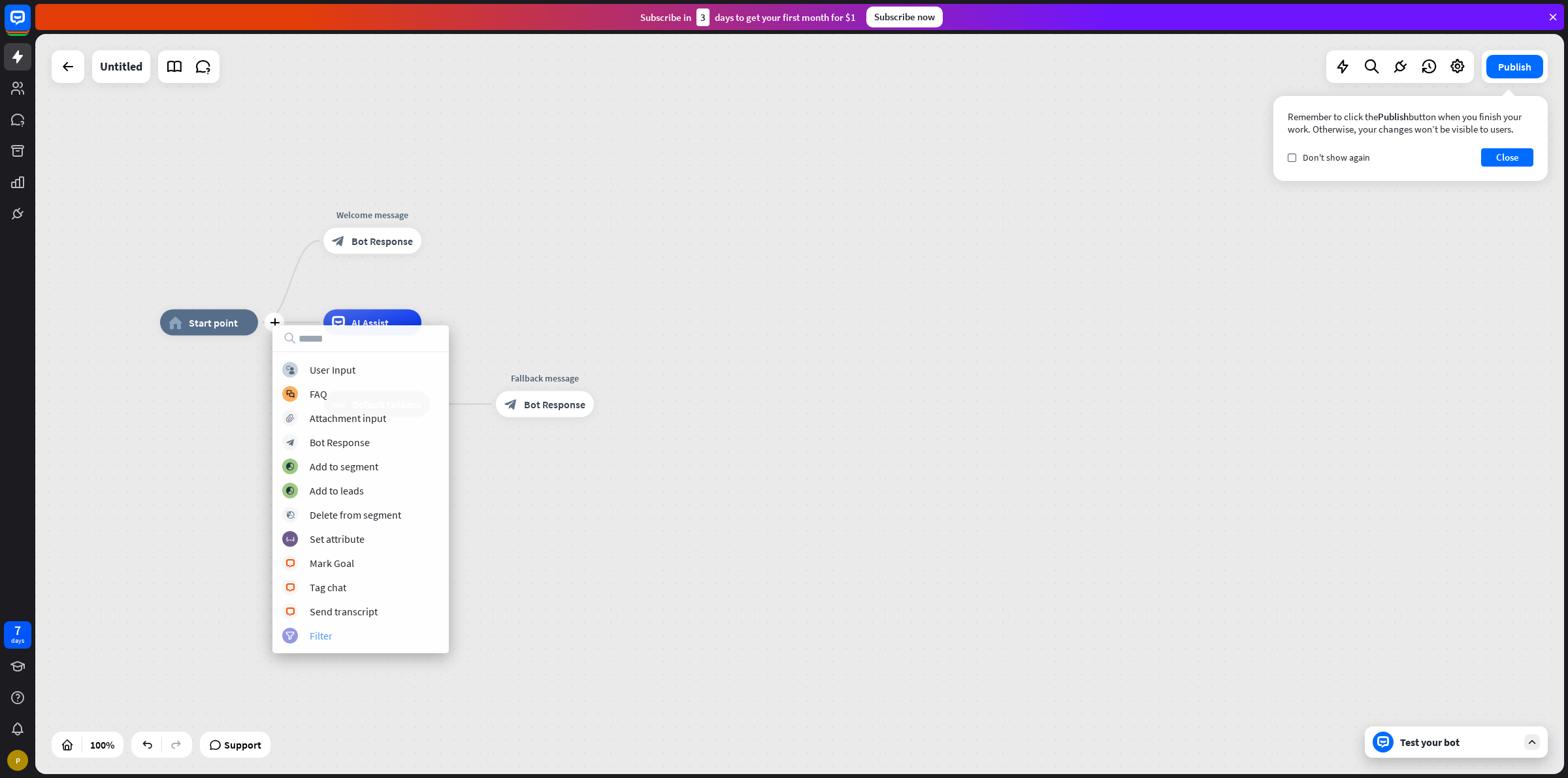
click at [342, 635] on div "filter Filter" at bounding box center [361, 636] width 157 height 16
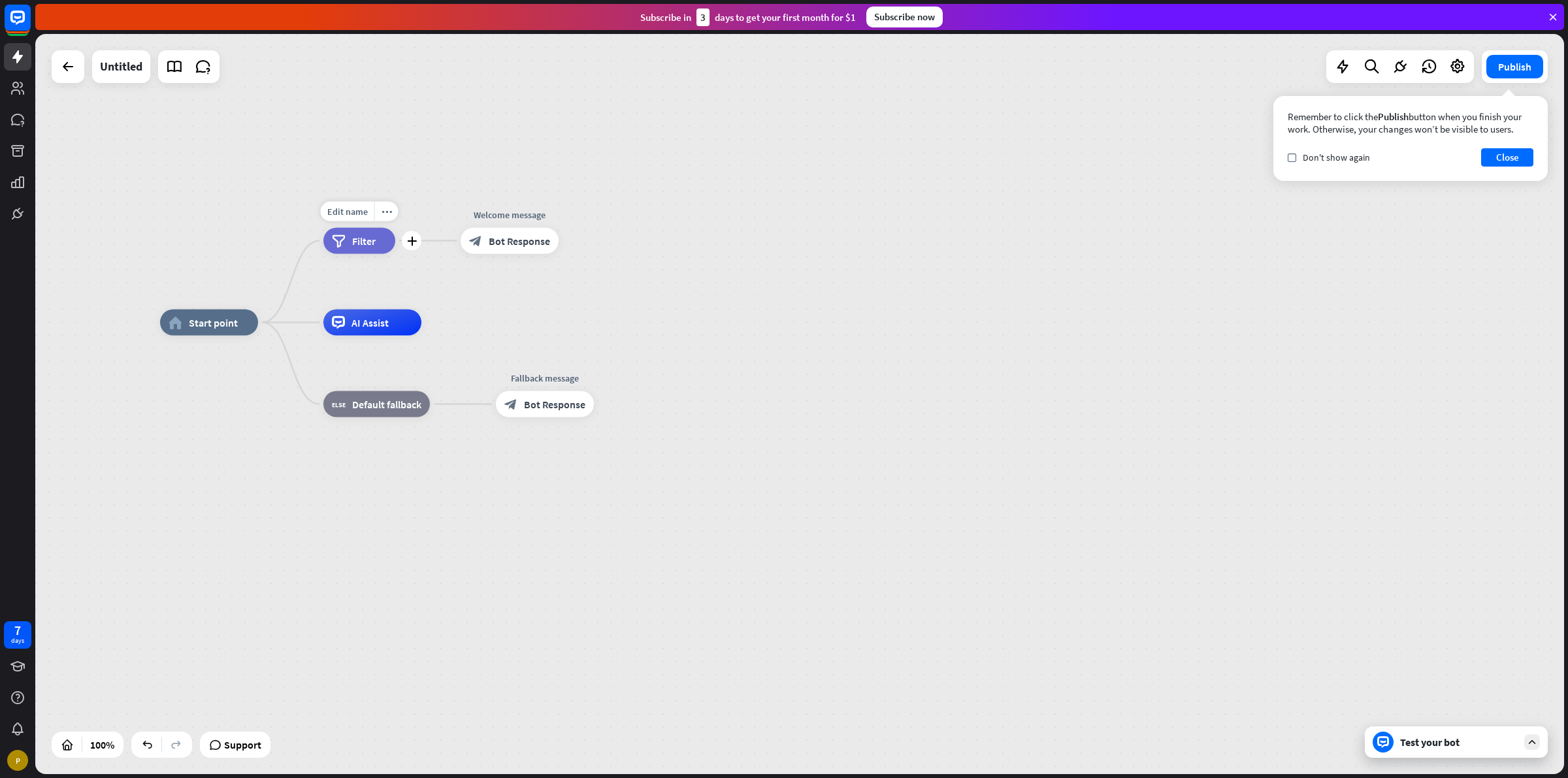
click at [369, 242] on span "Filter" at bounding box center [364, 241] width 24 height 13
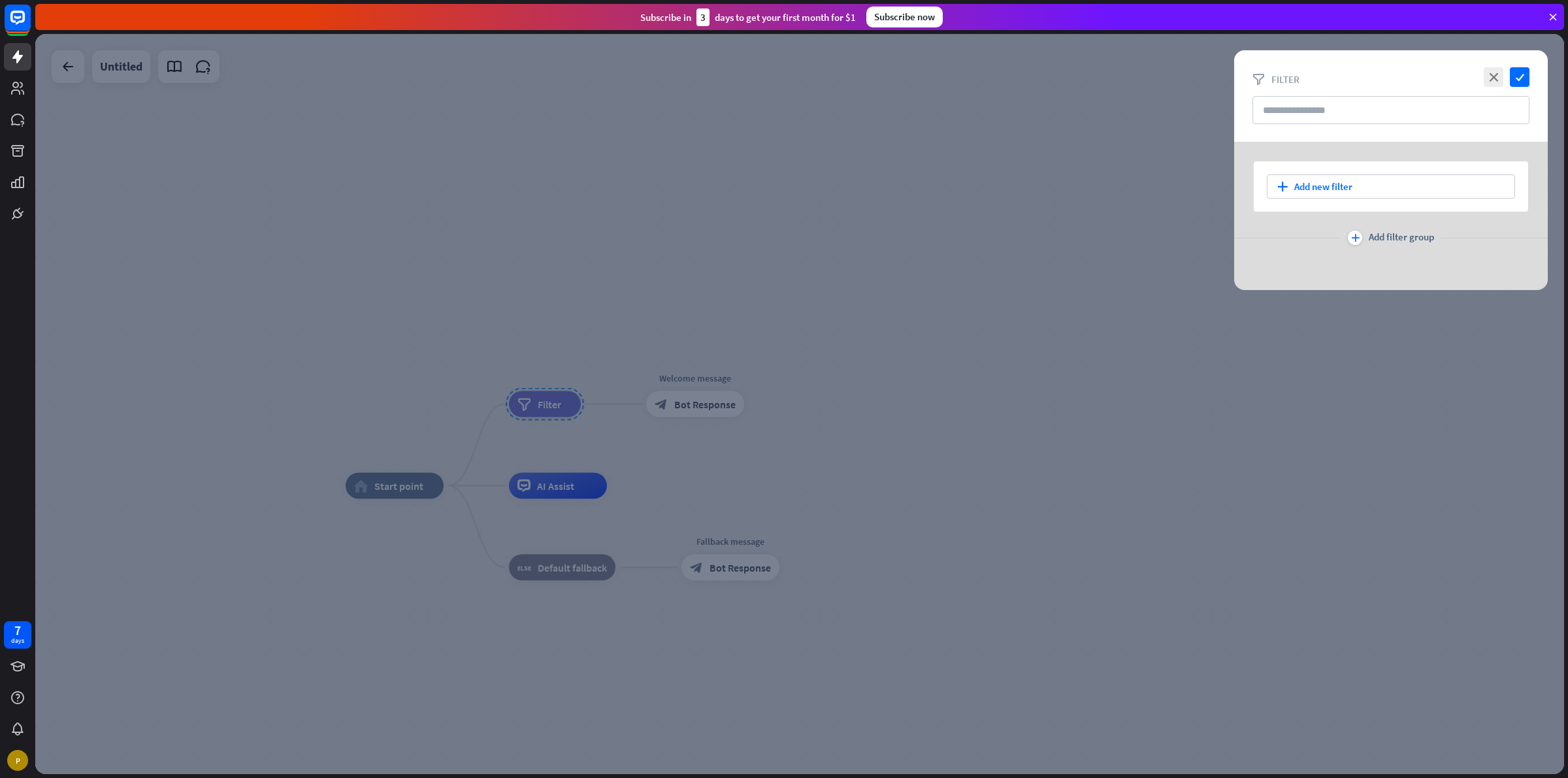
click at [1386, 172] on div "plus Add new filter" at bounding box center [1391, 187] width 274 height 50
click at [1344, 191] on div "plus Add new filter" at bounding box center [1391, 186] width 248 height 24
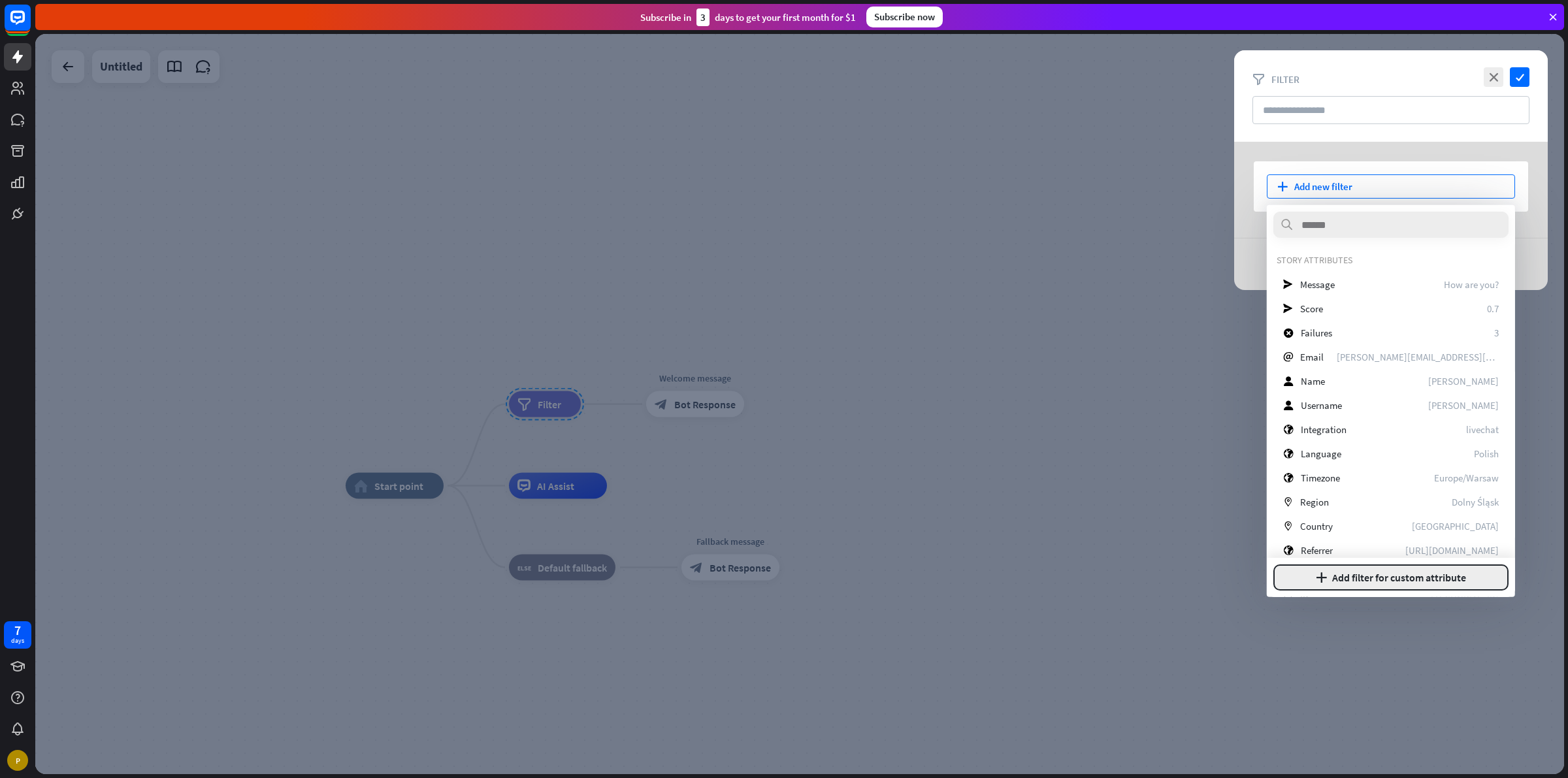
click at [1374, 567] on button "plus Add filter for custom attribute" at bounding box center [1391, 578] width 235 height 26
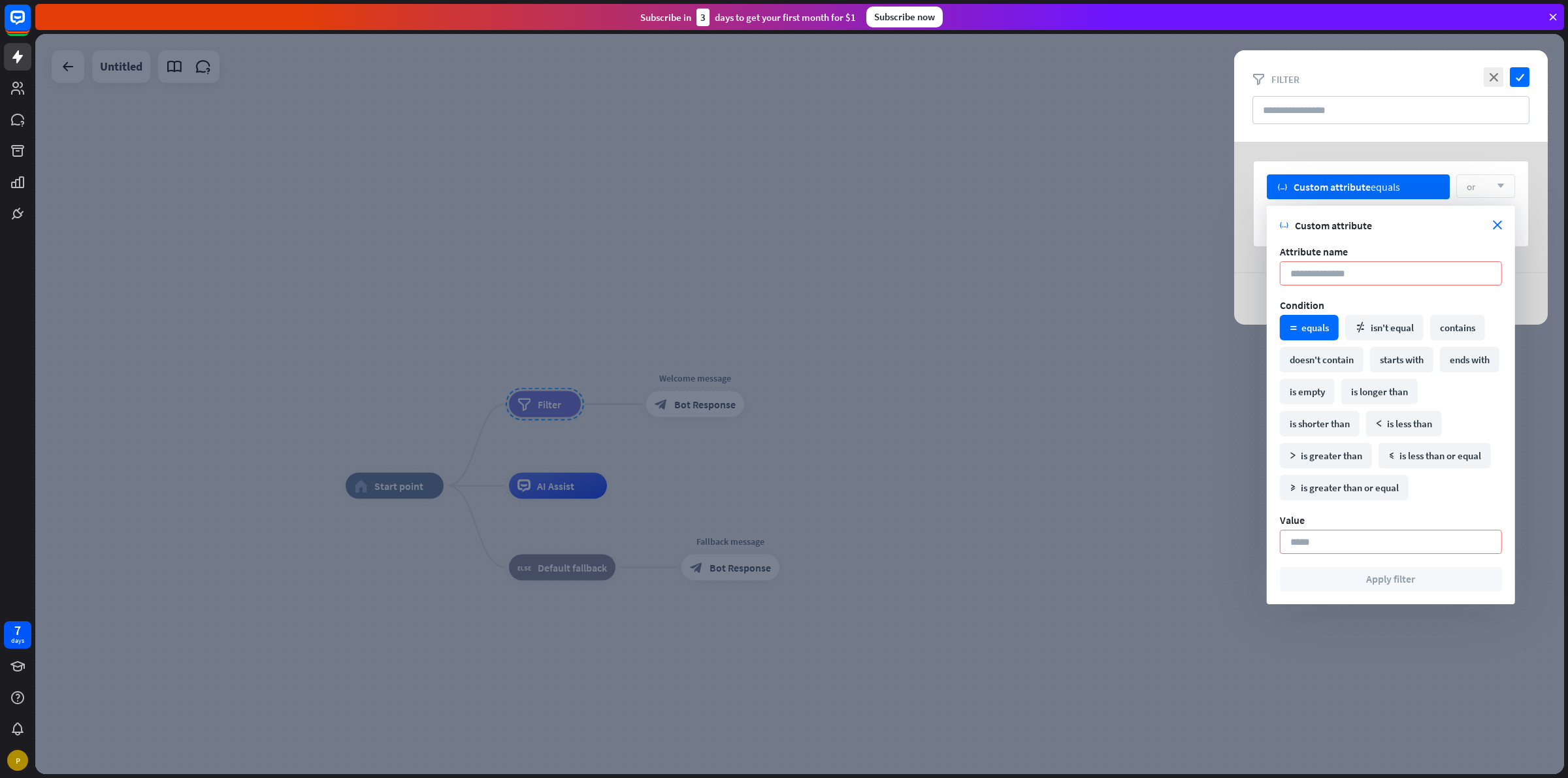
click at [902, 287] on div at bounding box center [800, 404] width 1529 height 740
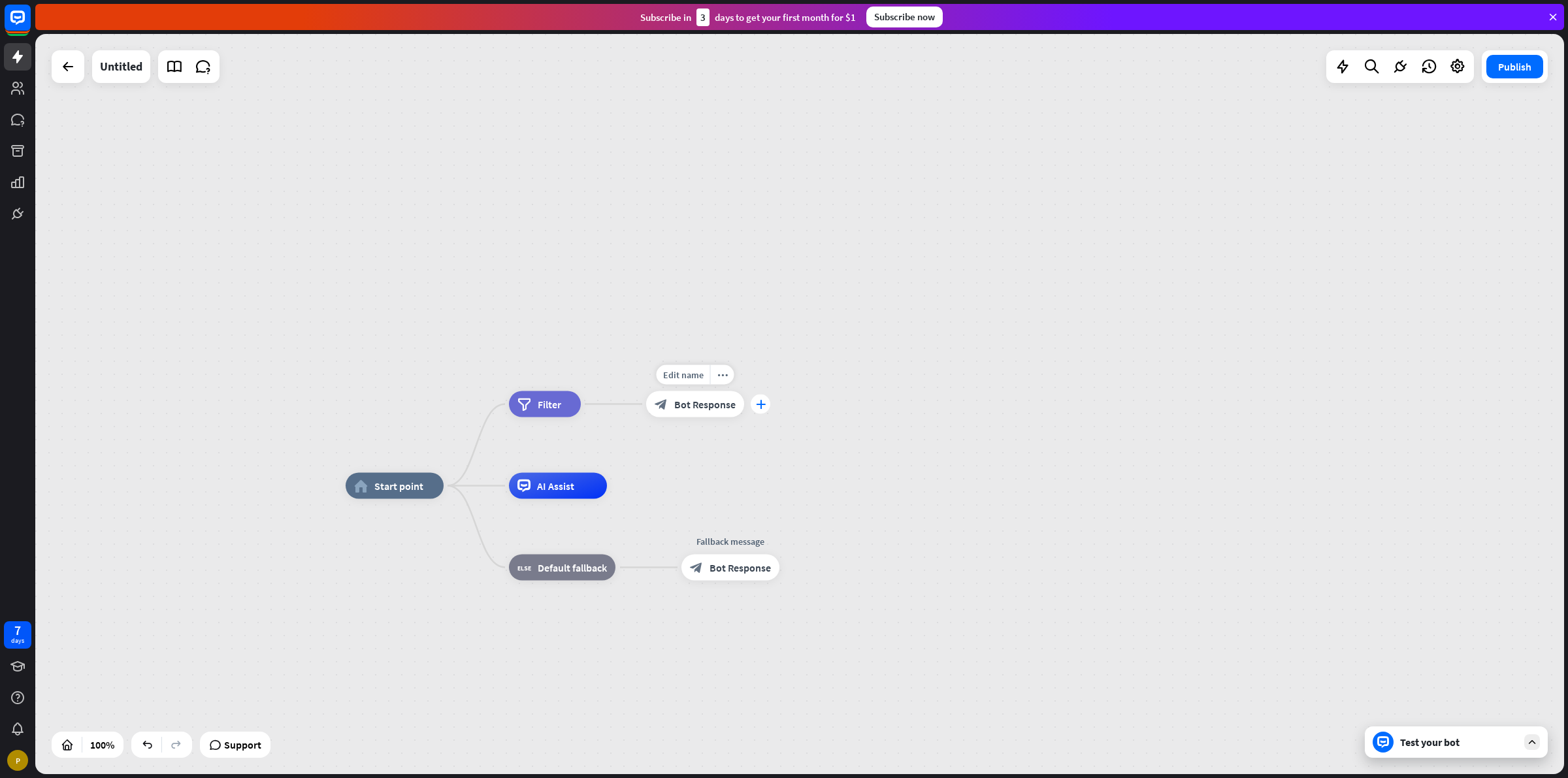
click at [753, 400] on div "plus" at bounding box center [761, 404] width 20 height 20
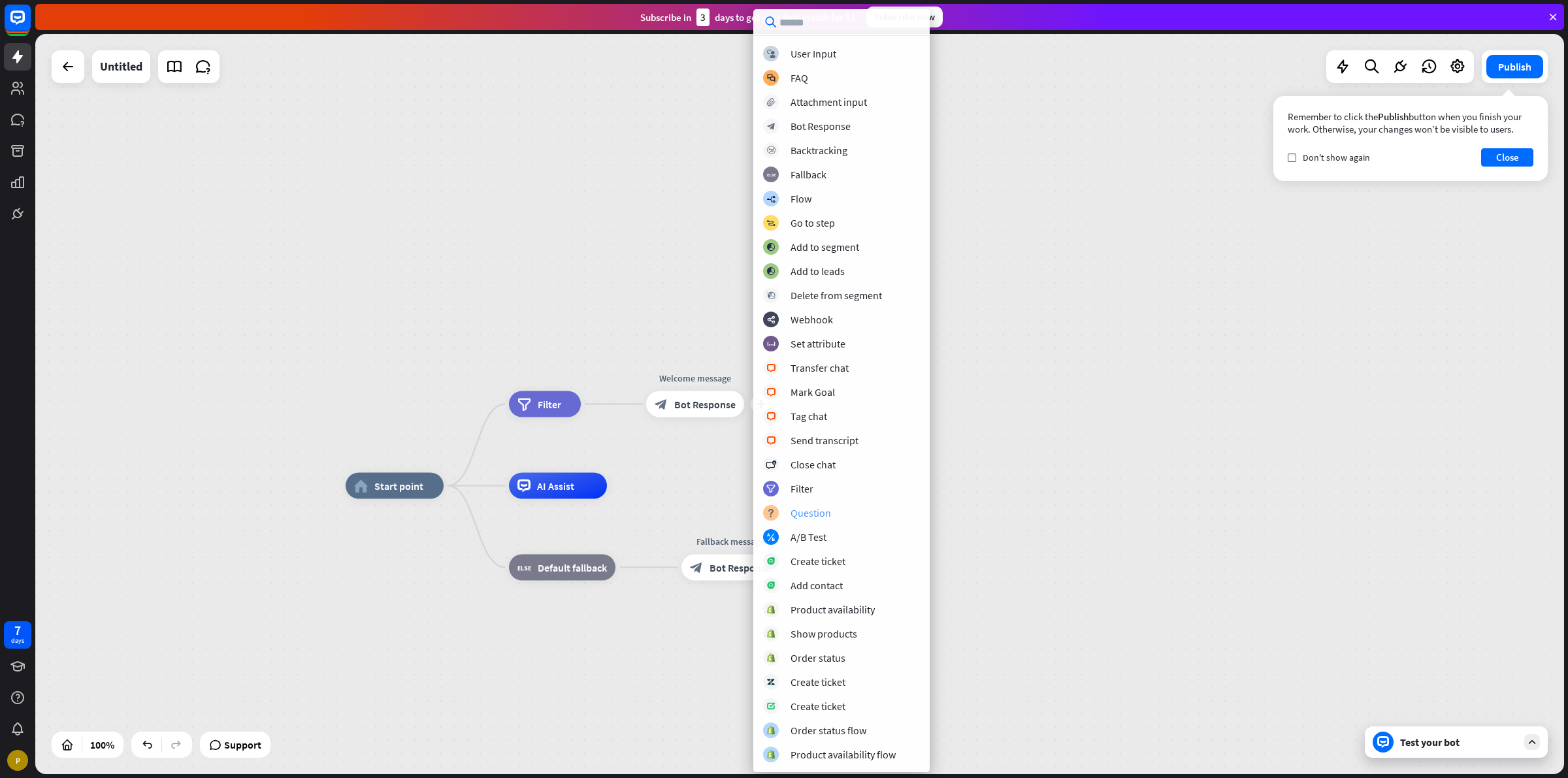
click at [811, 507] on div "Question" at bounding box center [811, 513] width 40 height 13
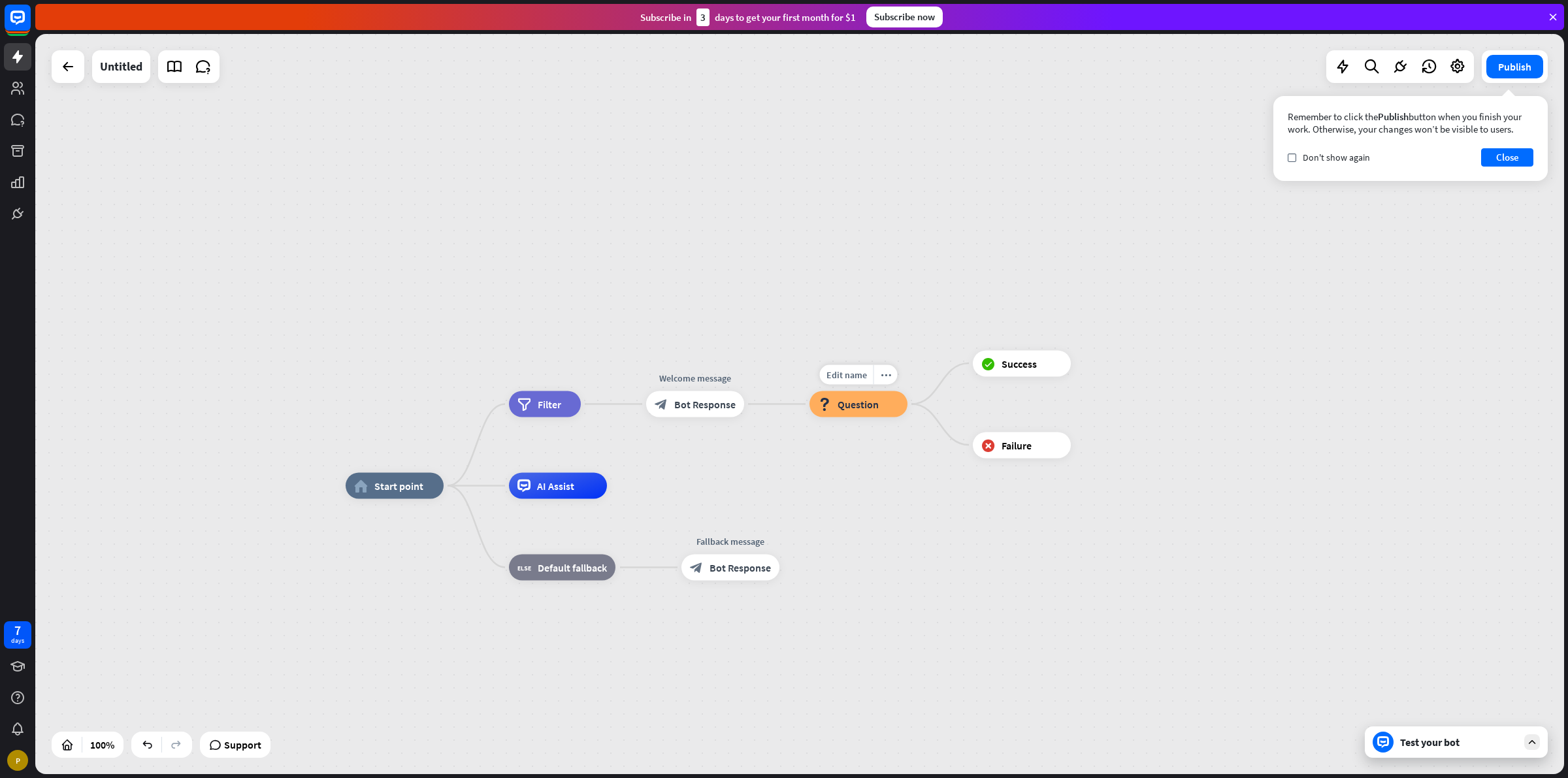
click at [877, 400] on span "Question" at bounding box center [858, 404] width 41 height 13
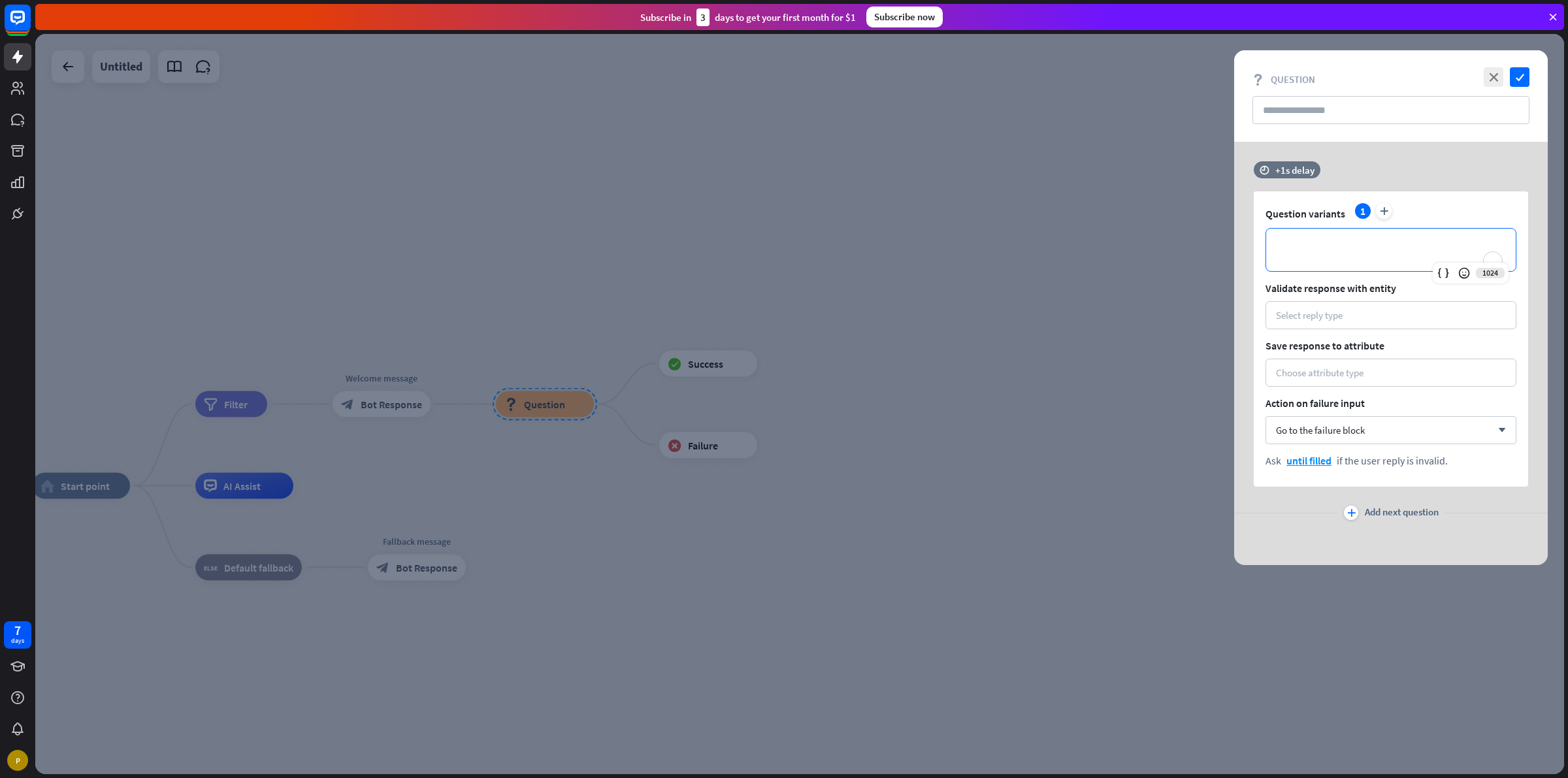
click at [1364, 229] on div "**********" at bounding box center [1391, 250] width 249 height 42
click at [1325, 367] on div "Choose attribute type" at bounding box center [1319, 373] width 88 height 13
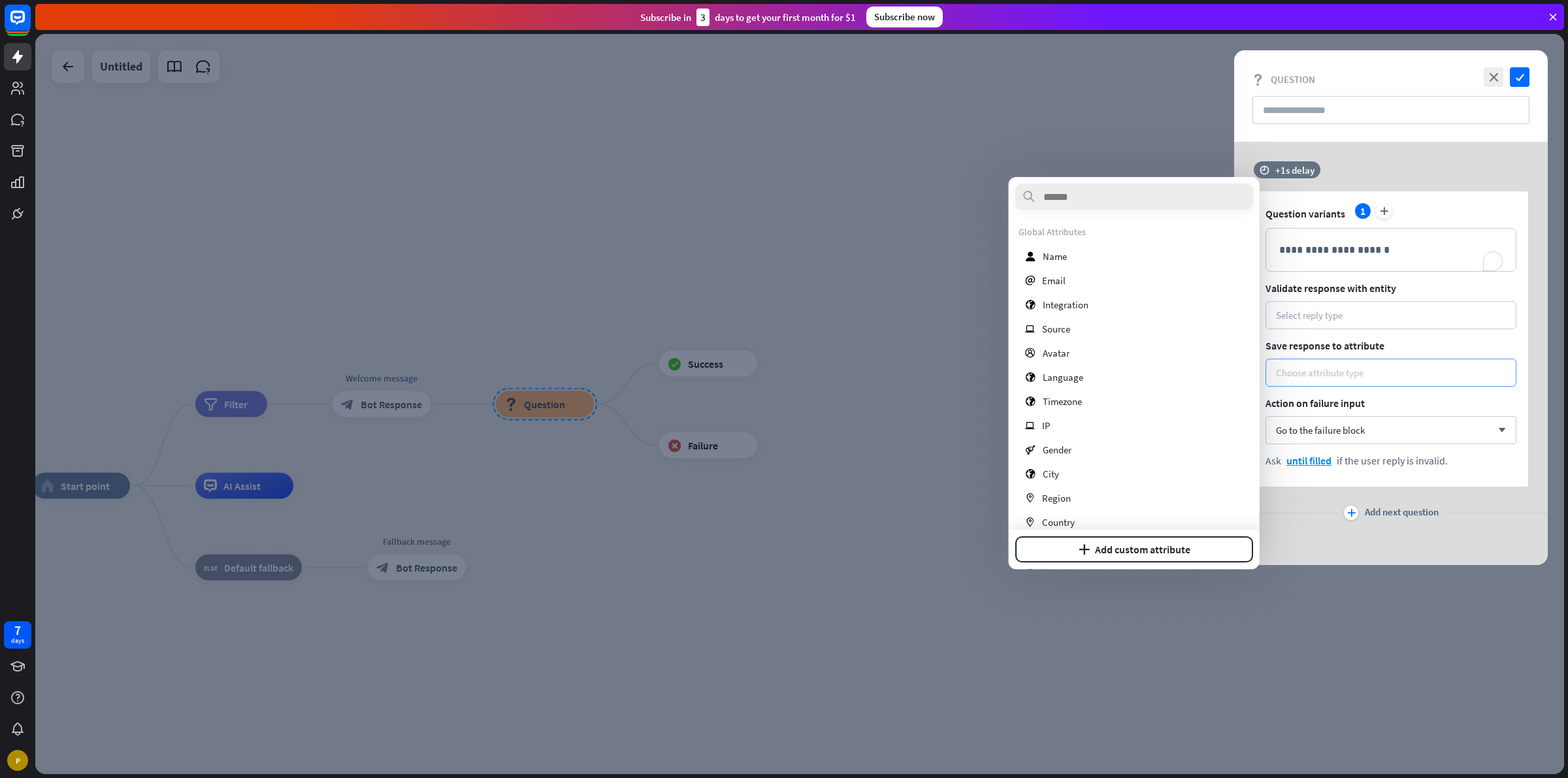
click at [1325, 367] on div "Choose attribute type" at bounding box center [1319, 373] width 88 height 13
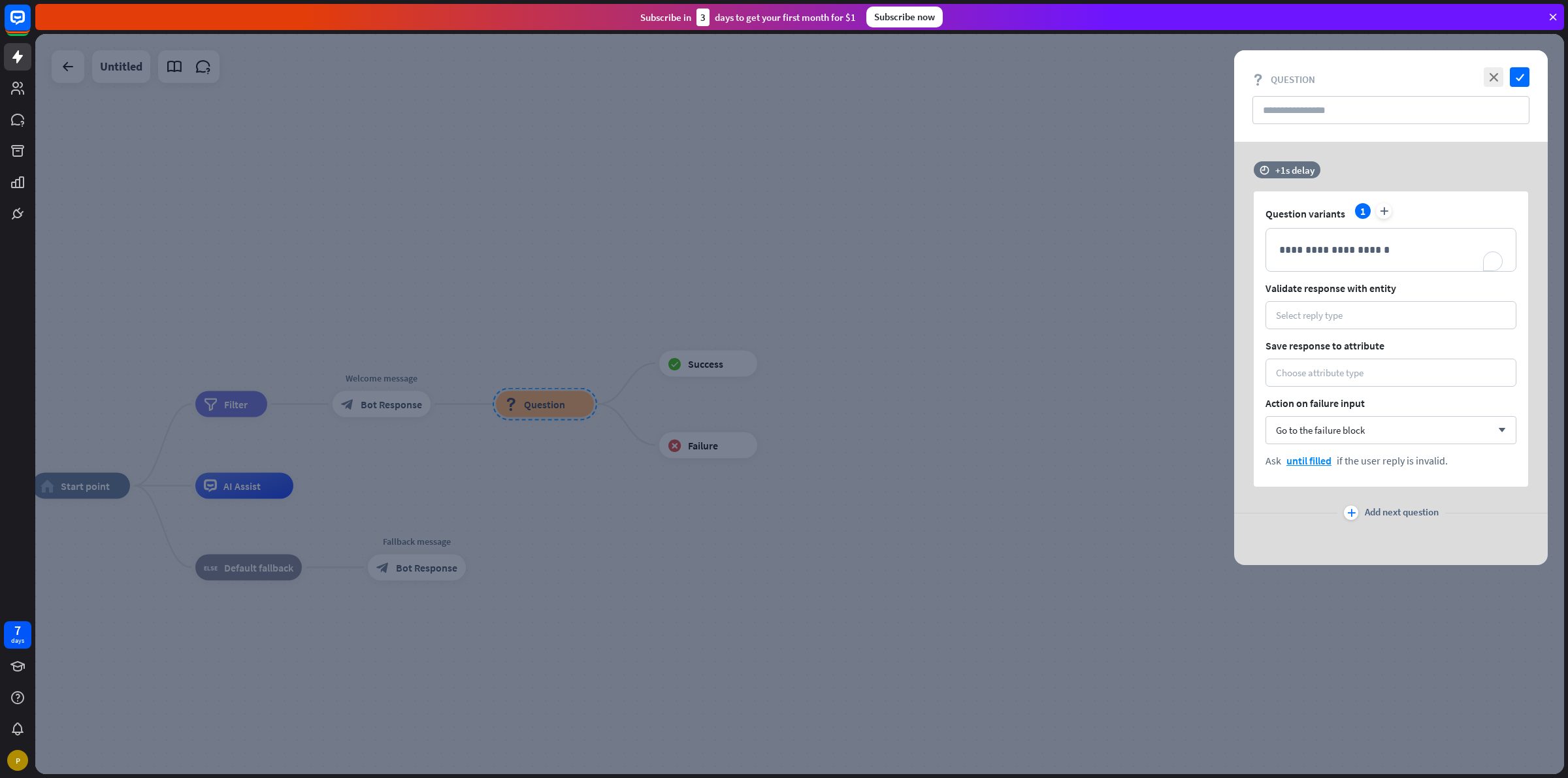
click at [1325, 340] on span "Save response to attribute" at bounding box center [1391, 345] width 251 height 13
click at [1331, 429] on span "Go to the failure block" at bounding box center [1320, 430] width 89 height 13
click at [1354, 254] on p "**********" at bounding box center [1391, 249] width 224 height 16
click at [1342, 313] on div "Select reply type" at bounding box center [1309, 315] width 67 height 13
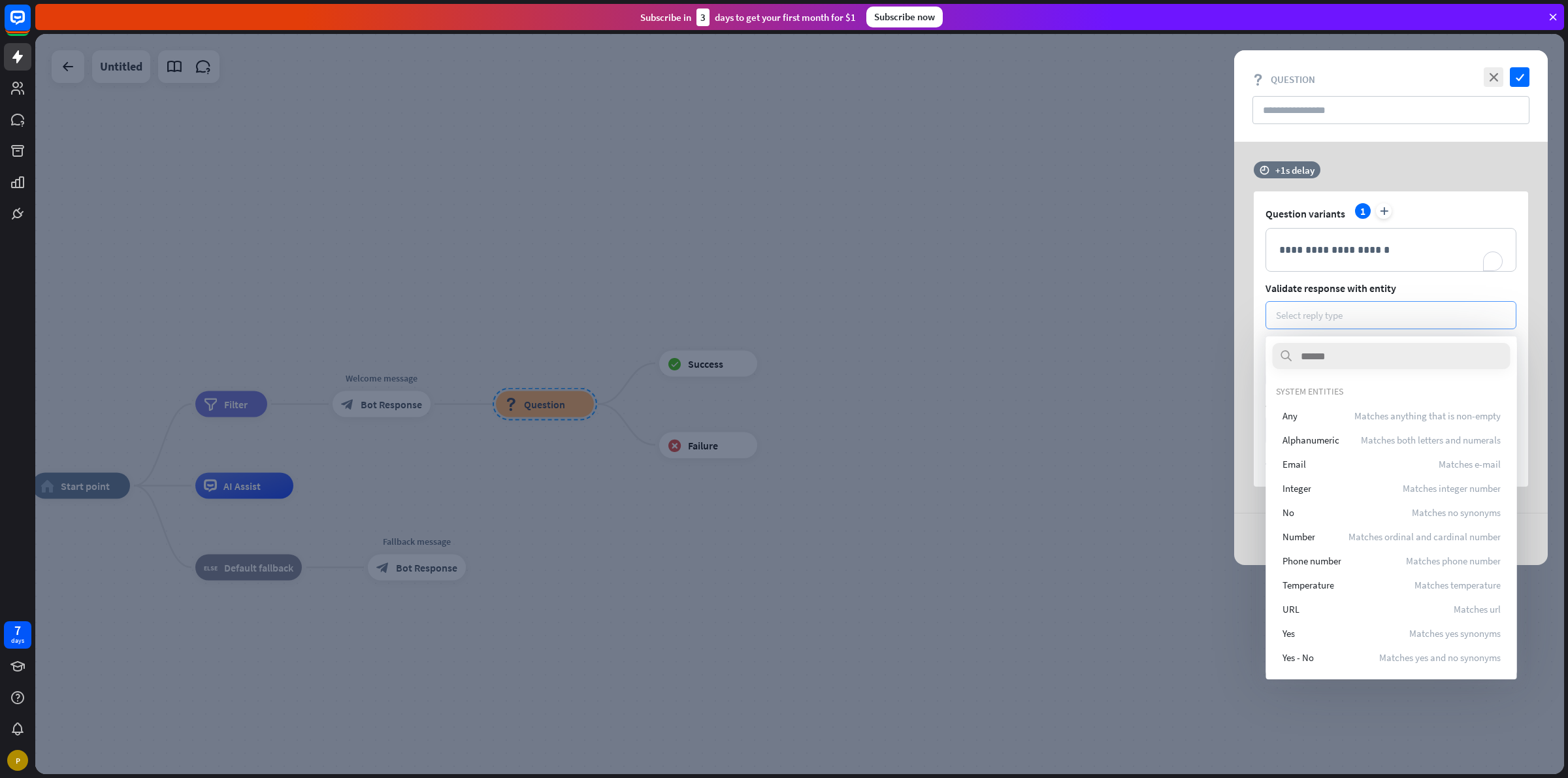
click at [1342, 313] on div "Select reply type" at bounding box center [1309, 315] width 67 height 13
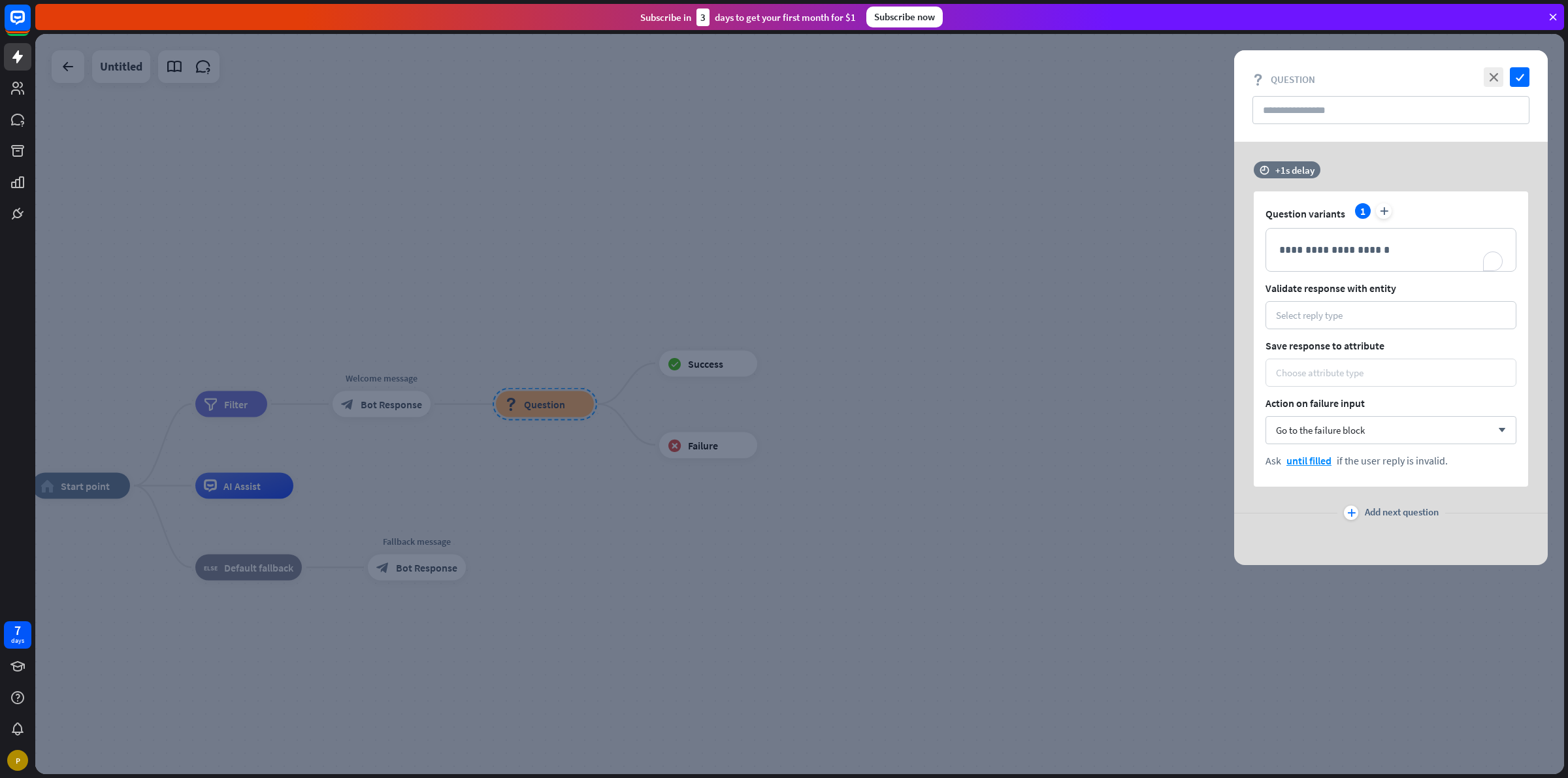
click at [1353, 367] on div "Choose attribute type" at bounding box center [1319, 373] width 88 height 13
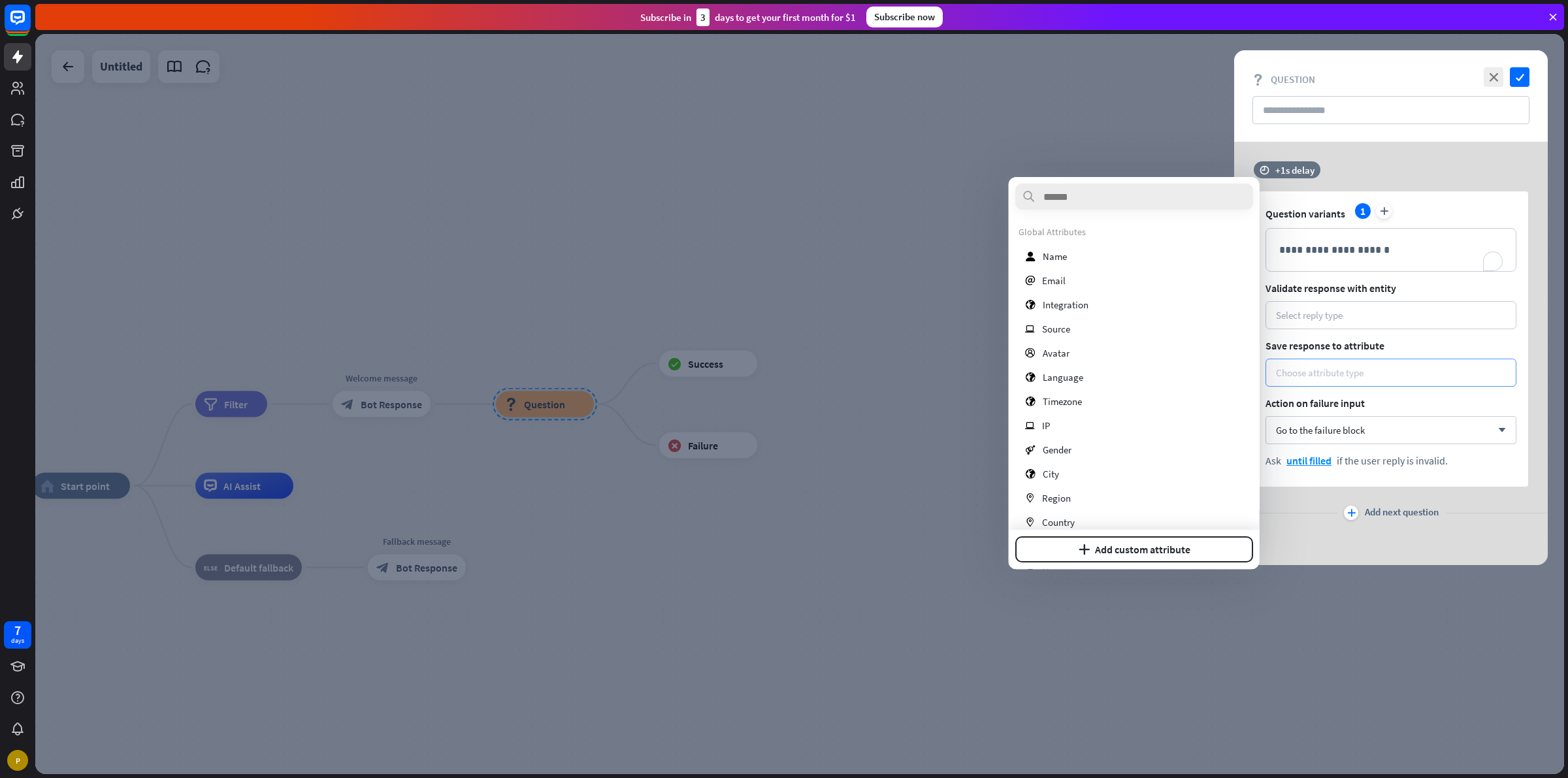
click at [1353, 367] on div "Choose attribute type" at bounding box center [1319, 373] width 88 height 13
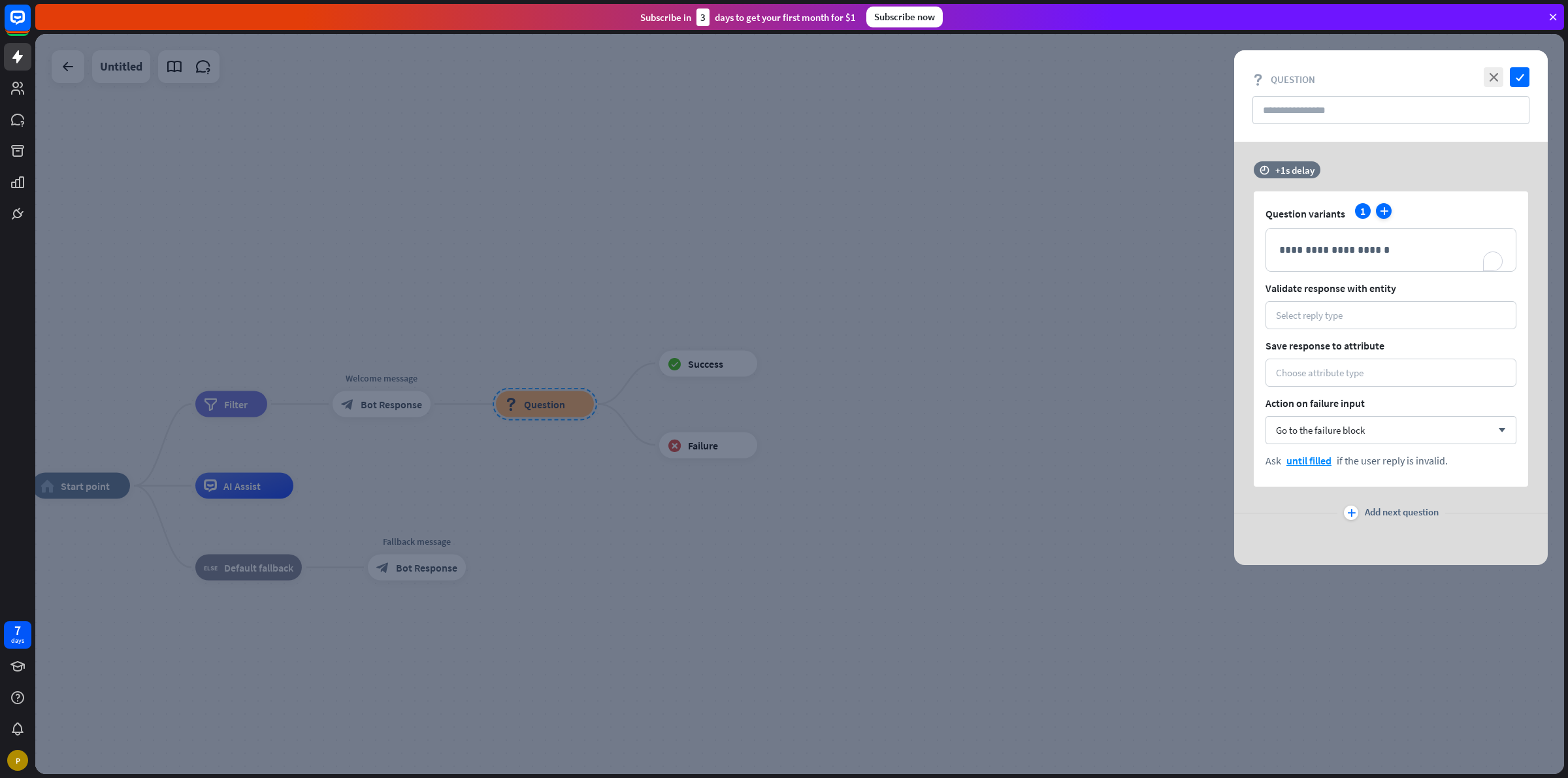
click at [1387, 212] on icon "plus" at bounding box center [1384, 211] width 16 height 16
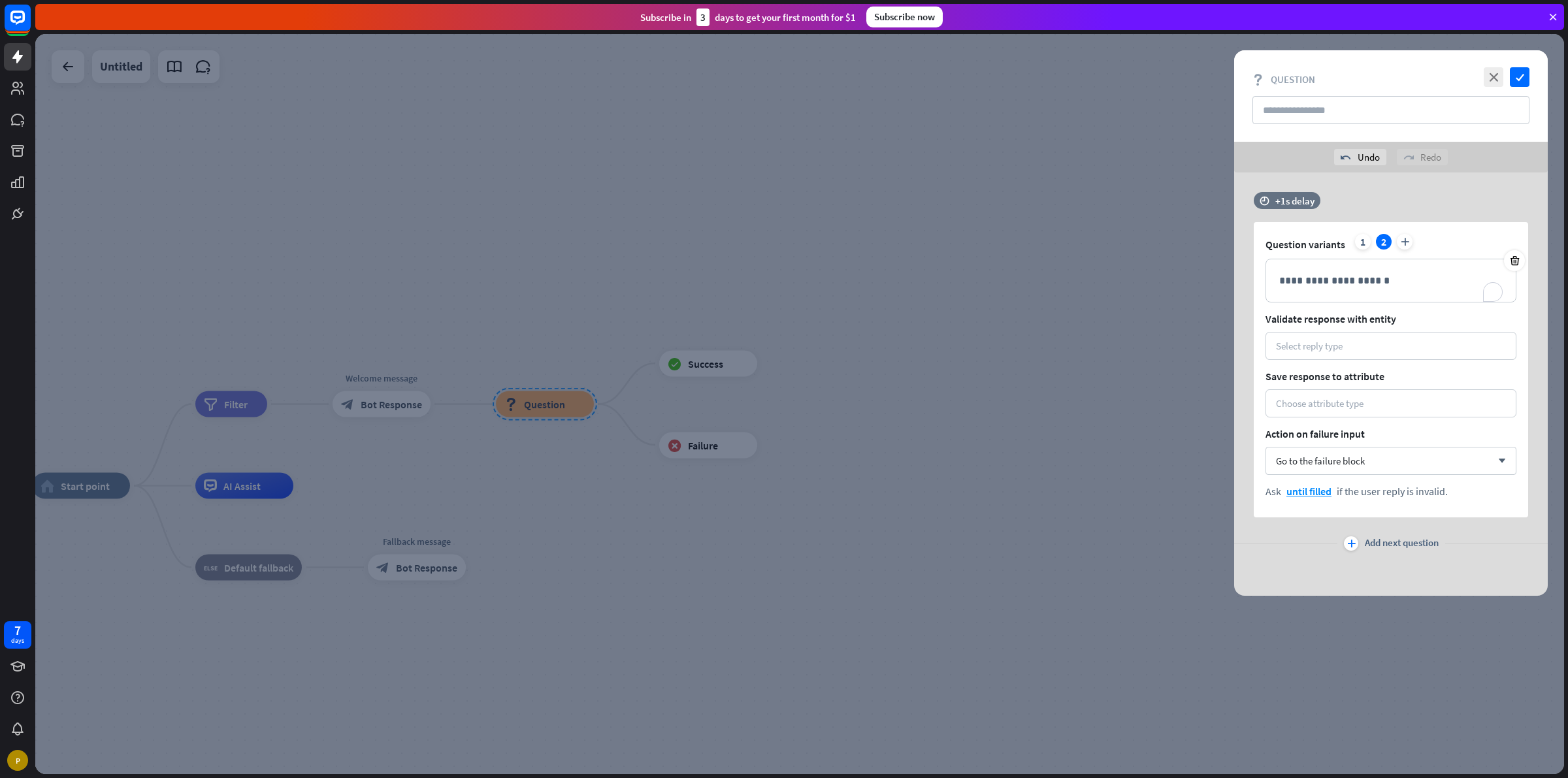
click at [1371, 243] on div "Question variants 1 2 plus" at bounding box center [1391, 245] width 251 height 21
click at [1363, 245] on div "1" at bounding box center [1363, 242] width 16 height 16
click at [1382, 239] on div "2" at bounding box center [1384, 242] width 16 height 16
click at [1365, 544] on span "Add next question" at bounding box center [1402, 543] width 74 height 15
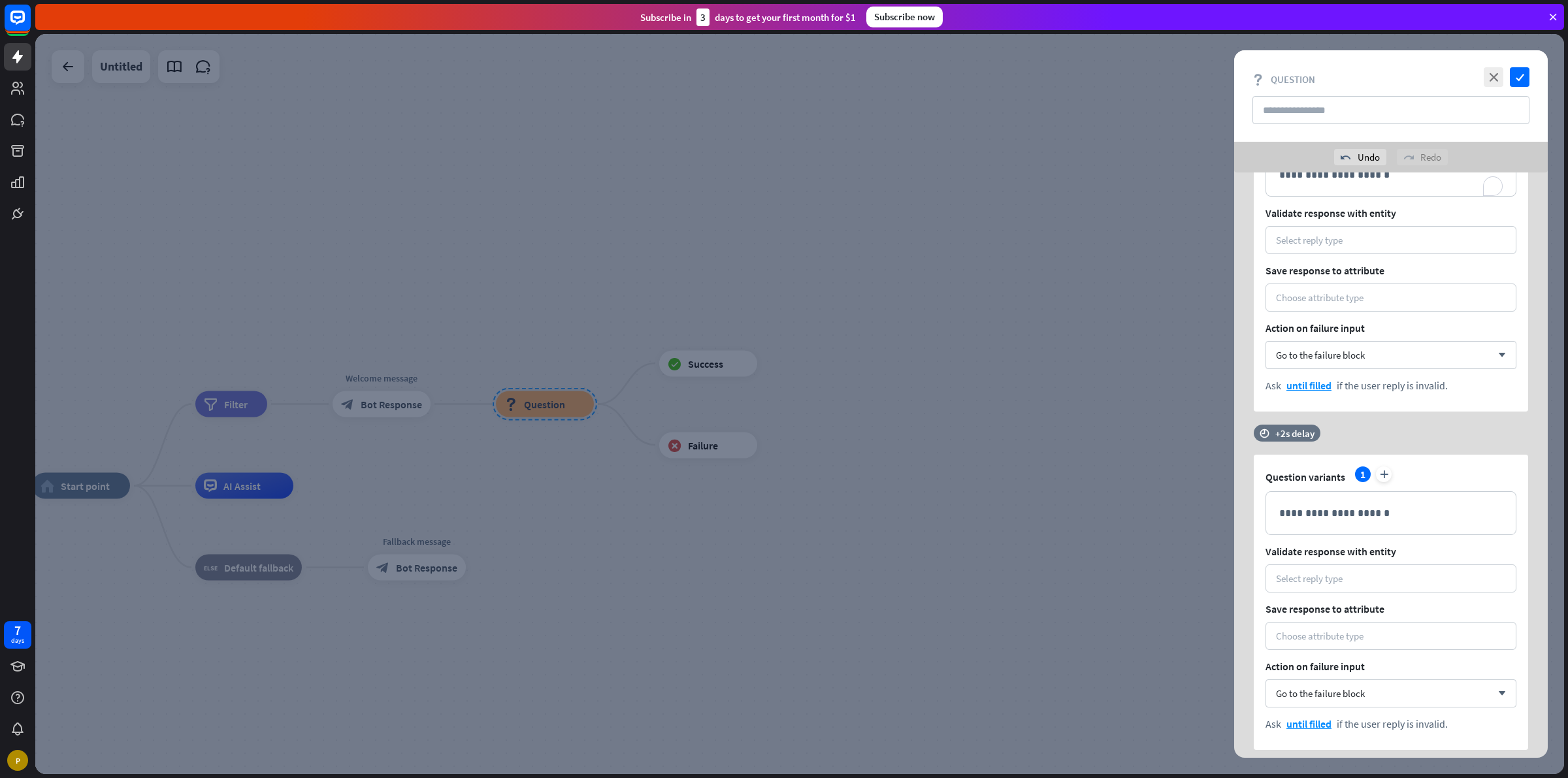
scroll to position [123, 0]
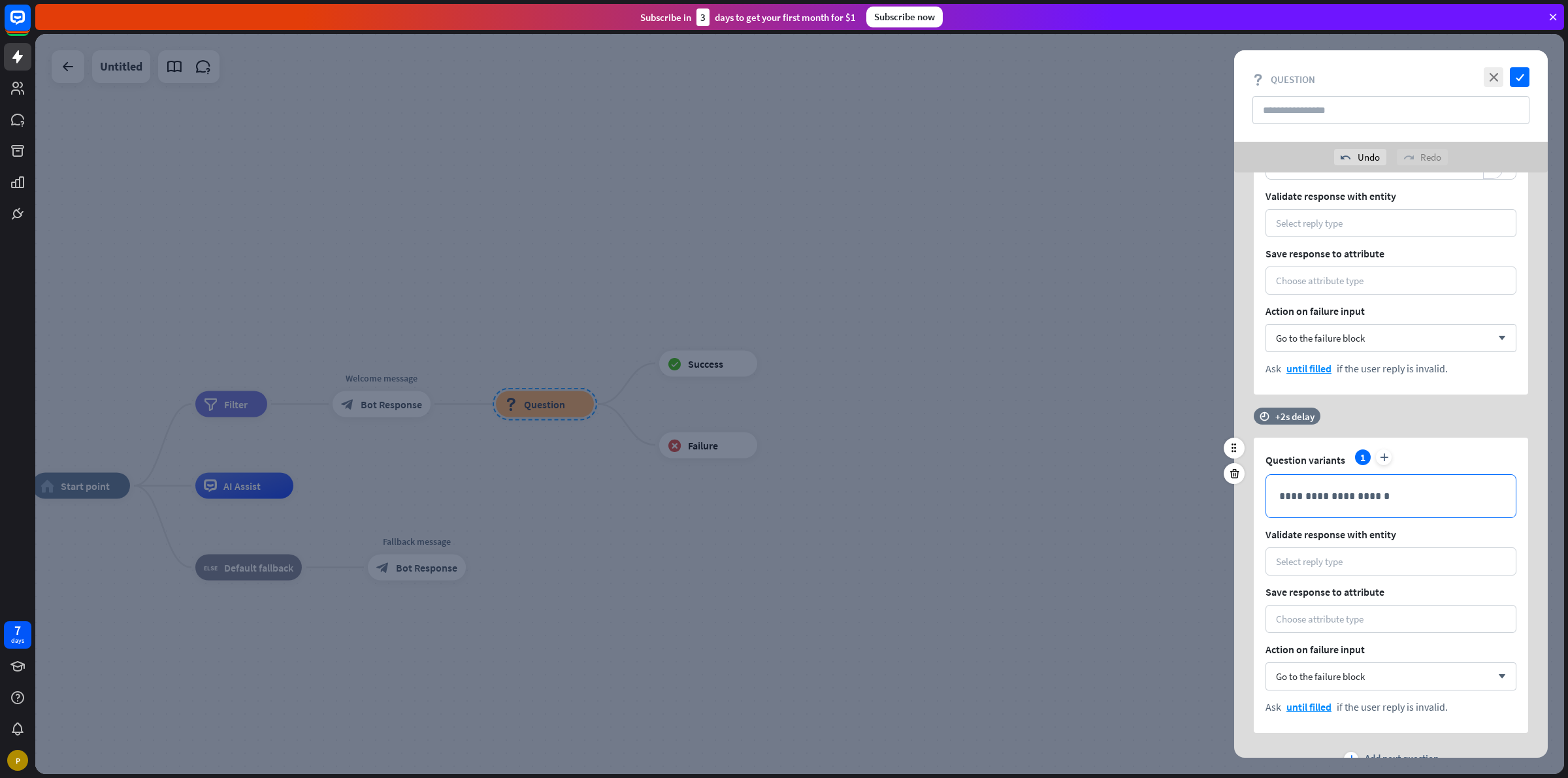
click at [1350, 498] on p "**********" at bounding box center [1391, 496] width 224 height 16
click at [1334, 572] on div "Select reply type" at bounding box center [1391, 561] width 251 height 28
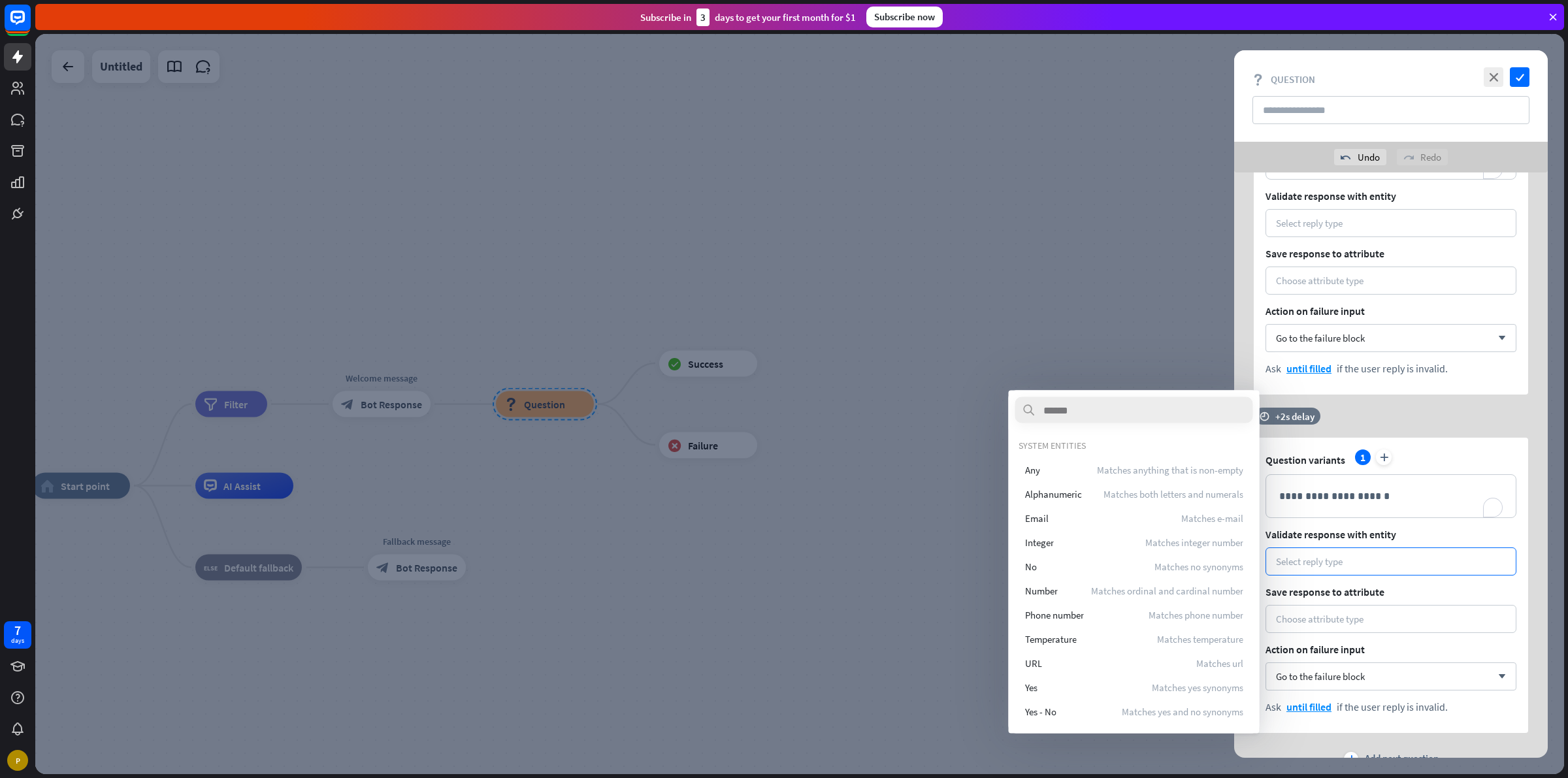
click at [1402, 529] on span "Validate response with entity" at bounding box center [1391, 534] width 251 height 13
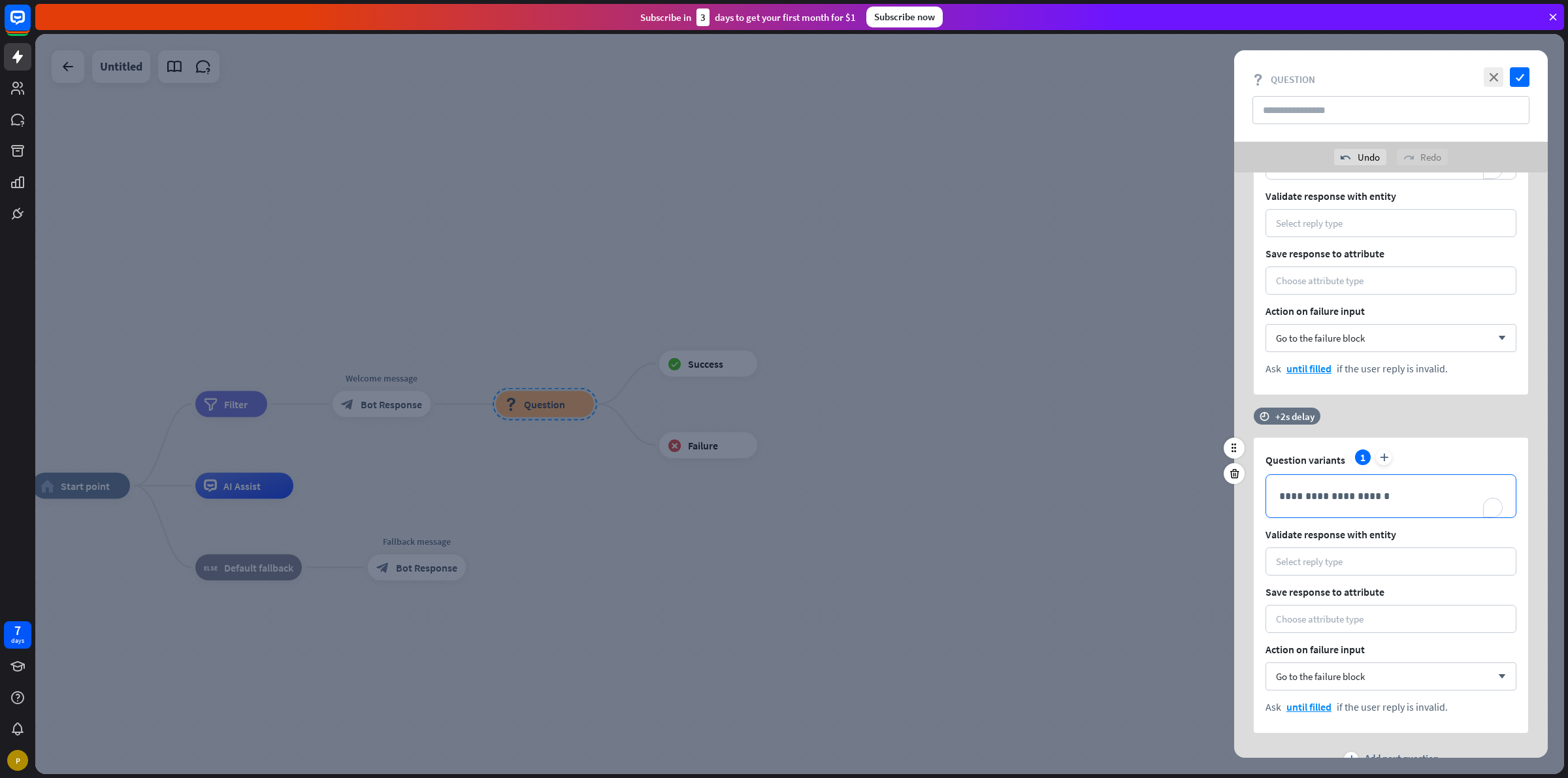
click at [1386, 504] on div "**********" at bounding box center [1391, 496] width 249 height 42
